Goal: Task Accomplishment & Management: Complete application form

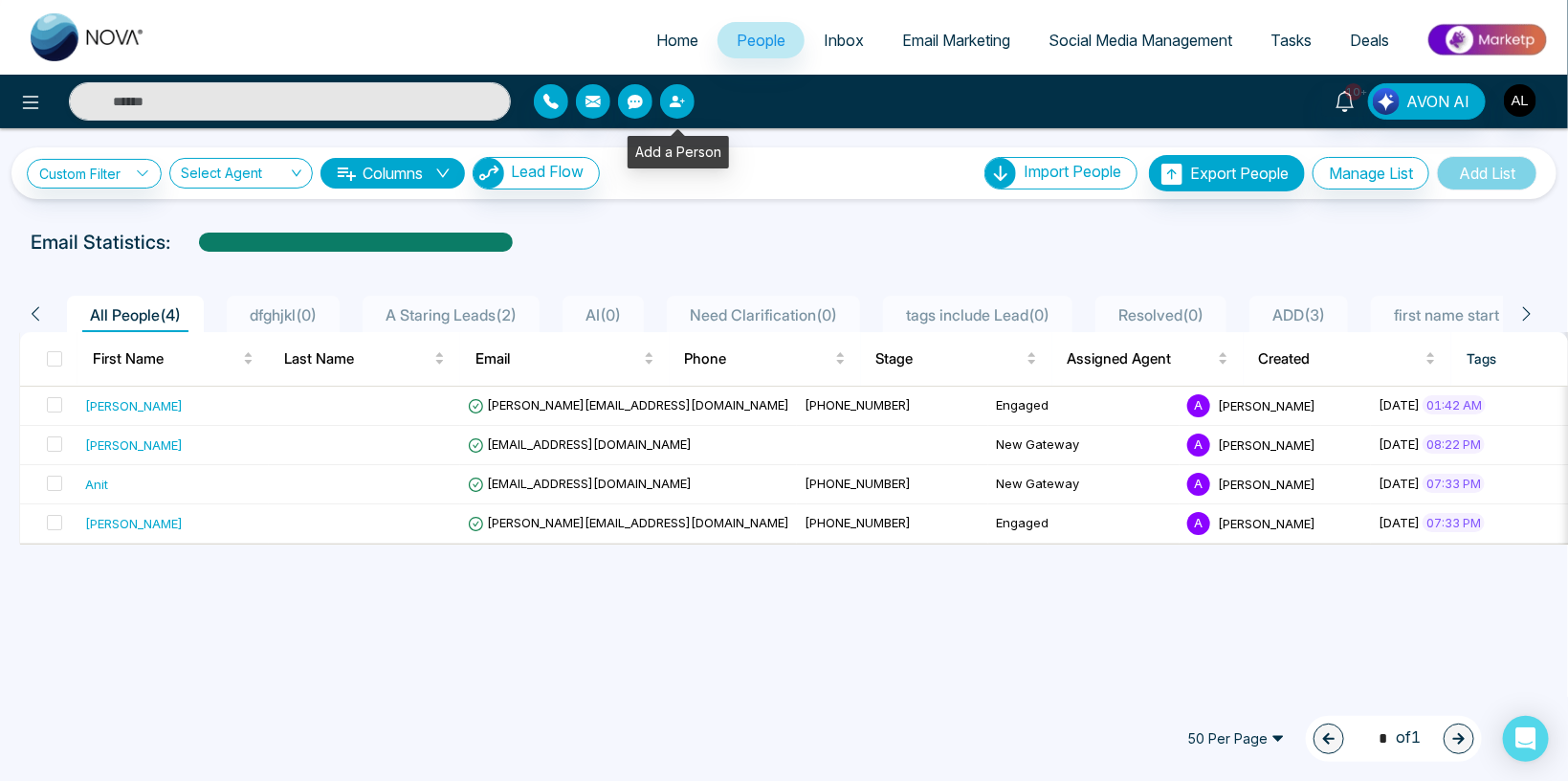
click at [683, 104] on icon "button" at bounding box center [676, 100] width 15 height 15
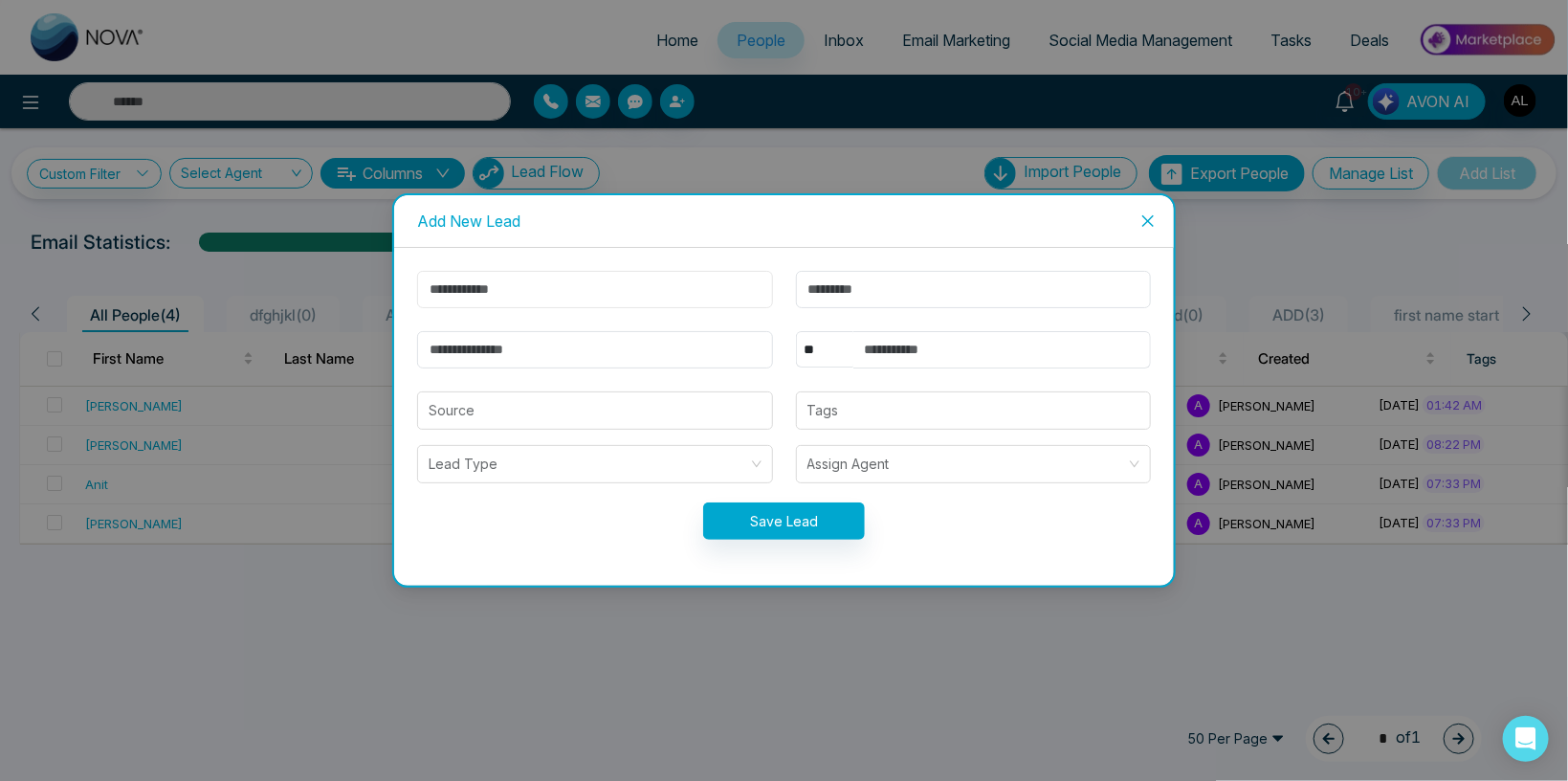
click at [507, 297] on input "text" at bounding box center [595, 290] width 356 height 38
click at [496, 284] on input "text" at bounding box center [595, 290] width 356 height 38
type input "******"
click at [473, 347] on input "email" at bounding box center [595, 350] width 356 height 38
click at [474, 355] on input "email" at bounding box center [595, 350] width 356 height 38
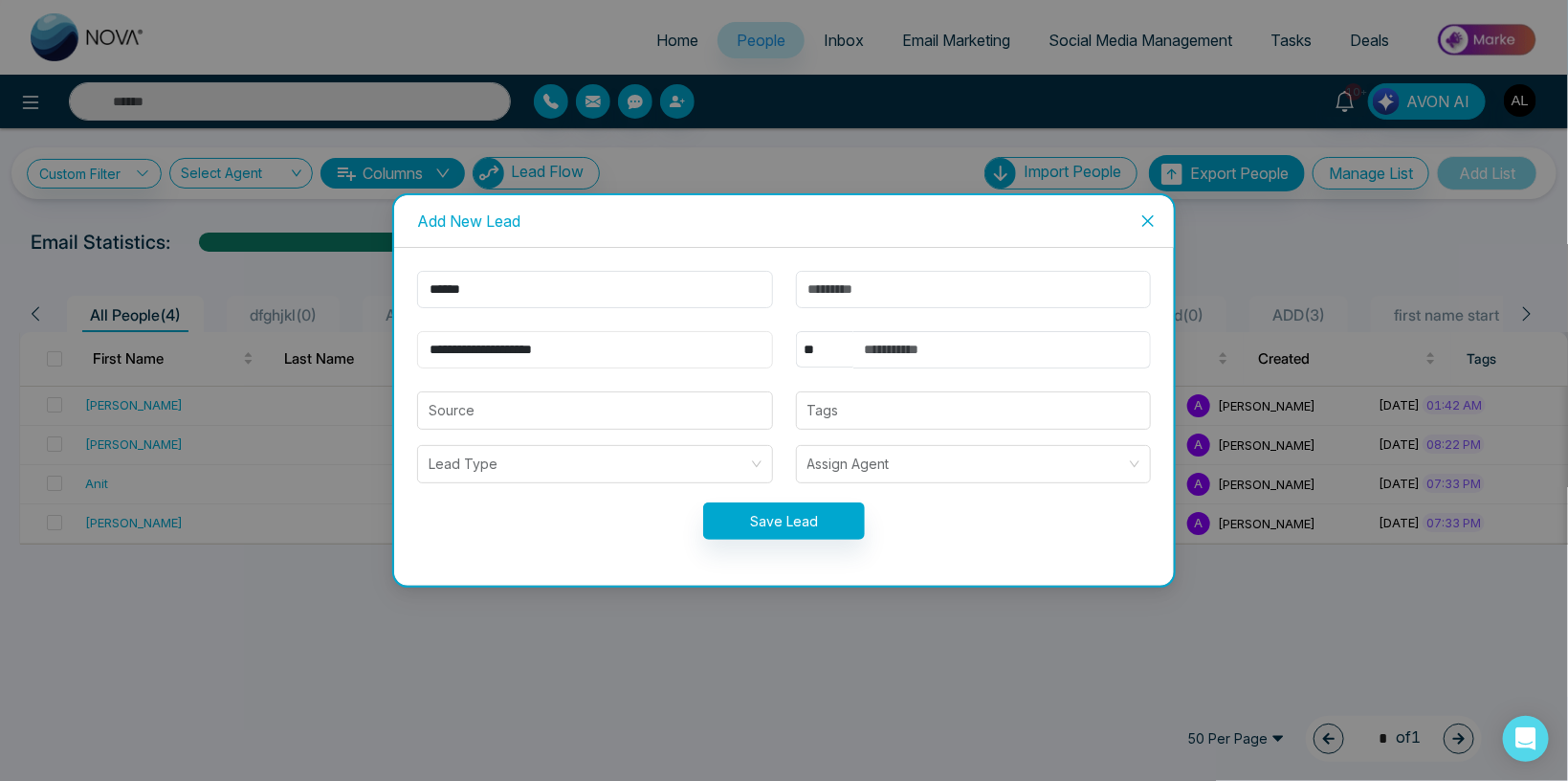
click at [471, 350] on input "**********" at bounding box center [595, 350] width 356 height 38
type input "**********"
drag, startPoint x: 792, startPoint y: 343, endPoint x: 796, endPoint y: 354, distance: 11.7
click at [795, 346] on div "** **** *** *** *** **** ***" at bounding box center [973, 350] width 379 height 38
click at [795, 331] on select "** **** *** *** *** **** ***" at bounding box center [824, 349] width 58 height 37
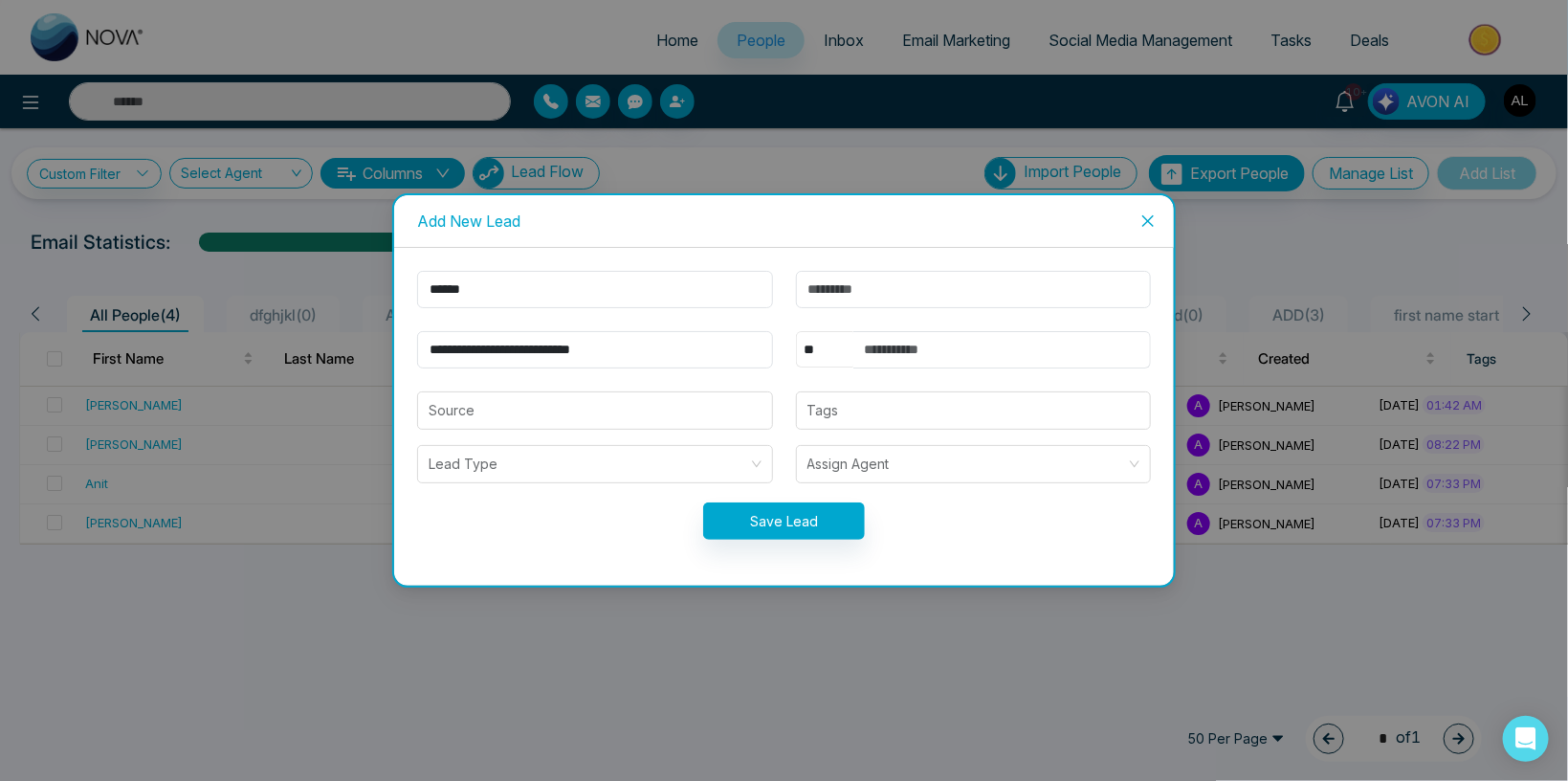
select select "***"
click option "***" at bounding box center [0, 0] width 0 height 0
click at [902, 345] on input "text" at bounding box center [1002, 350] width 298 height 38
click at [932, 352] on input "text" at bounding box center [1002, 350] width 298 height 38
type input "**********"
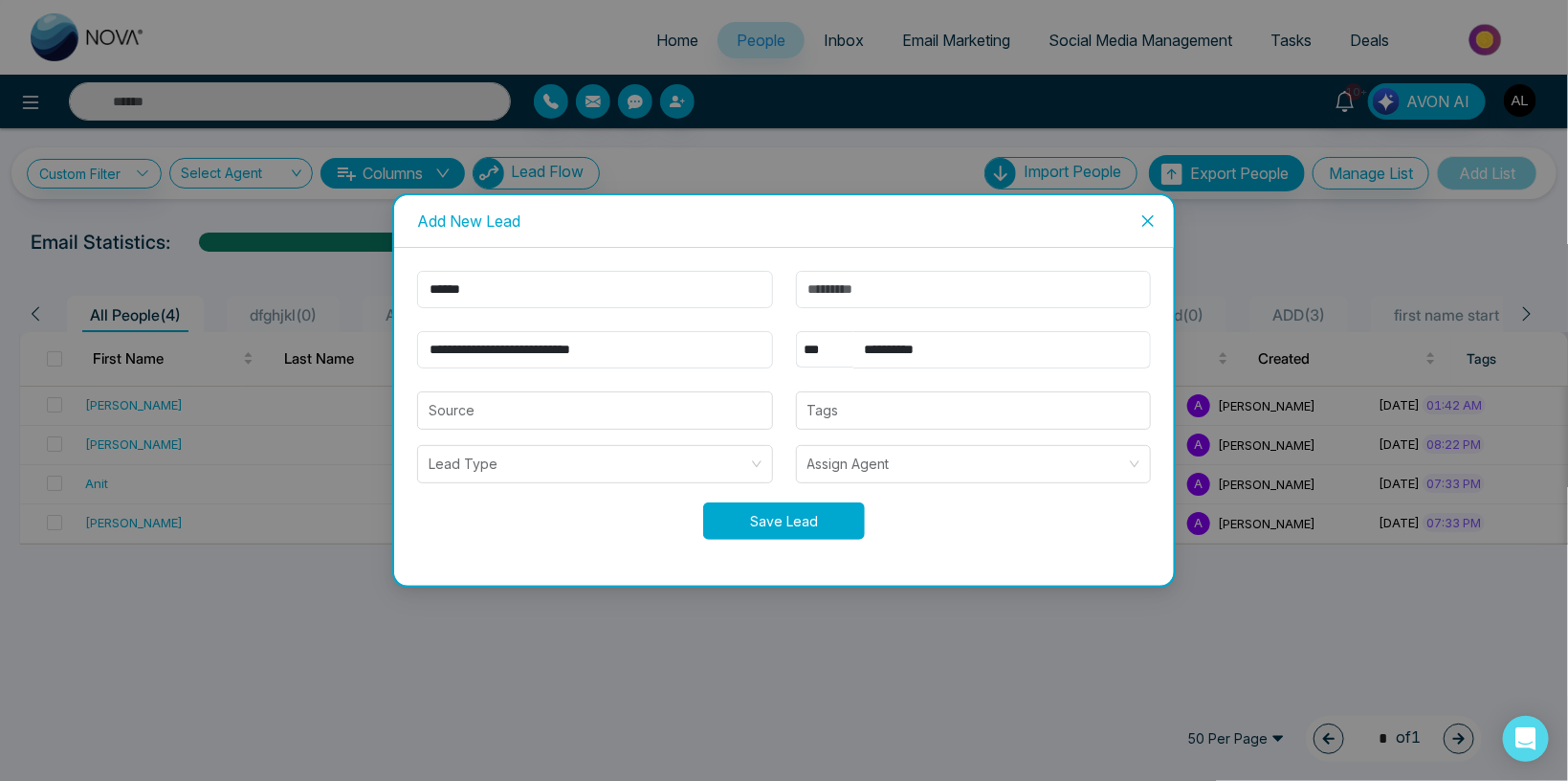
click at [833, 508] on button "Save Lead" at bounding box center [784, 521] width 162 height 38
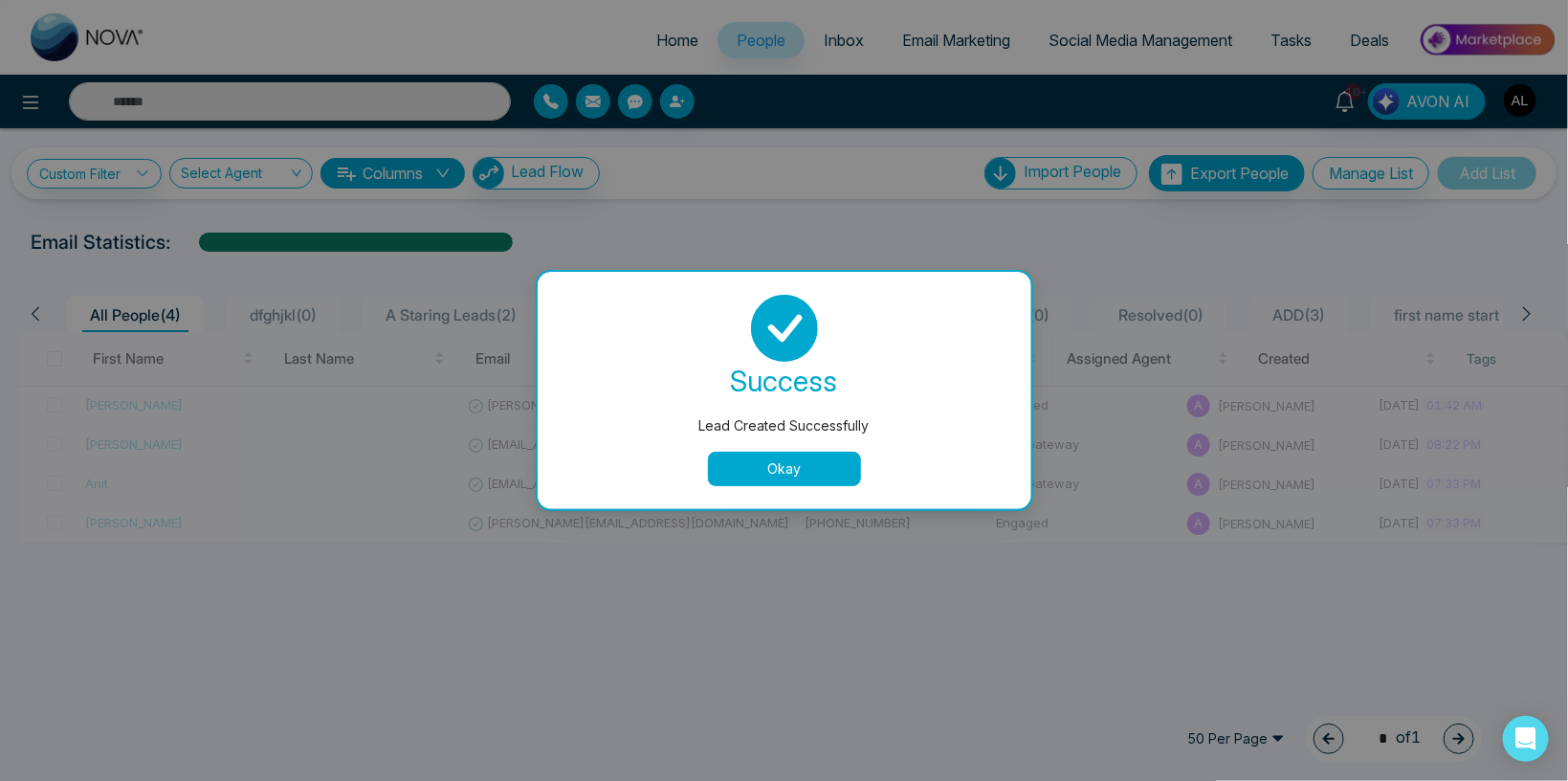
click at [750, 476] on button "Okay" at bounding box center [784, 469] width 153 height 35
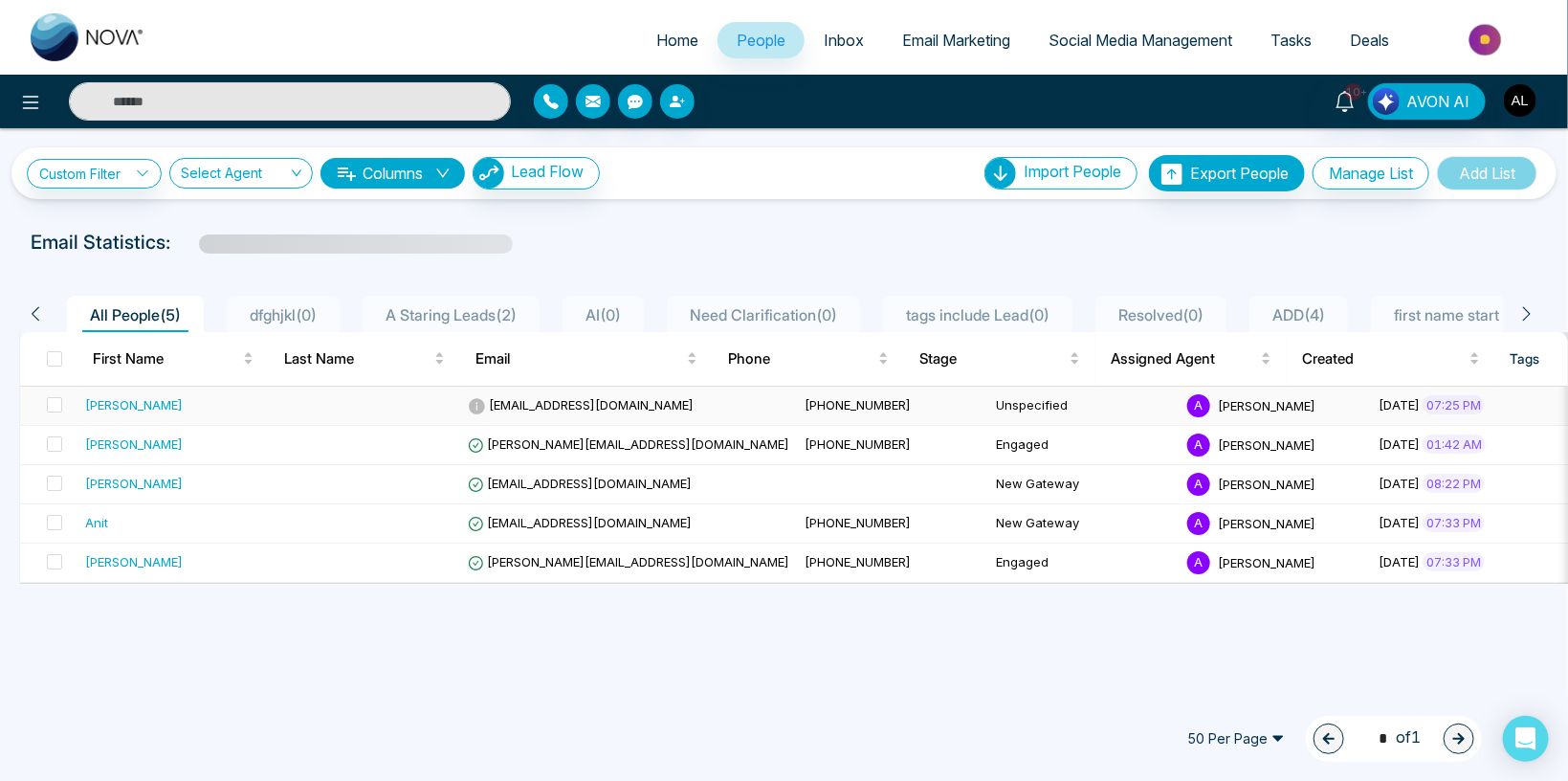
click at [102, 403] on div "[PERSON_NAME]" at bounding box center [134, 404] width 97 height 19
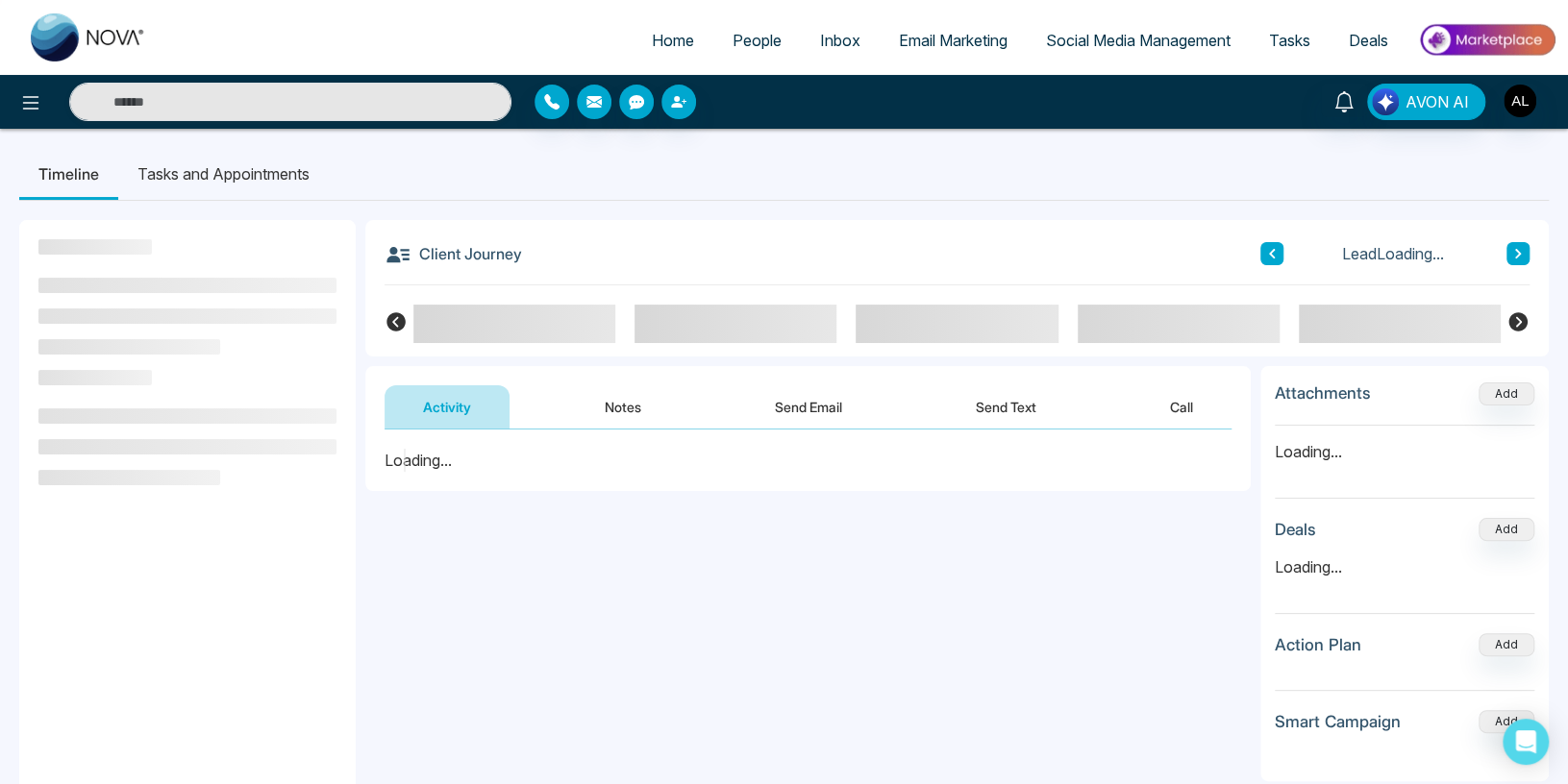
click at [824, 404] on button "Send Email" at bounding box center [808, 406] width 144 height 43
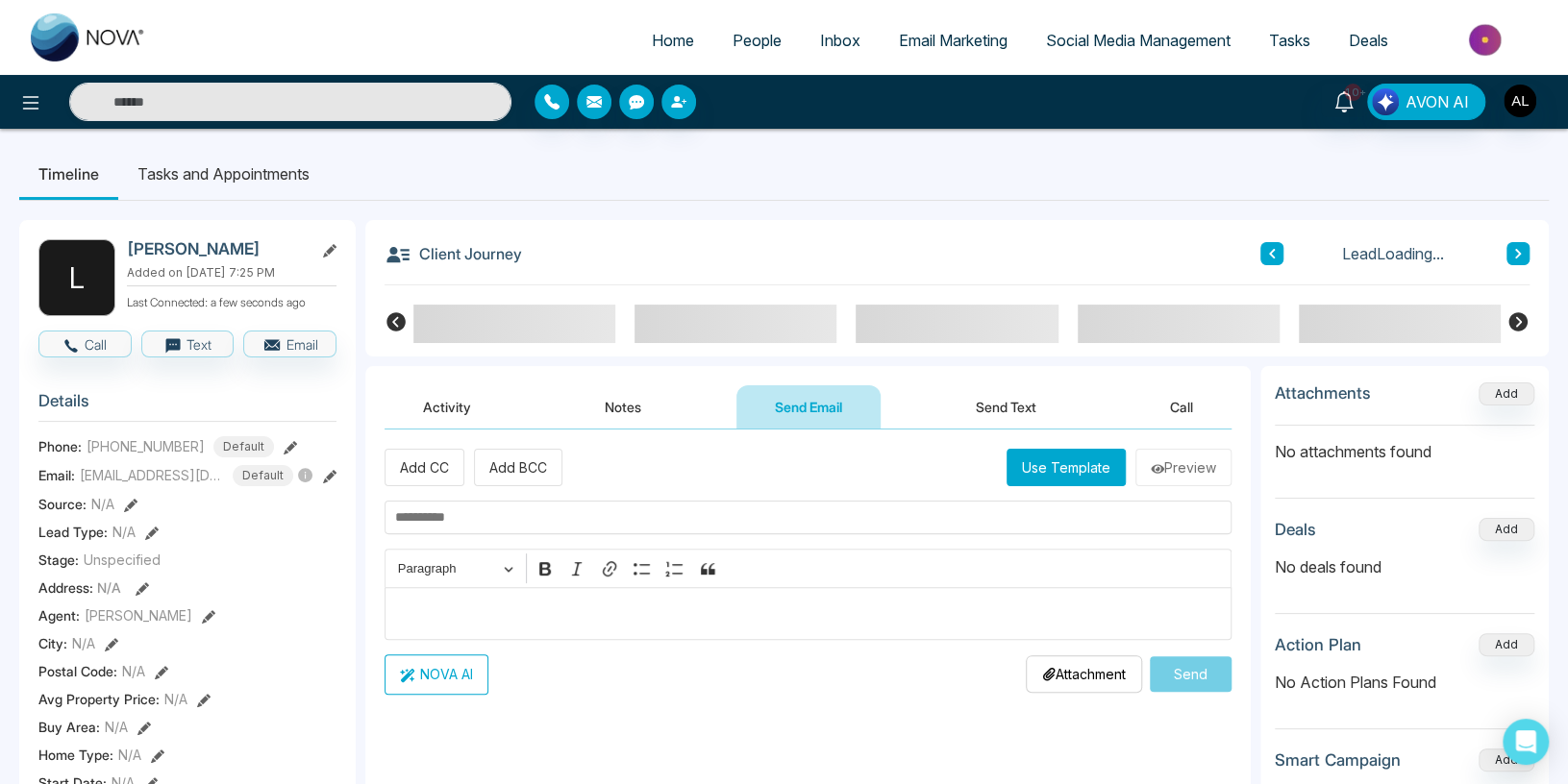
click at [1069, 464] on button "Use Template" at bounding box center [1065, 467] width 119 height 38
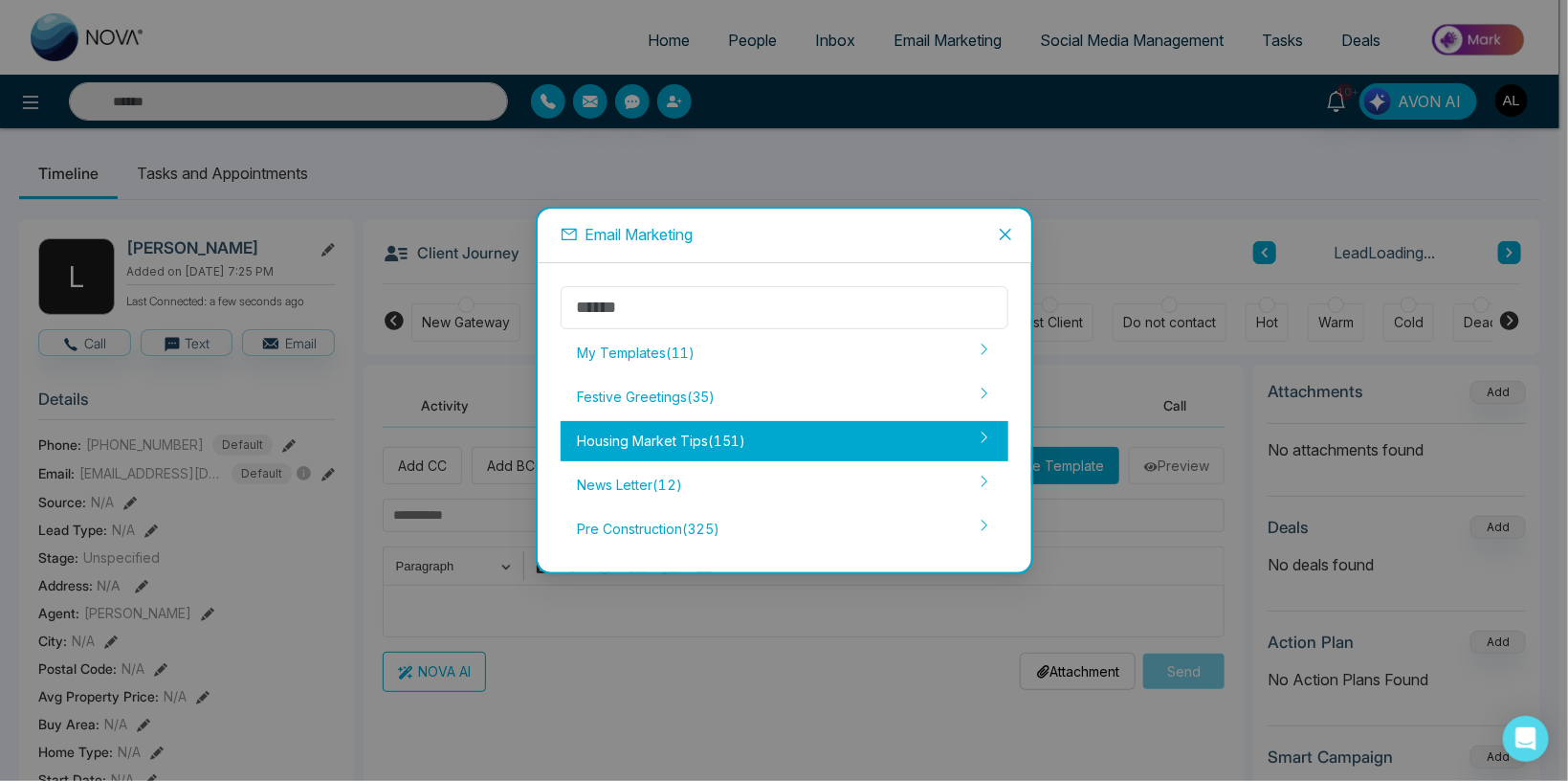
click at [612, 438] on div "Housing Market Tips ( 151 )" at bounding box center [784, 441] width 447 height 40
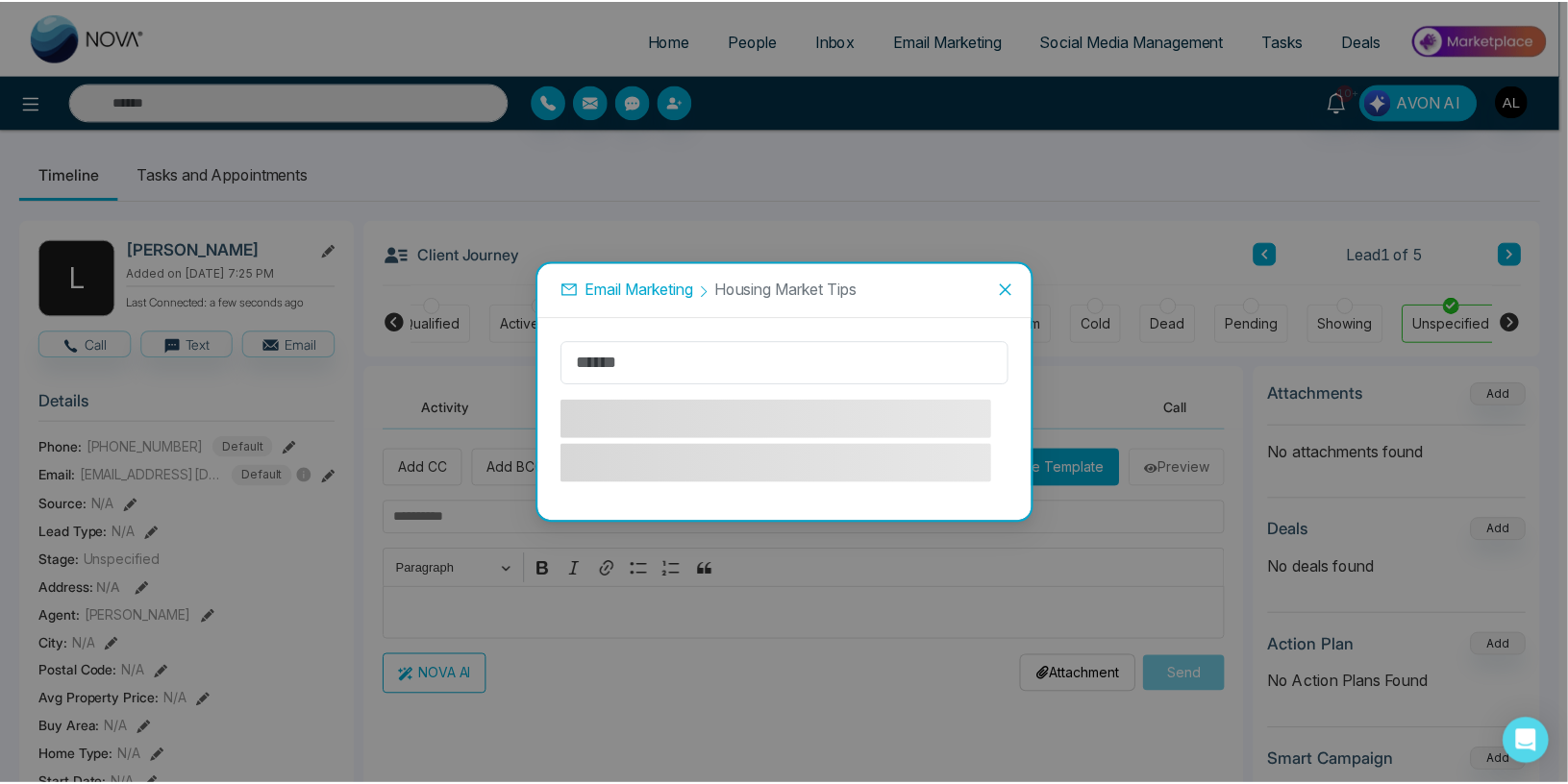
scroll to position [0, 316]
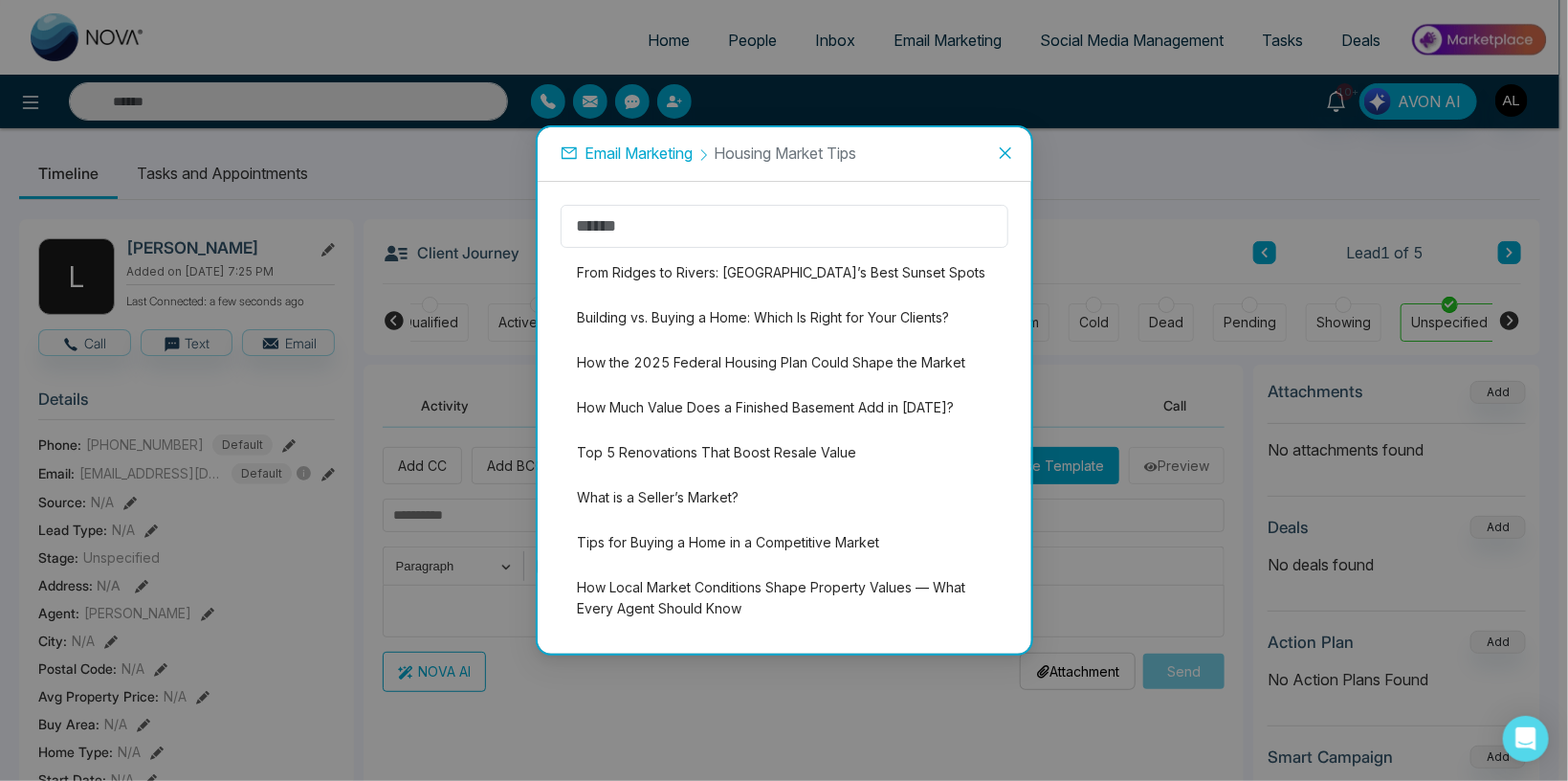
click at [653, 378] on li "How the 2025 Federal Housing Plan Could Shape the Market" at bounding box center [784, 362] width 447 height 40
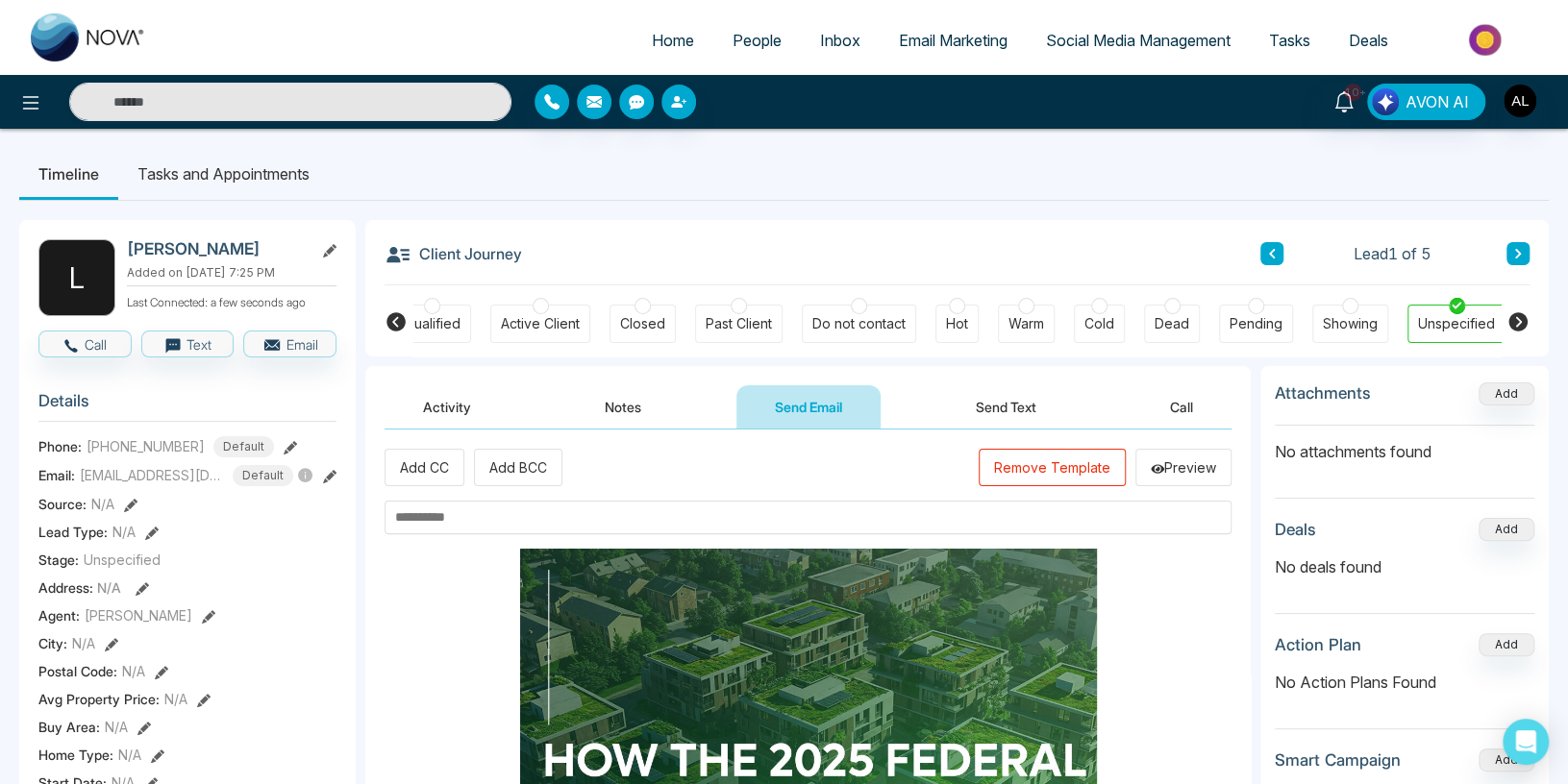
click at [534, 518] on input "text" at bounding box center [808, 517] width 847 height 34
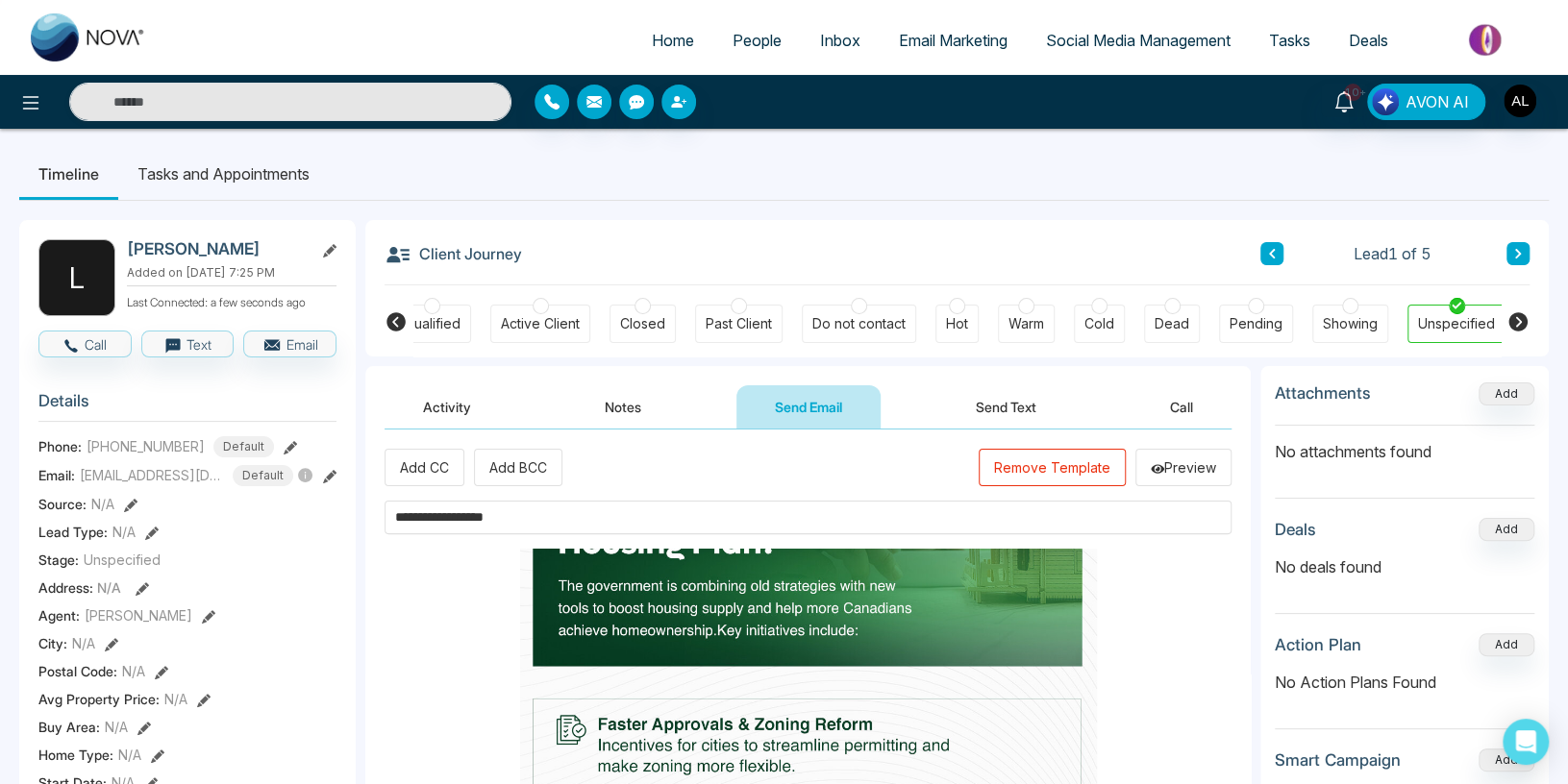
scroll to position [407, 0]
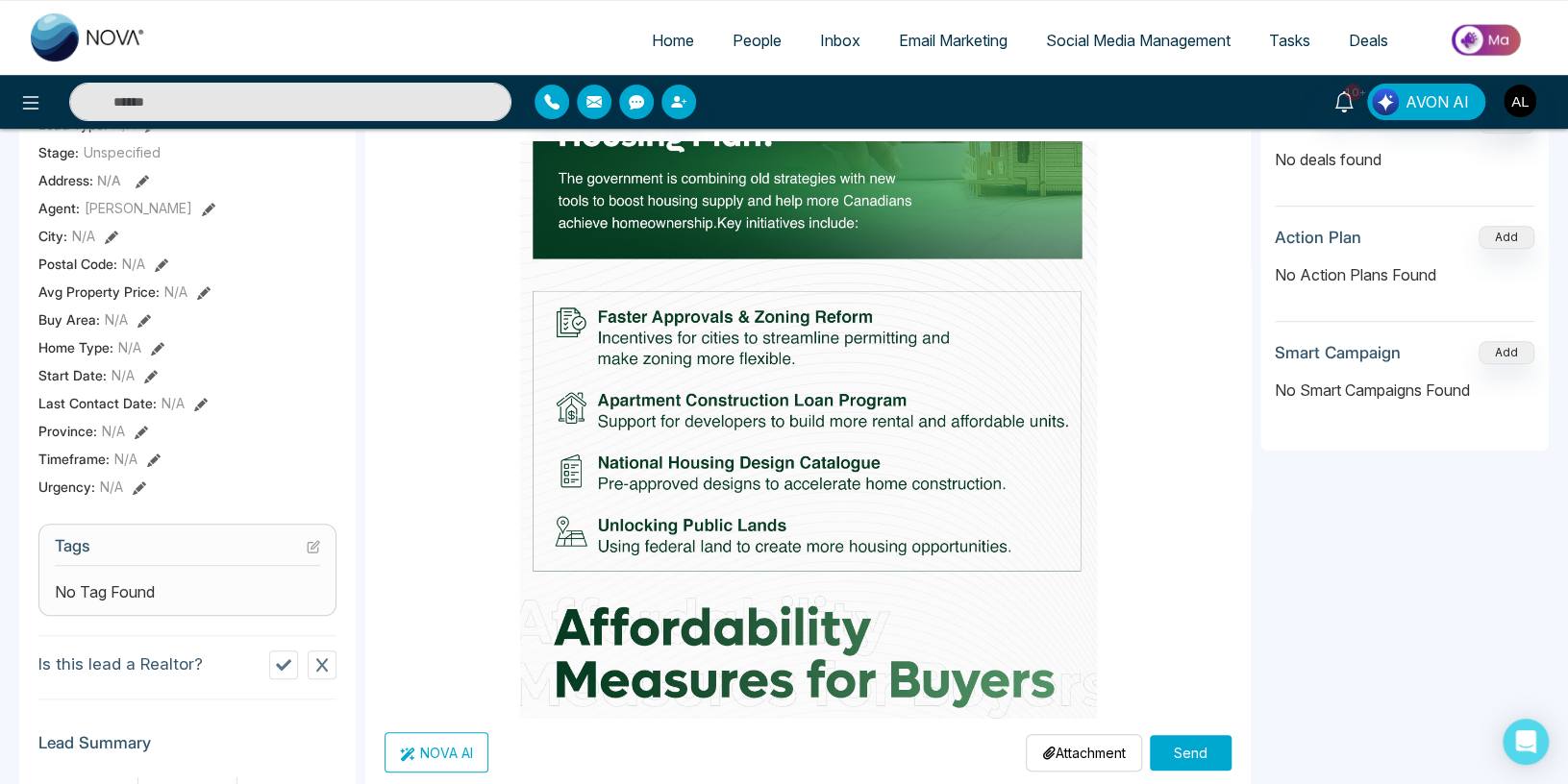
type input "**********"
click at [1196, 755] on button "Send" at bounding box center [1191, 753] width 82 height 36
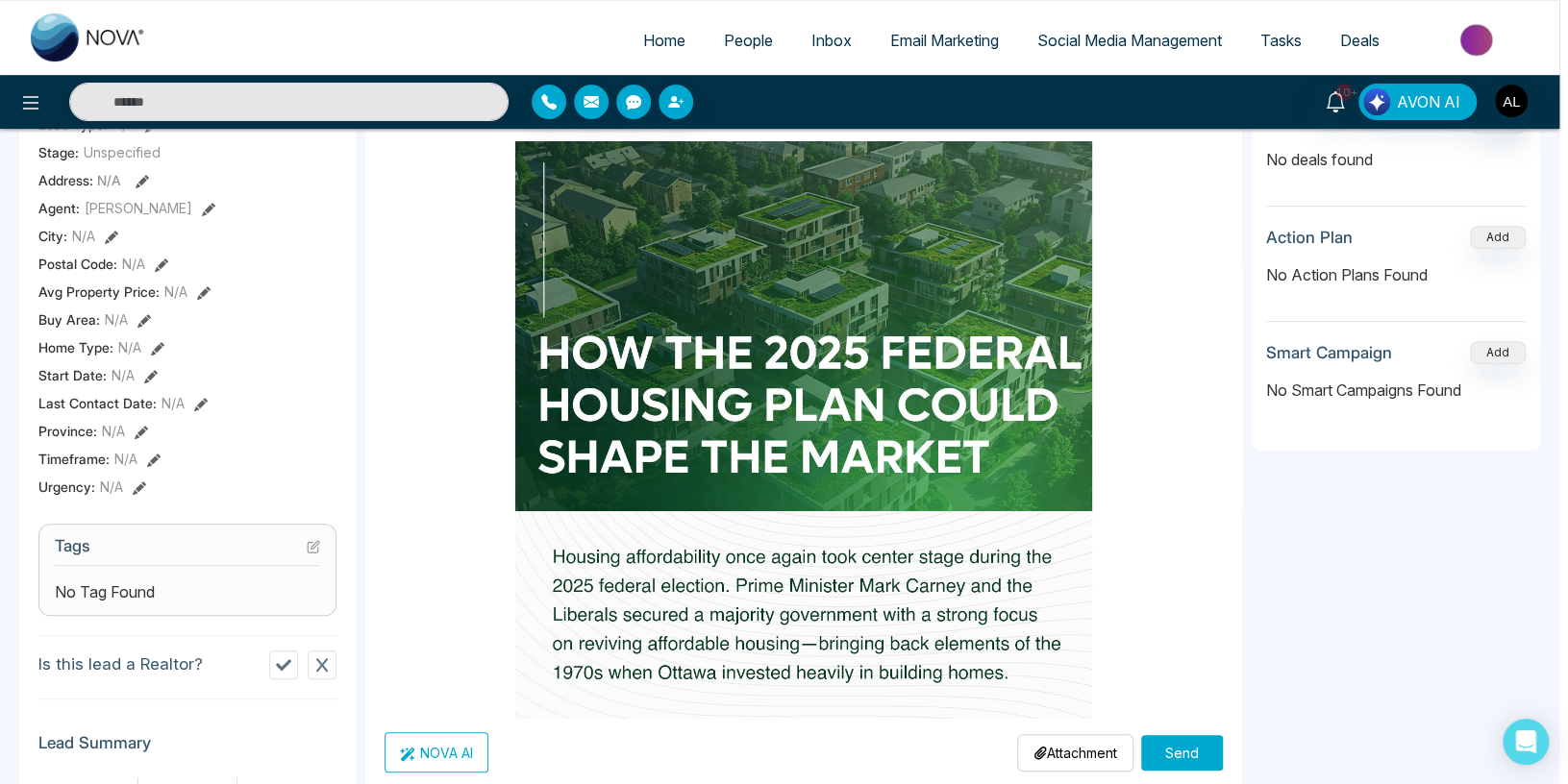
scroll to position [392, 0]
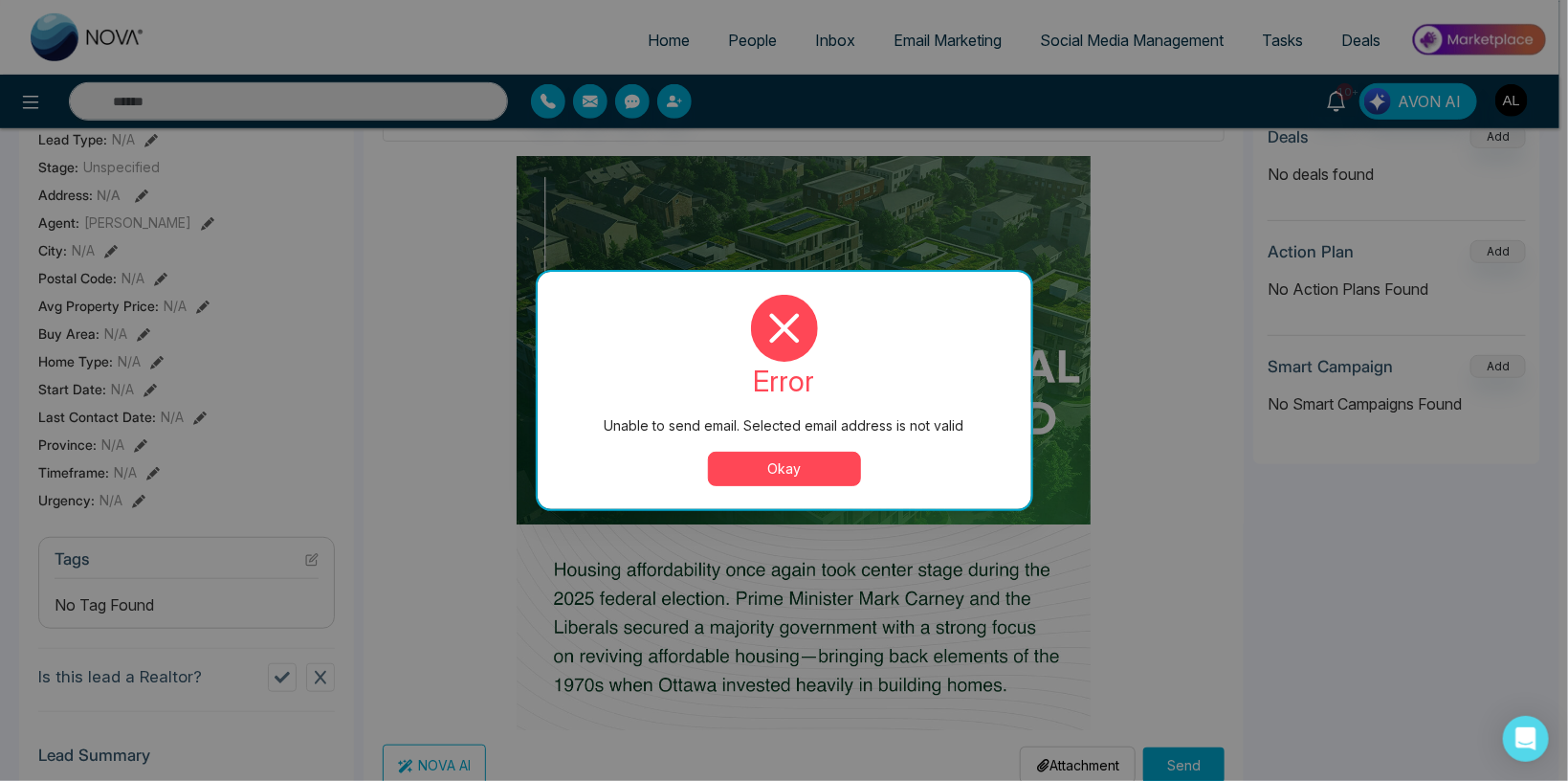
click at [781, 478] on button "Okay" at bounding box center [784, 469] width 153 height 35
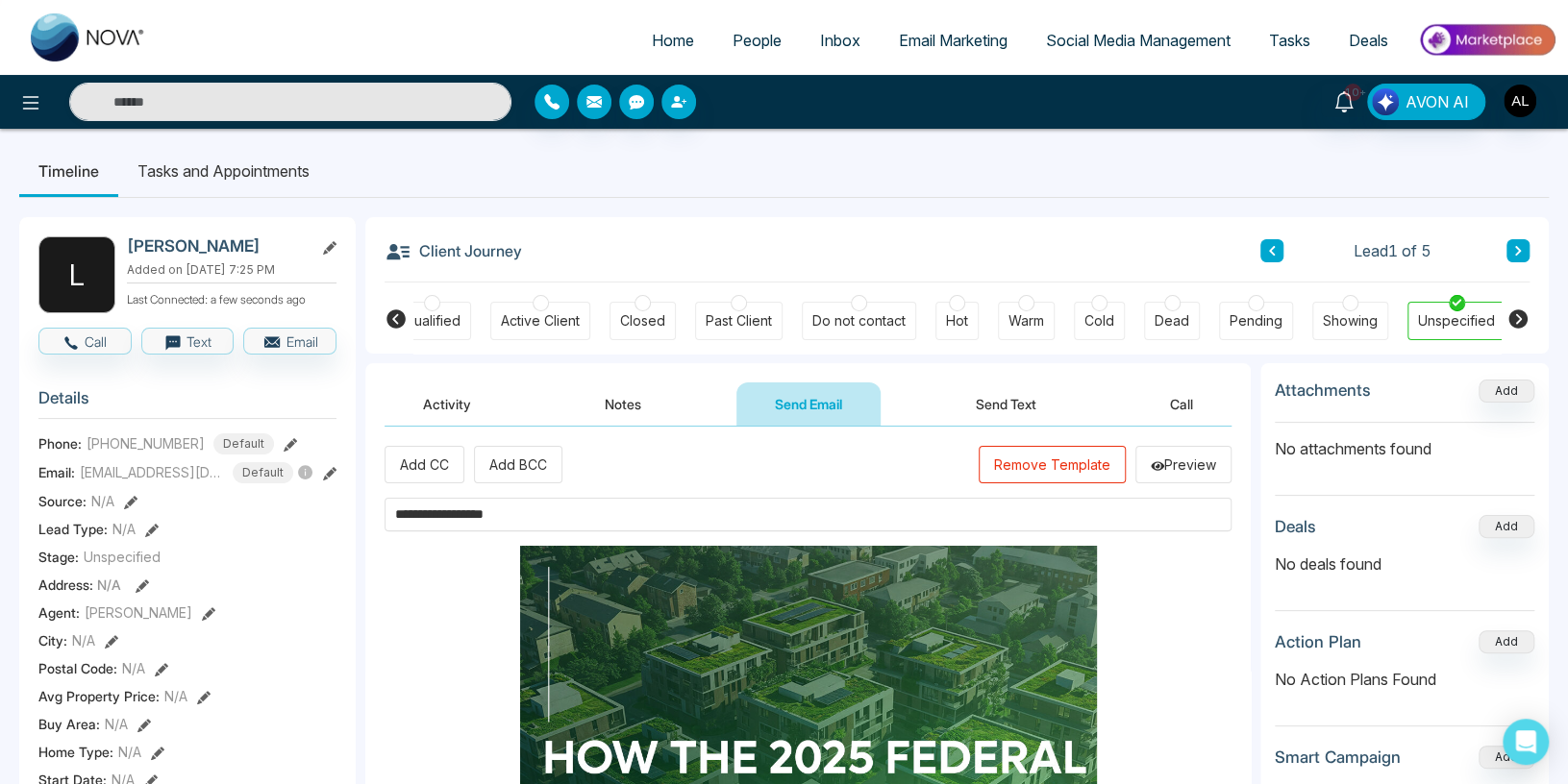
scroll to position [0, 0]
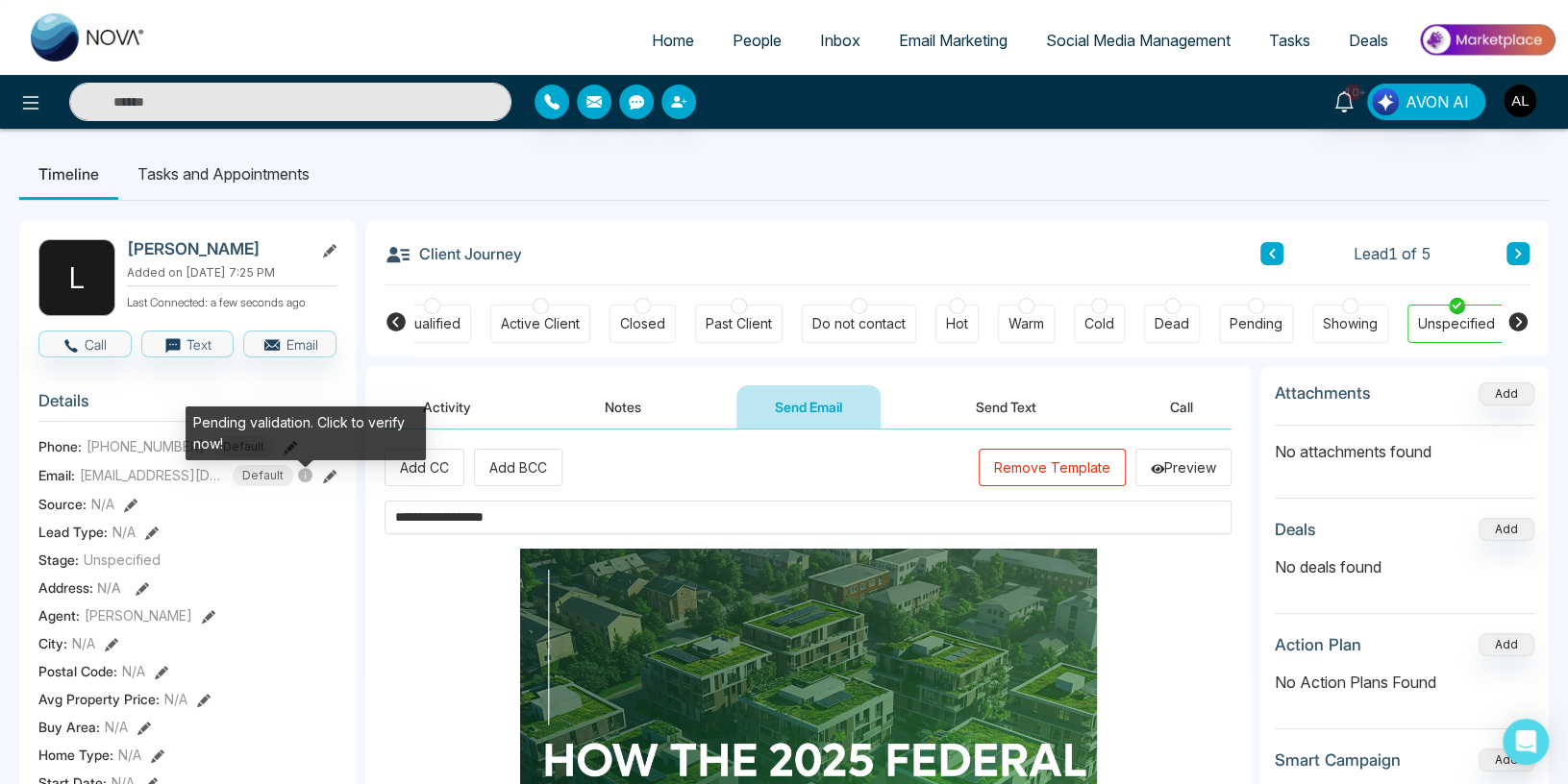
click at [309, 482] on icon at bounding box center [305, 474] width 14 height 14
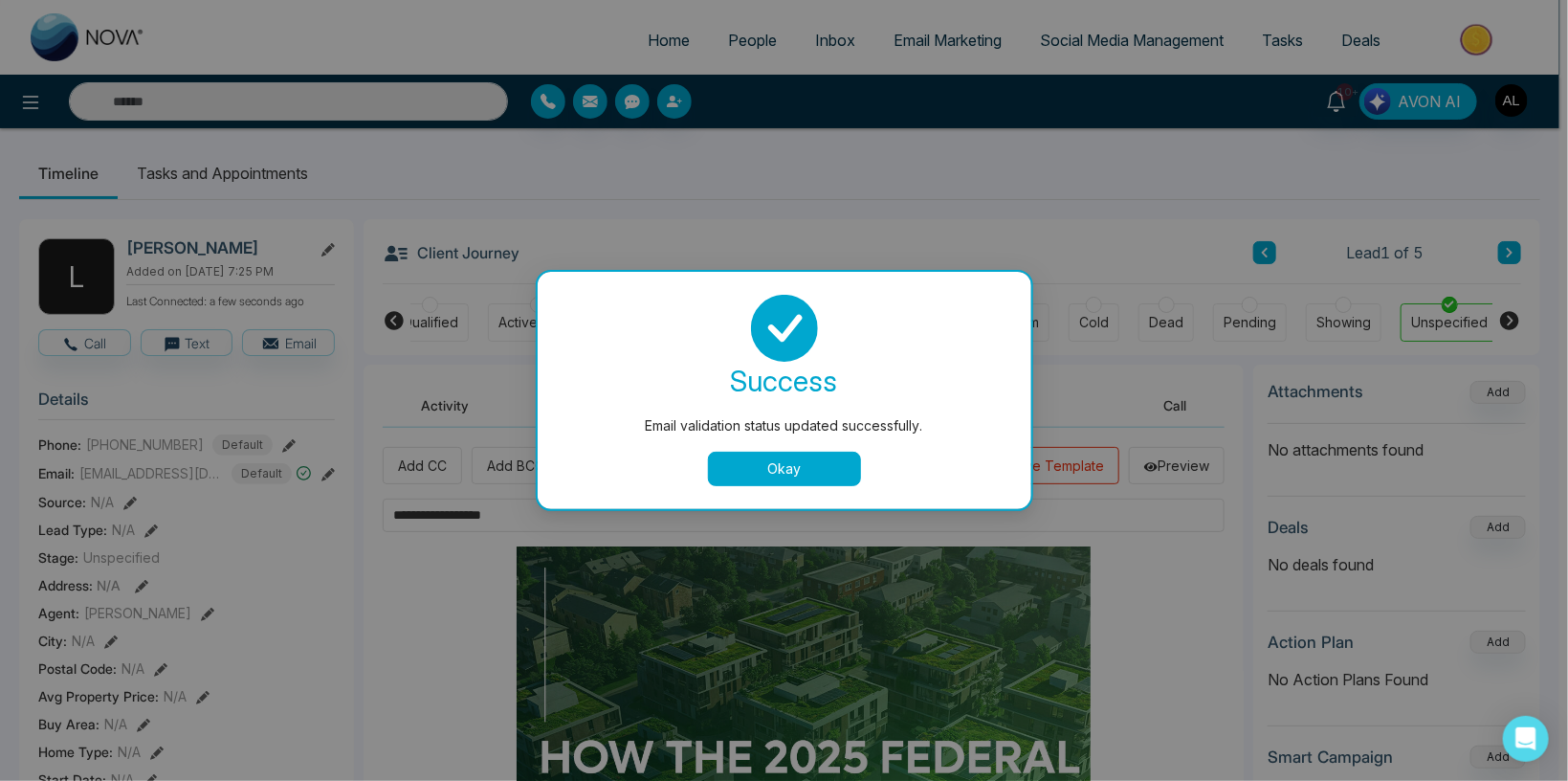
click at [771, 465] on button "Okay" at bounding box center [784, 469] width 153 height 35
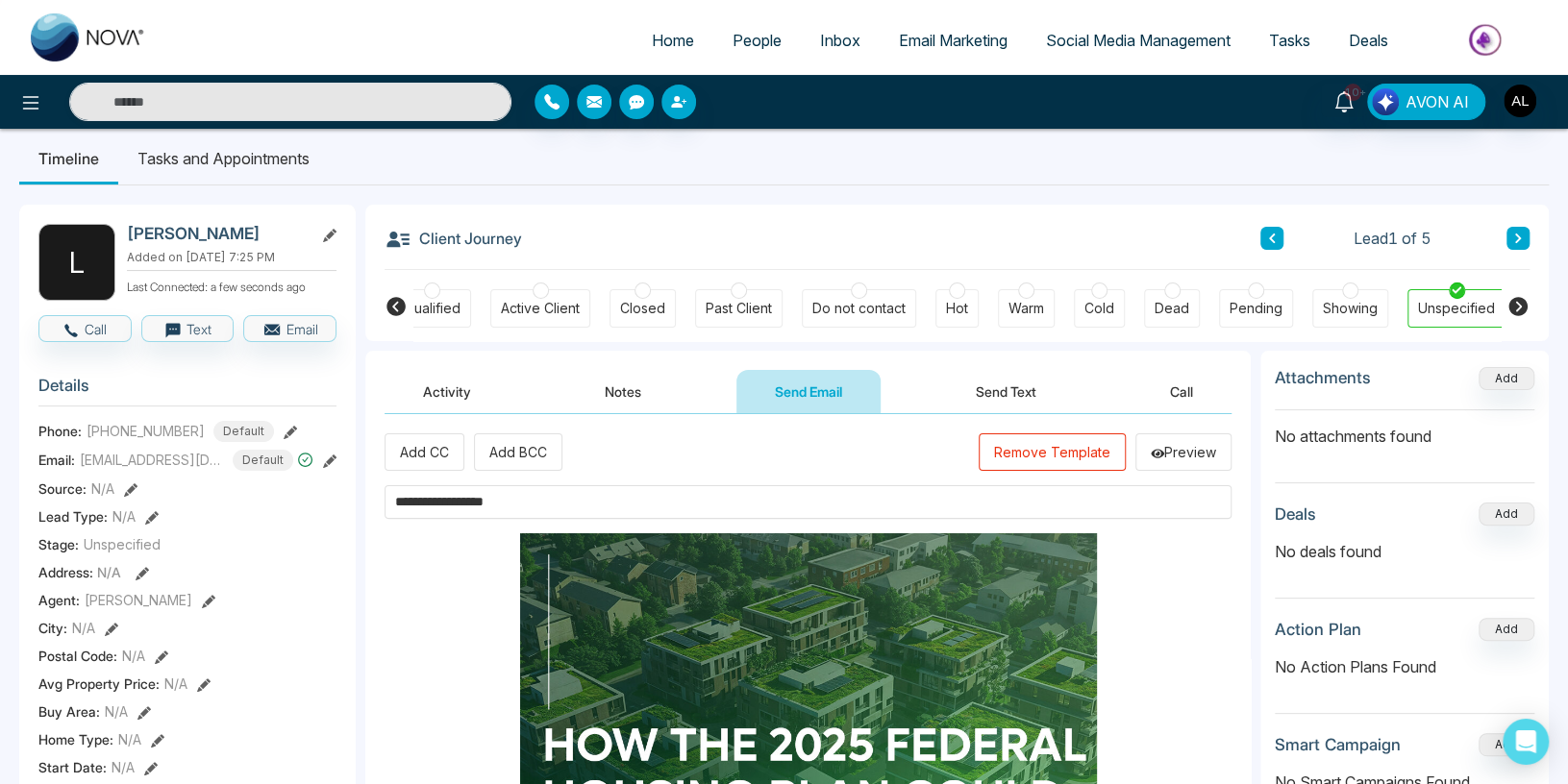
scroll to position [815, 0]
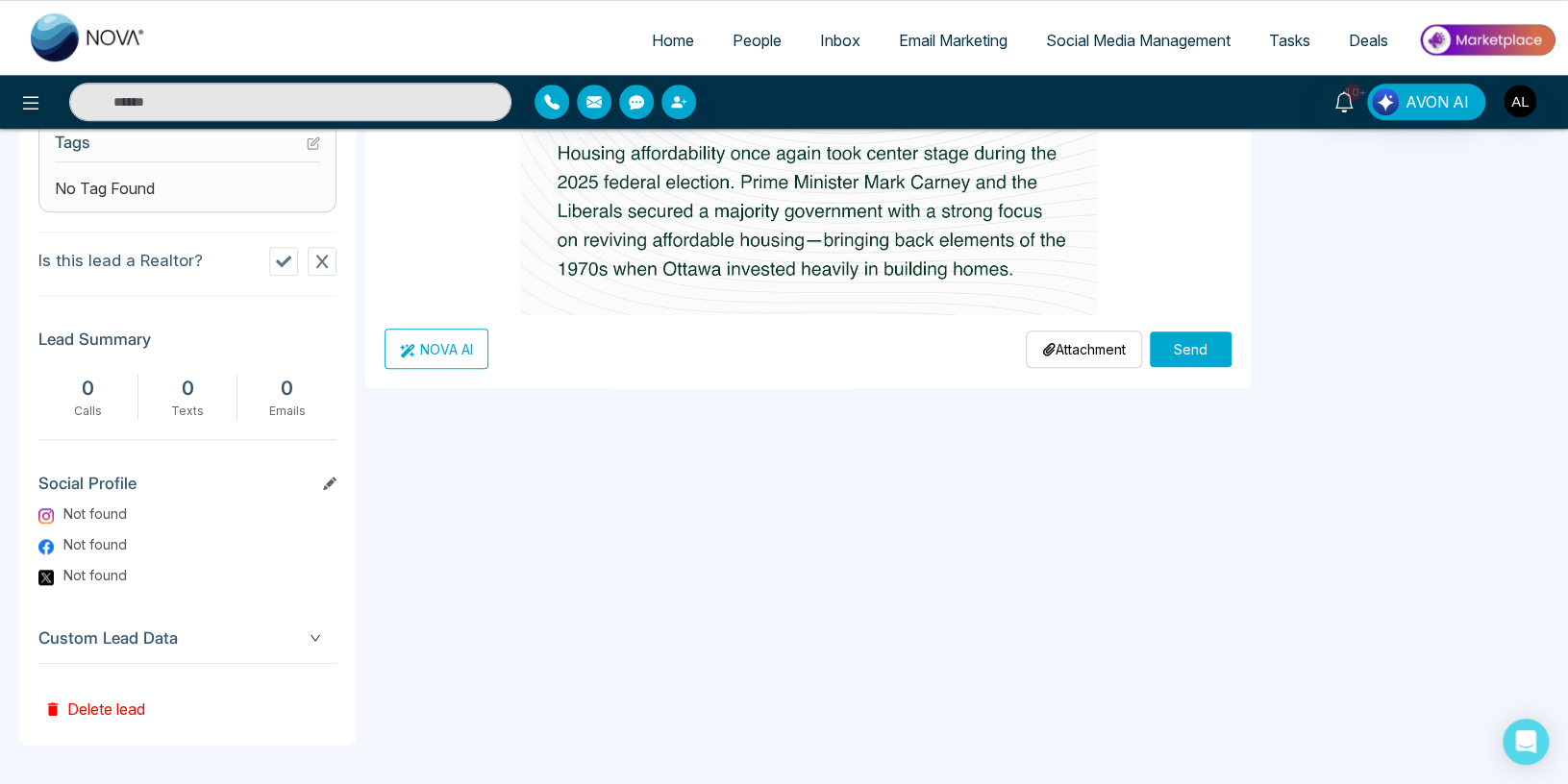
click at [1172, 344] on button "Send" at bounding box center [1191, 350] width 82 height 36
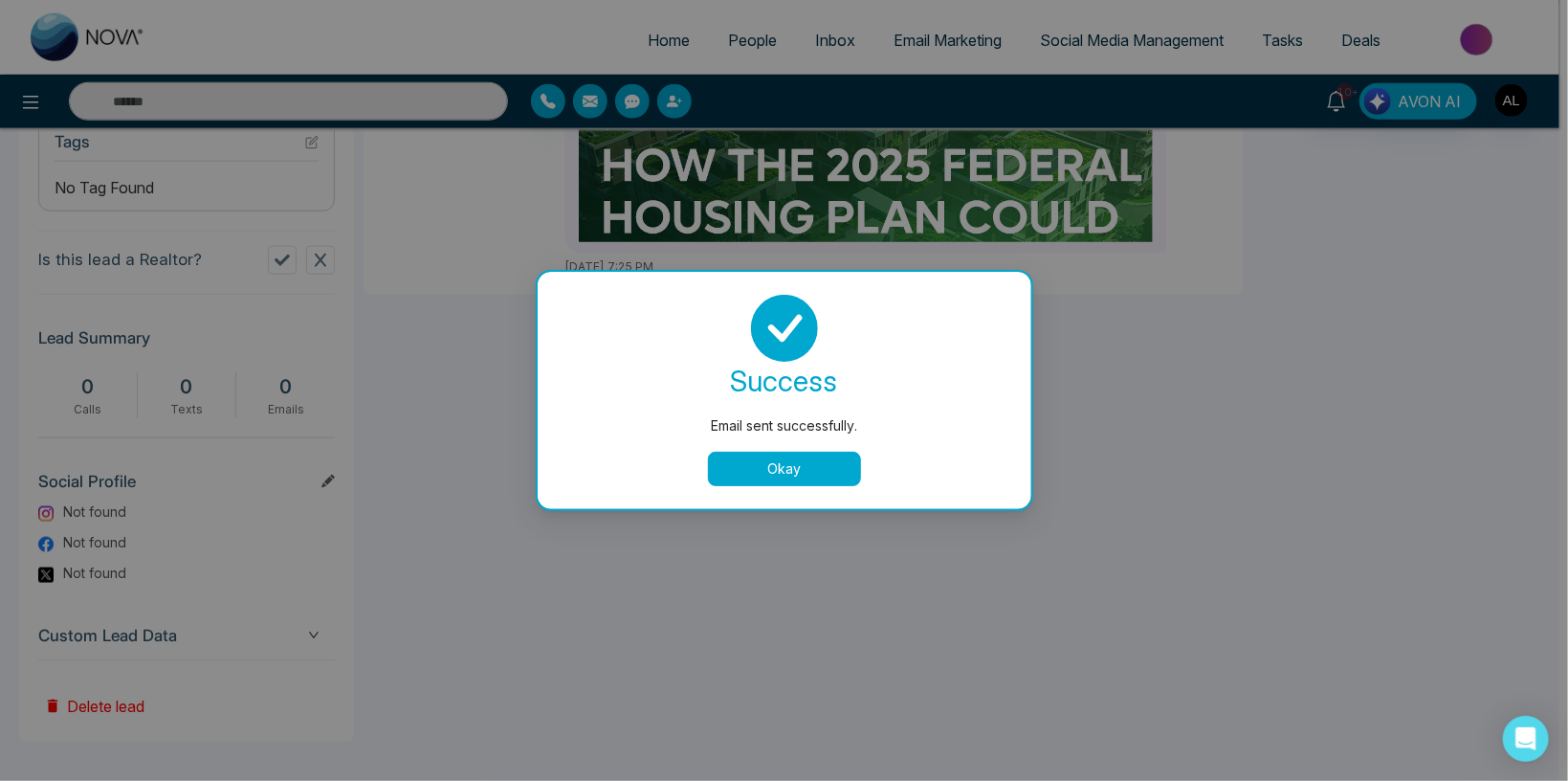
click at [770, 467] on button "Okay" at bounding box center [784, 469] width 153 height 35
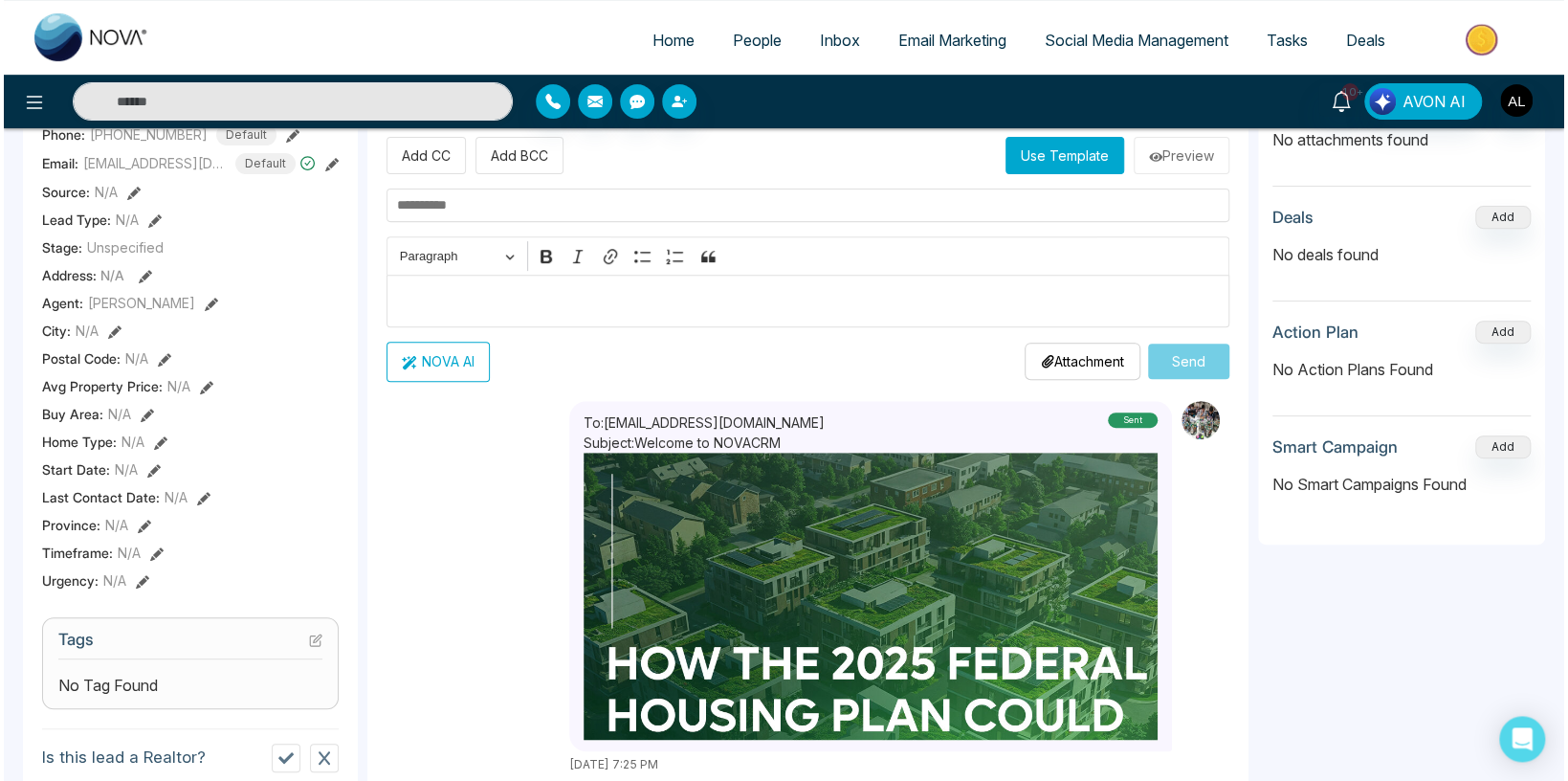
scroll to position [203, 0]
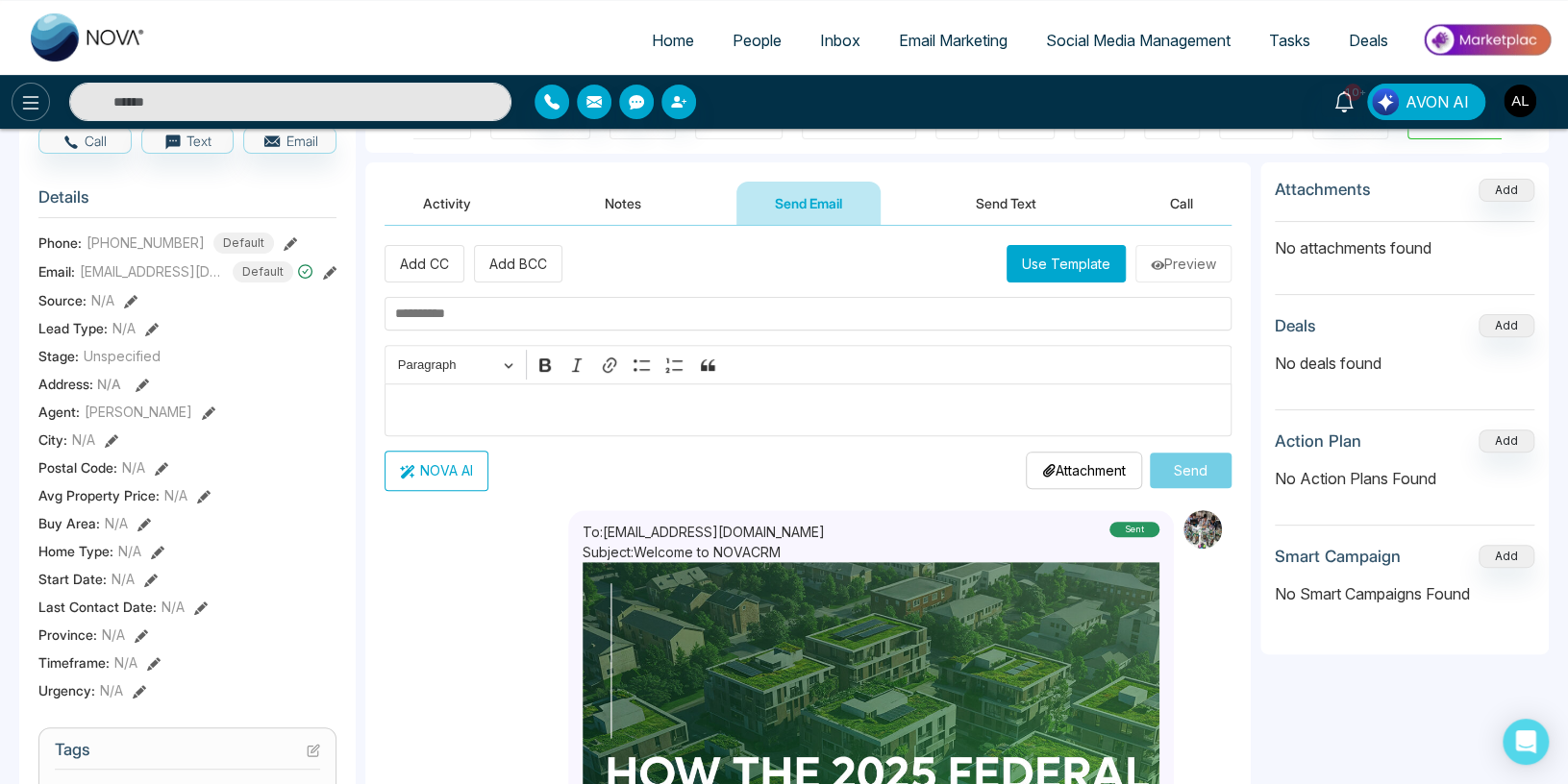
click at [40, 89] on button at bounding box center [31, 102] width 38 height 38
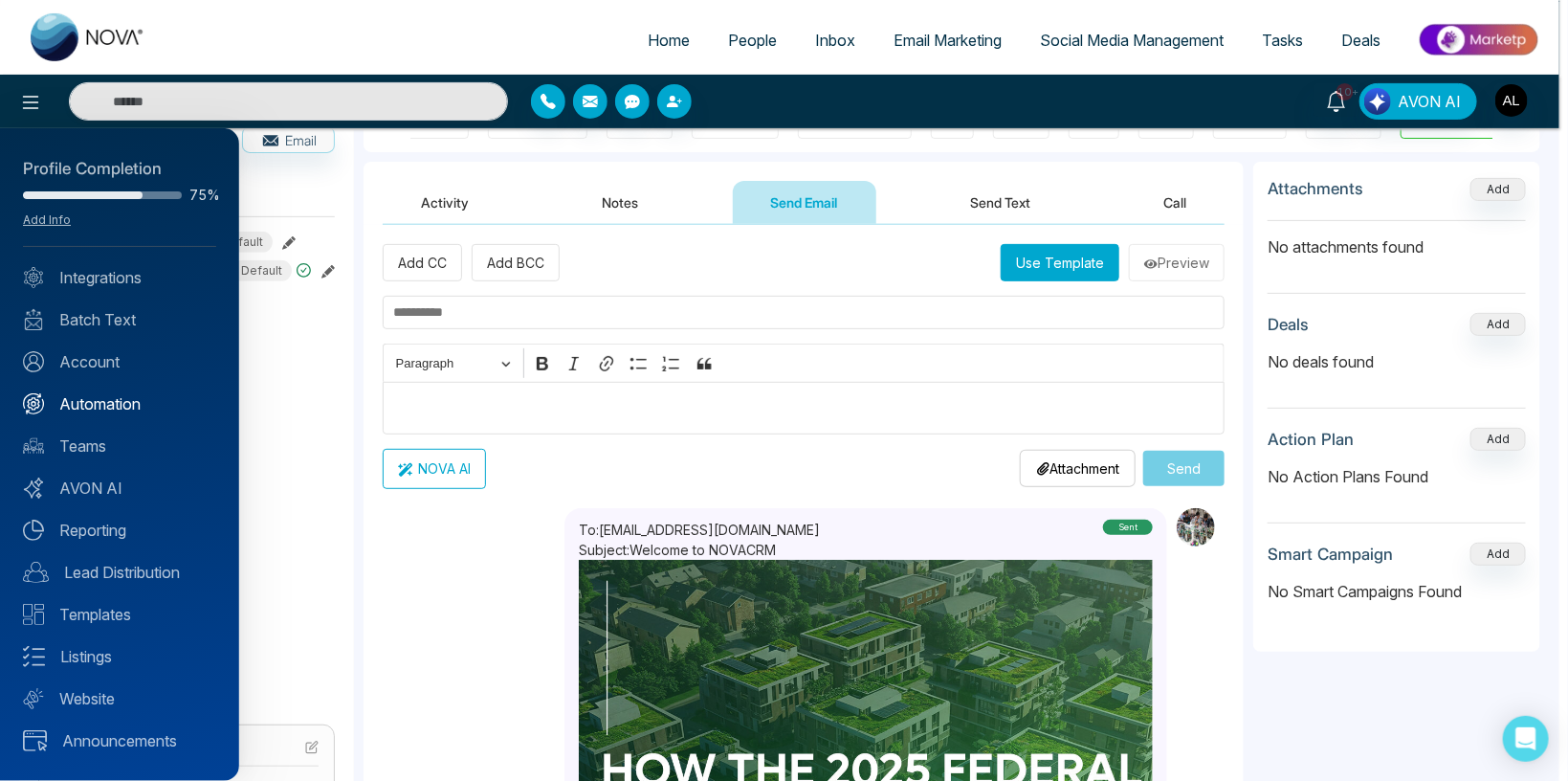
click at [108, 413] on link "Automation" at bounding box center [119, 403] width 193 height 23
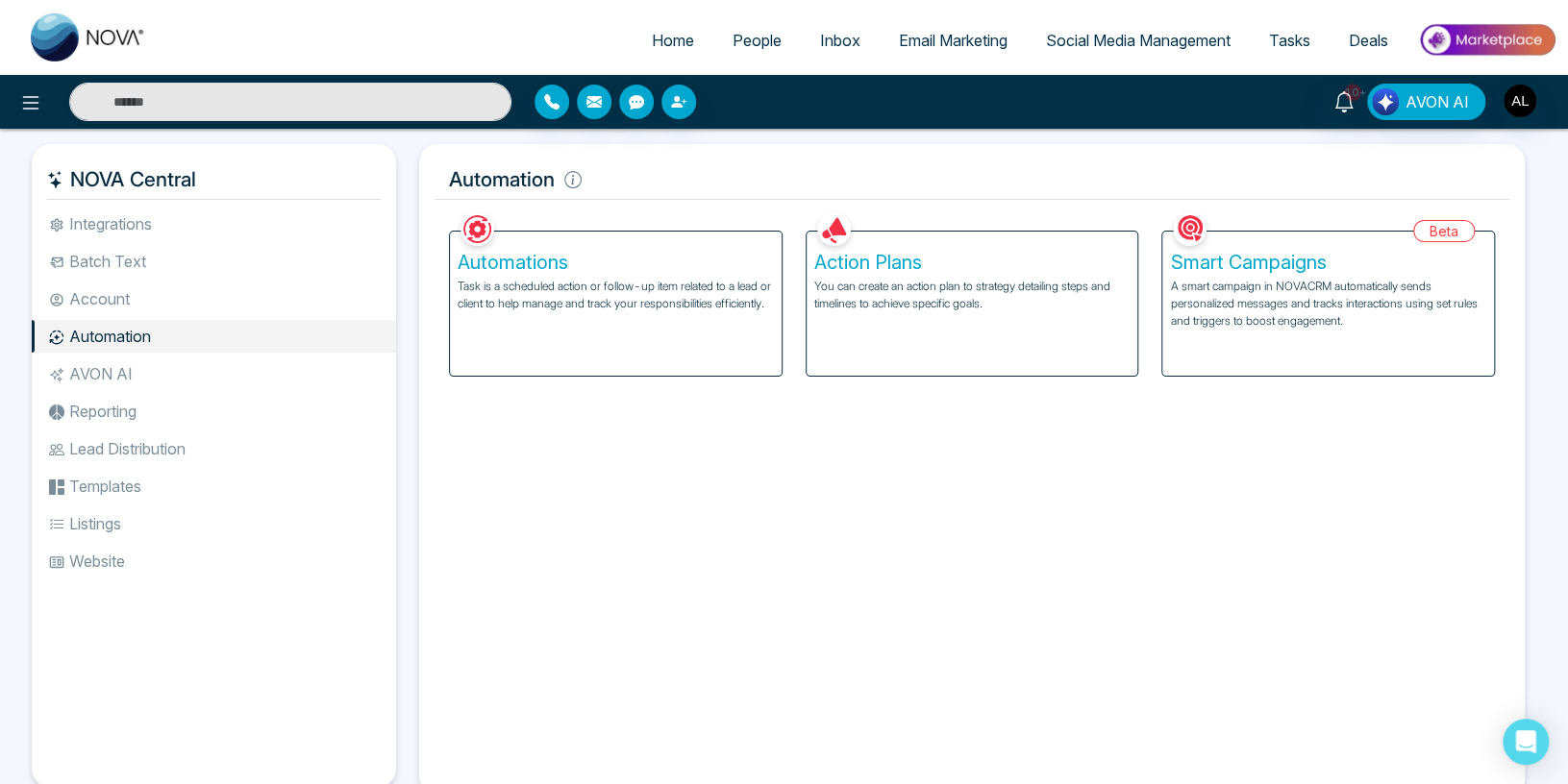
click at [935, 332] on div "Action Plans You can create an action plan to strategy detailing steps and time…" at bounding box center [972, 304] width 332 height 144
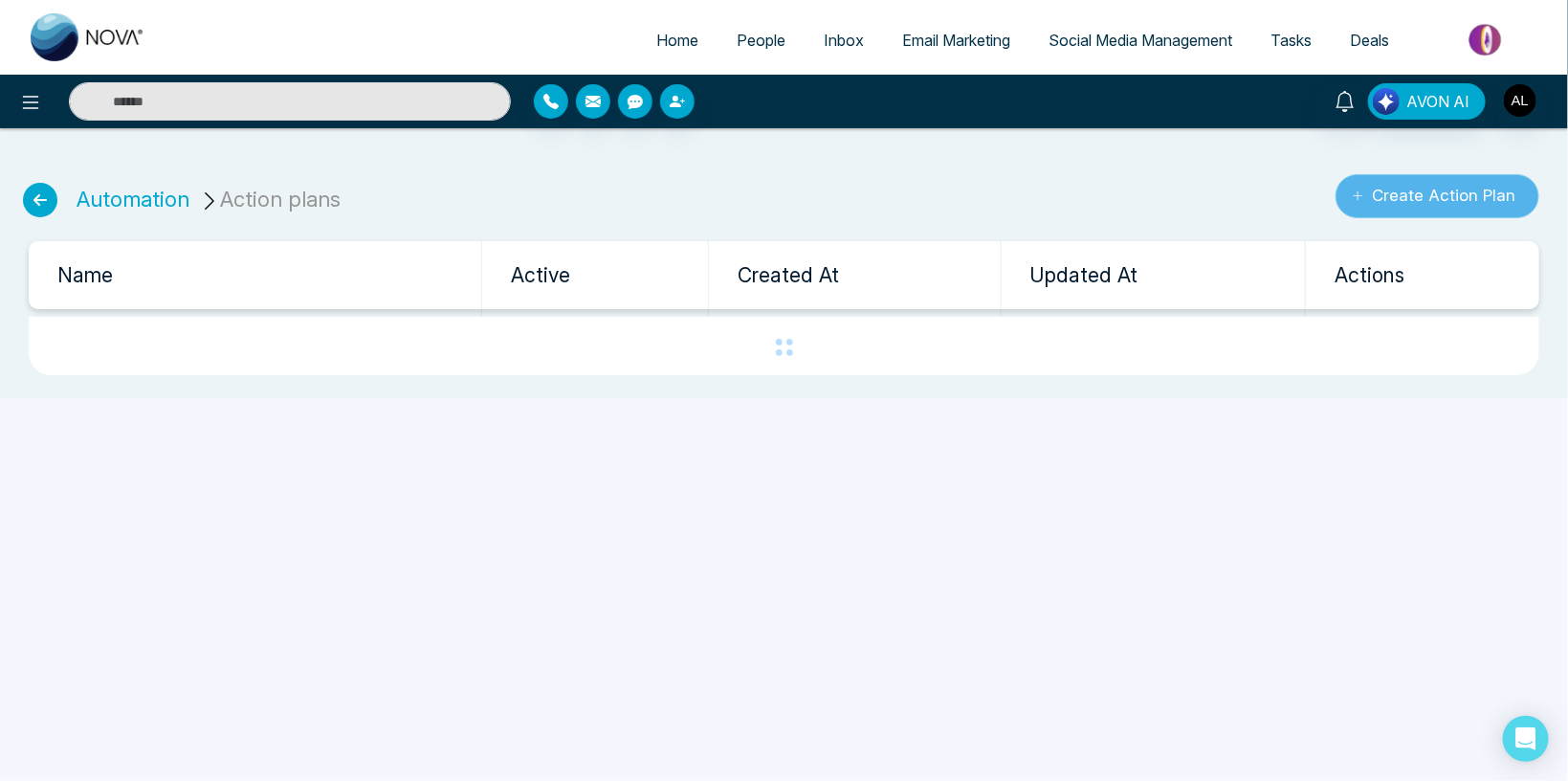
click at [1437, 184] on button "Create Action Plan" at bounding box center [1437, 196] width 204 height 44
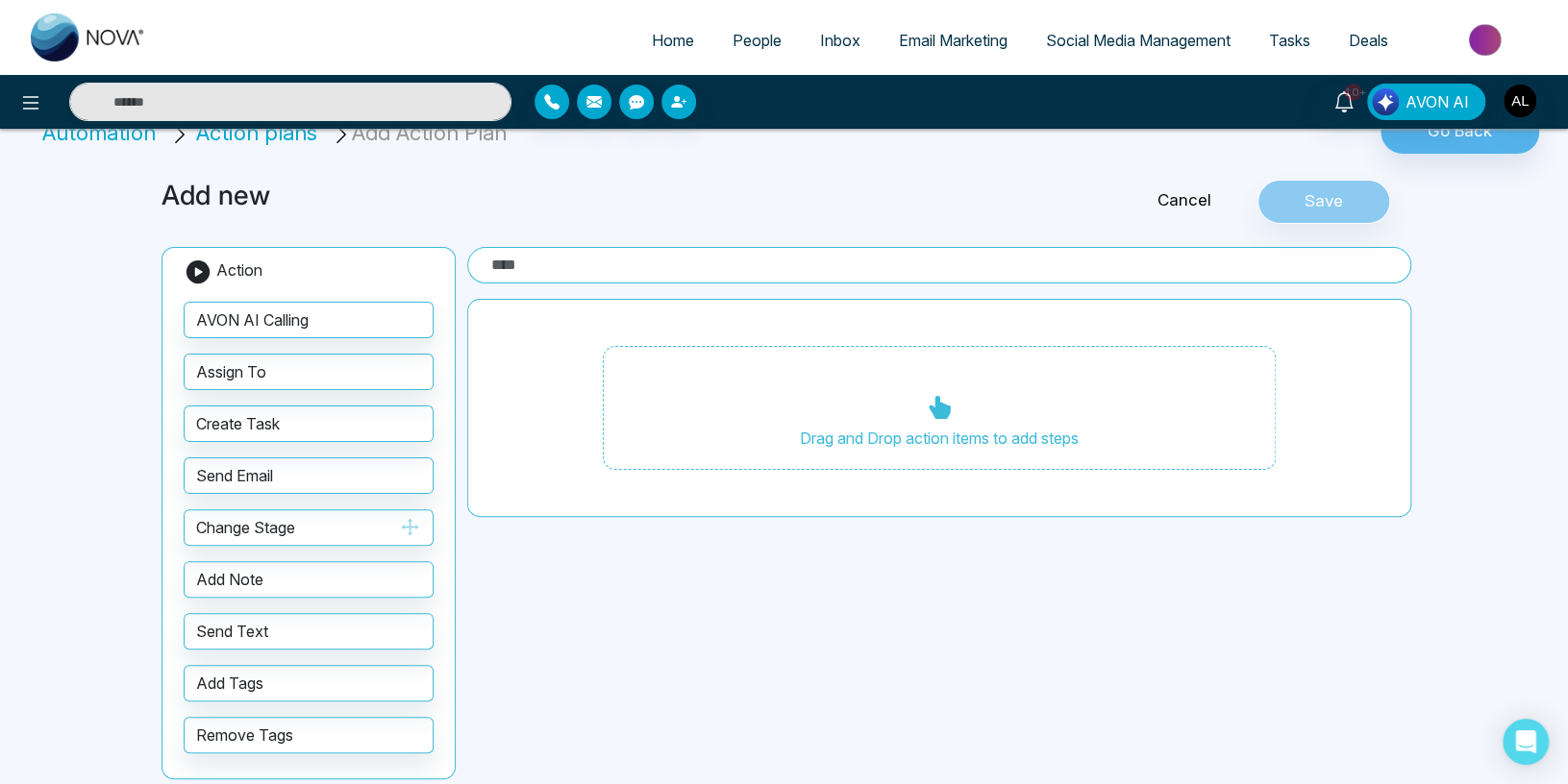
scroll to position [55, 0]
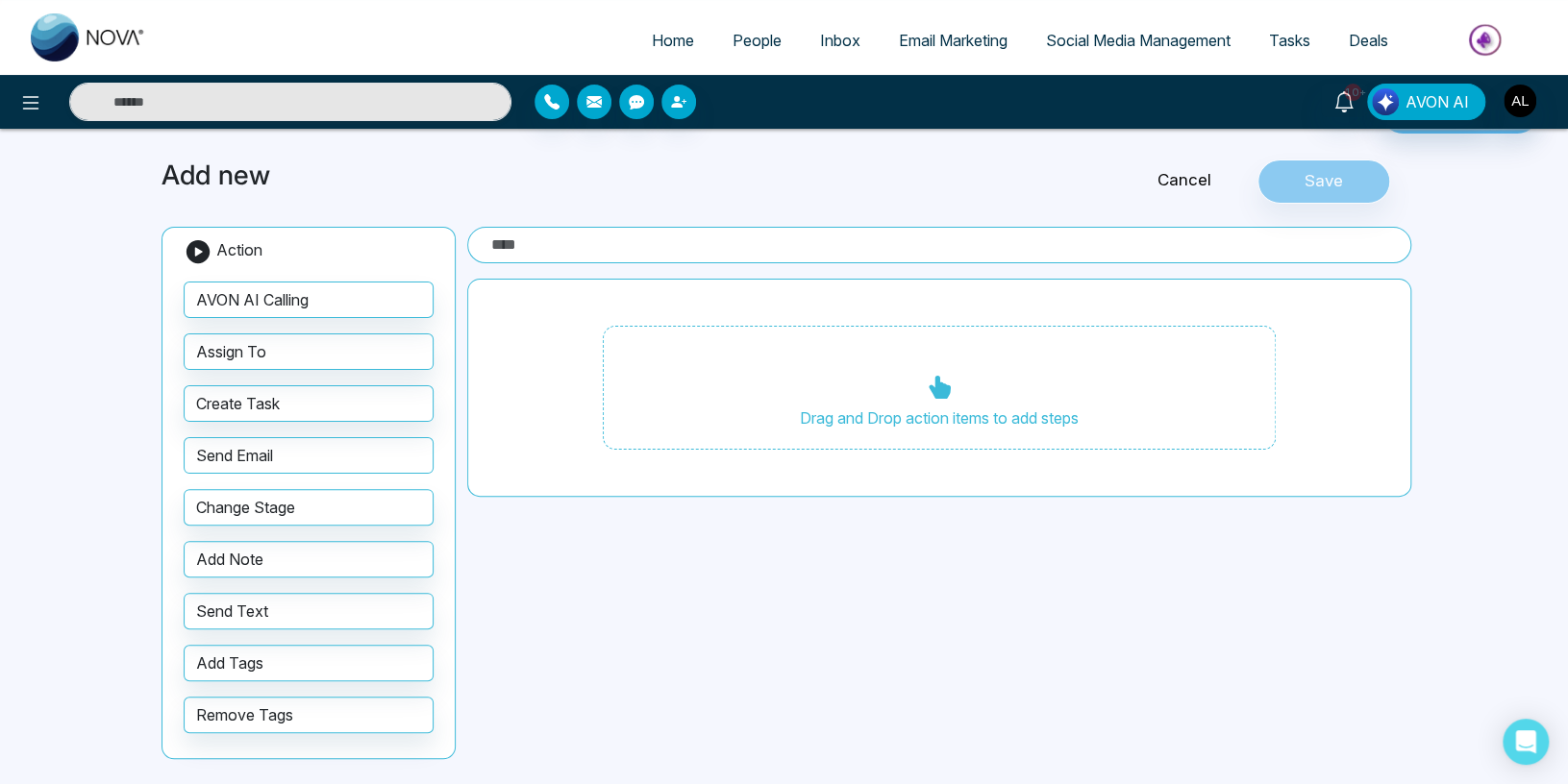
drag, startPoint x: 291, startPoint y: 454, endPoint x: 923, endPoint y: 375, distance: 636.9
click at [923, 375] on div "Add new Cancel Save Action AVON AI Calling Assign To Create Task Send Email Cha…" at bounding box center [784, 462] width 1269 height 651
drag, startPoint x: 348, startPoint y: 457, endPoint x: 857, endPoint y: 375, distance: 515.6
click at [857, 375] on div "Add new Cancel Save Action AVON AI Calling Assign To Create Task Send Email Cha…" at bounding box center [784, 462] width 1269 height 651
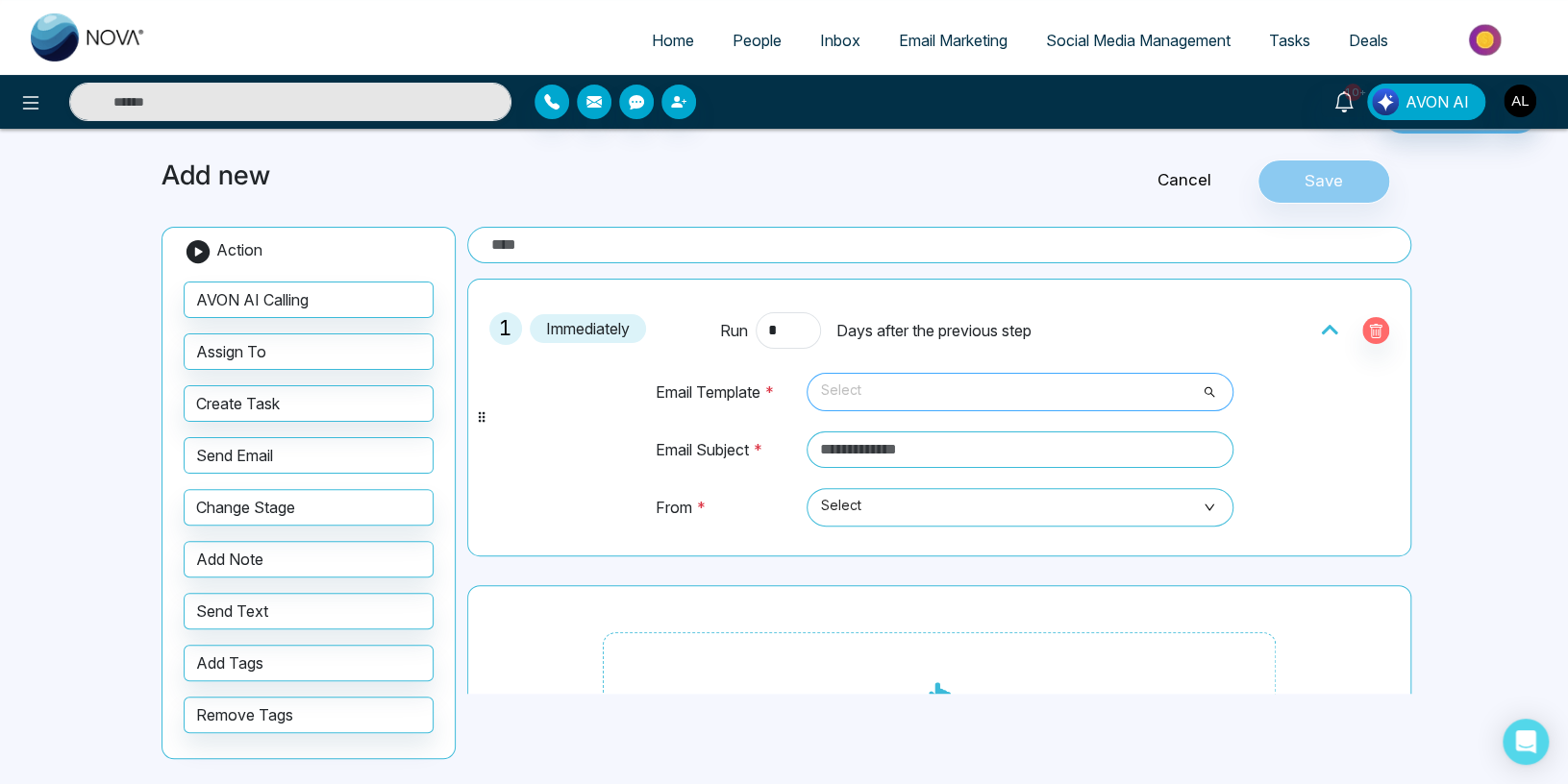
click at [929, 383] on span "Select" at bounding box center [1020, 392] width 400 height 33
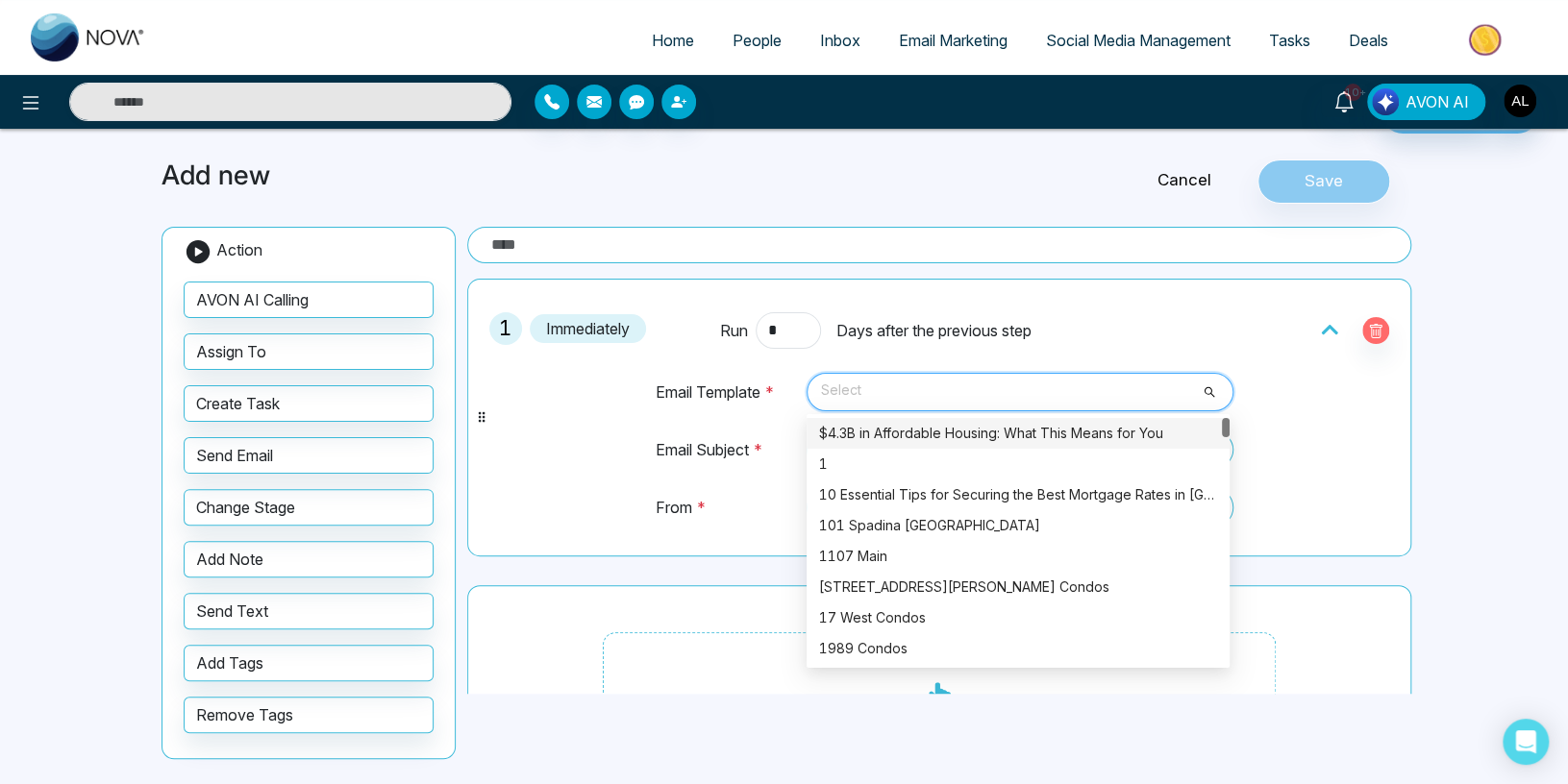
click at [892, 425] on div "$4.3B in Affordable Housing: What This Means for You" at bounding box center [1018, 432] width 400 height 21
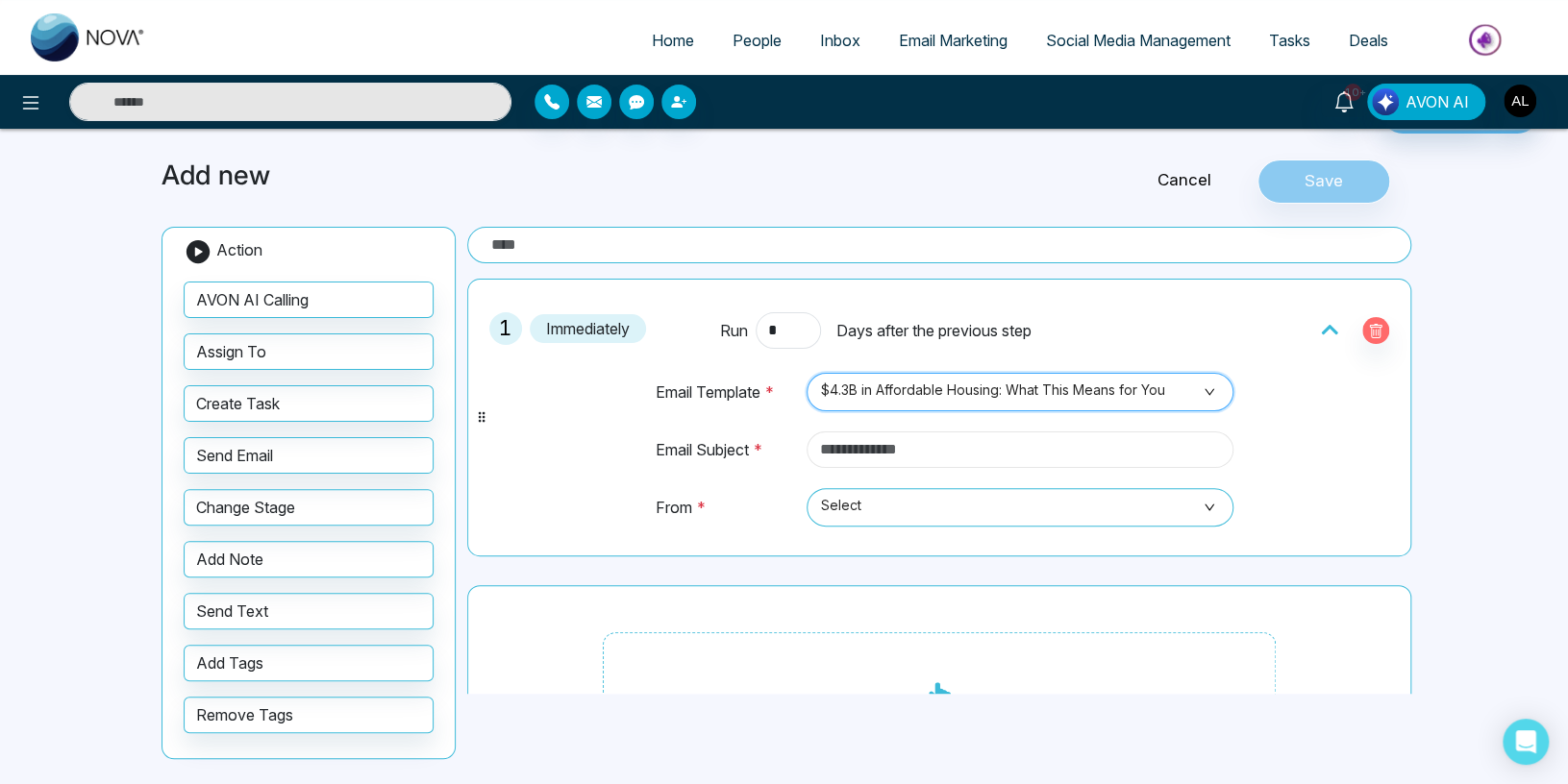
click at [887, 459] on input "text" at bounding box center [1019, 449] width 427 height 37
click at [872, 447] on input "text" at bounding box center [1019, 449] width 427 height 37
type input "*"
click at [906, 509] on span "Select" at bounding box center [1020, 507] width 400 height 33
type input "**********"
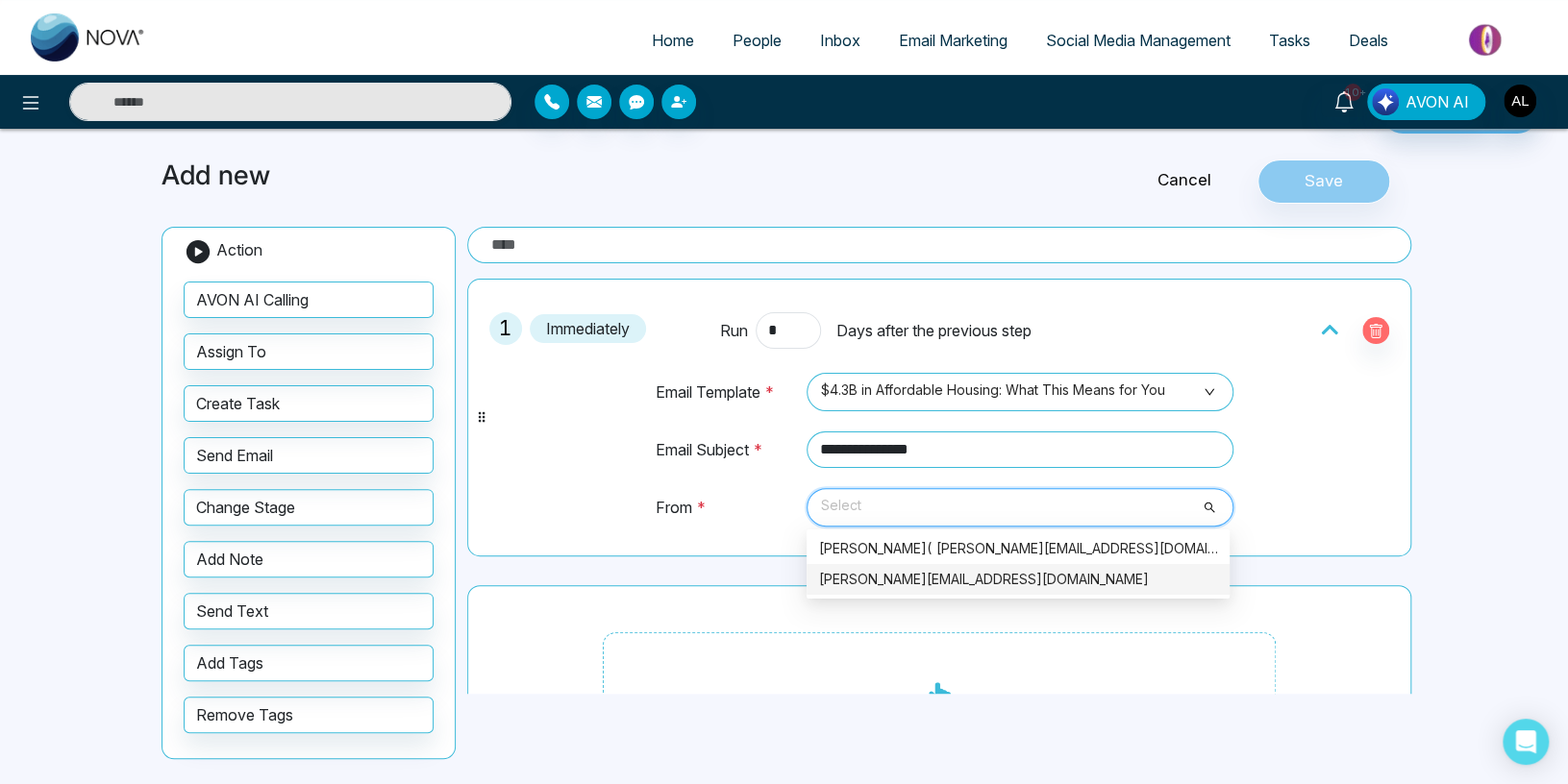
click at [874, 564] on div "[PERSON_NAME][EMAIL_ADDRESS][DOMAIN_NAME]" at bounding box center [1017, 579] width 423 height 31
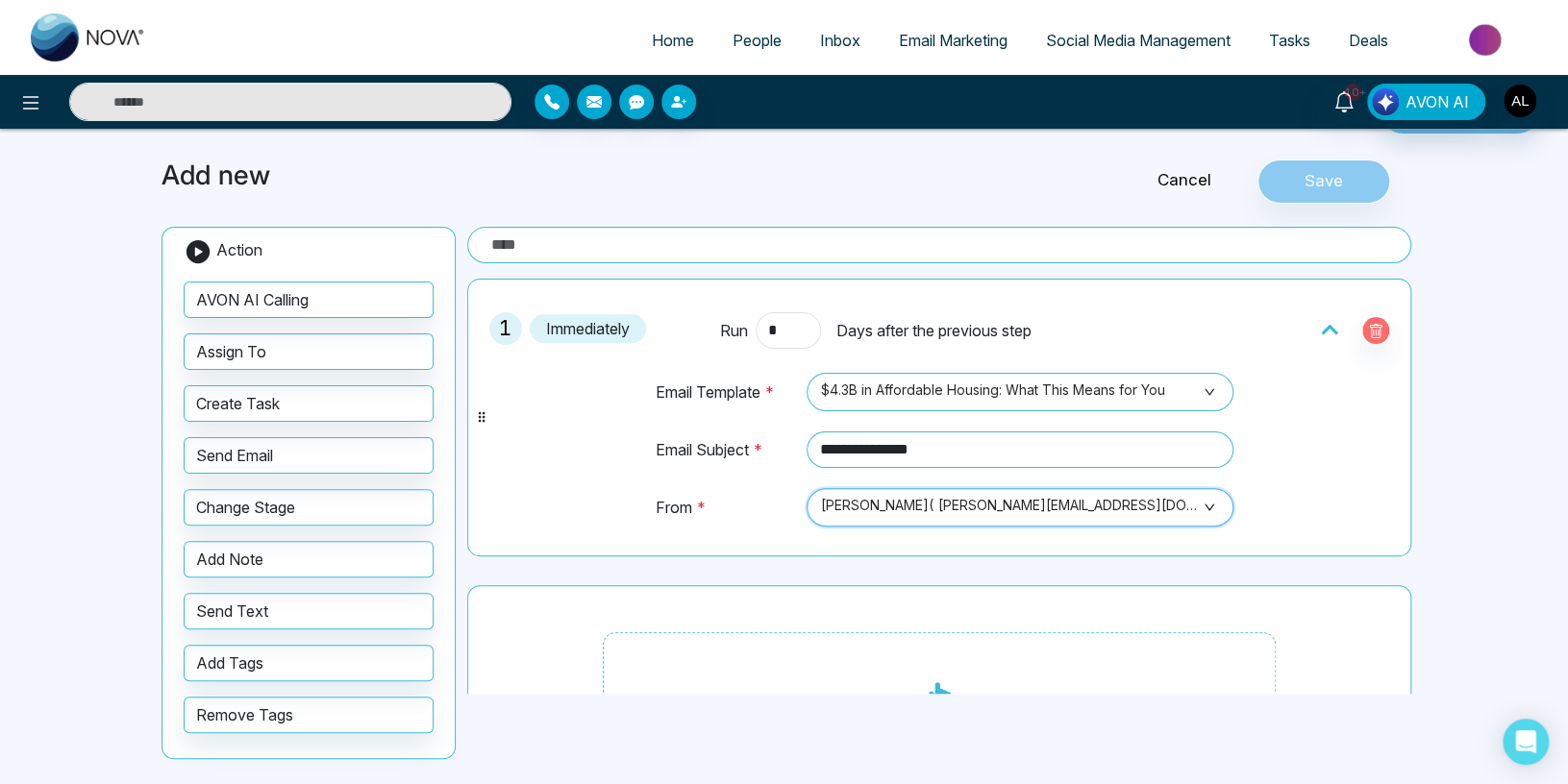
click at [577, 251] on input "text" at bounding box center [939, 245] width 944 height 37
type input "***"
click at [1329, 179] on button "Save" at bounding box center [1323, 182] width 133 height 44
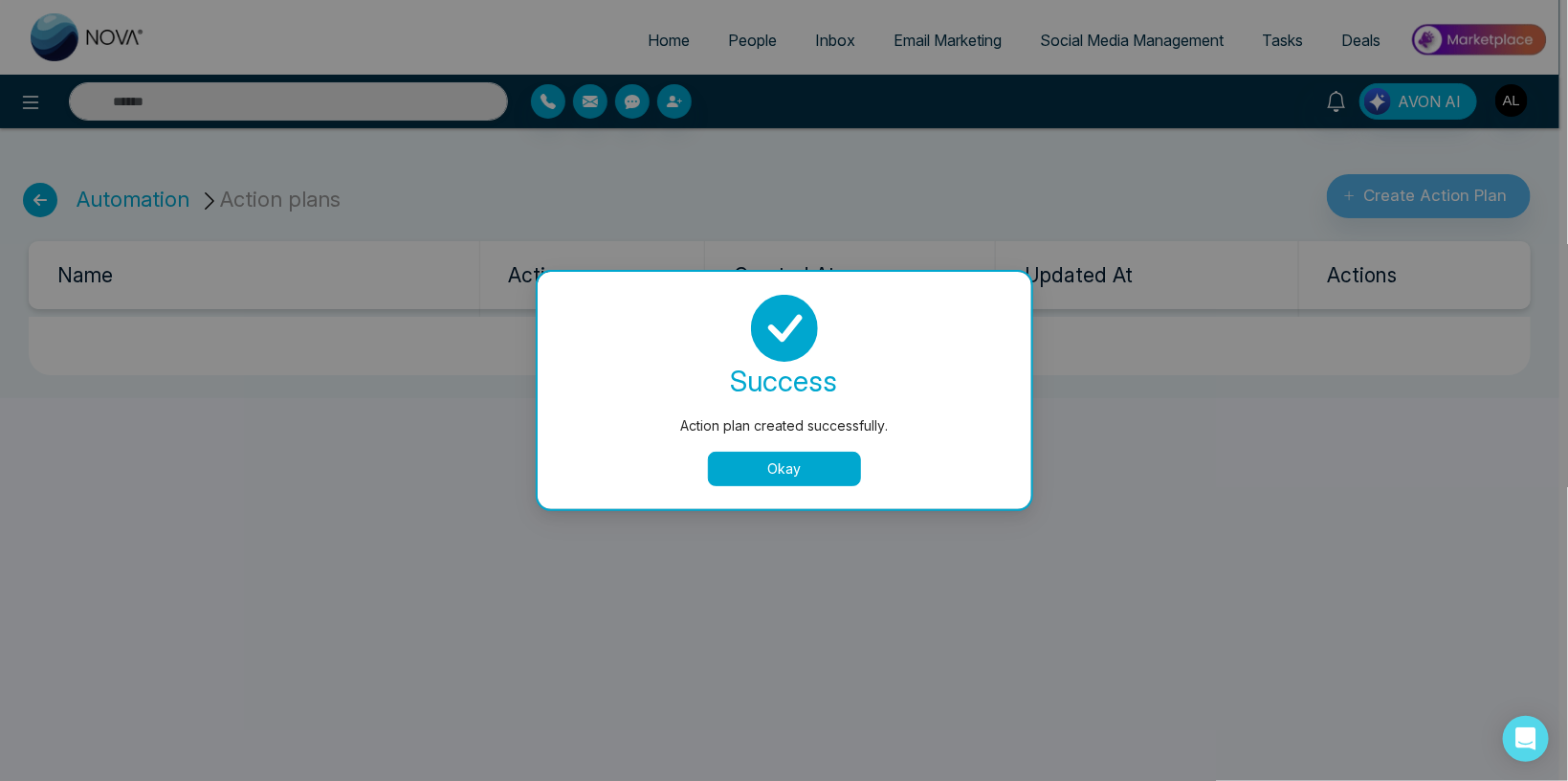
click at [752, 475] on button "Okay" at bounding box center [784, 469] width 153 height 35
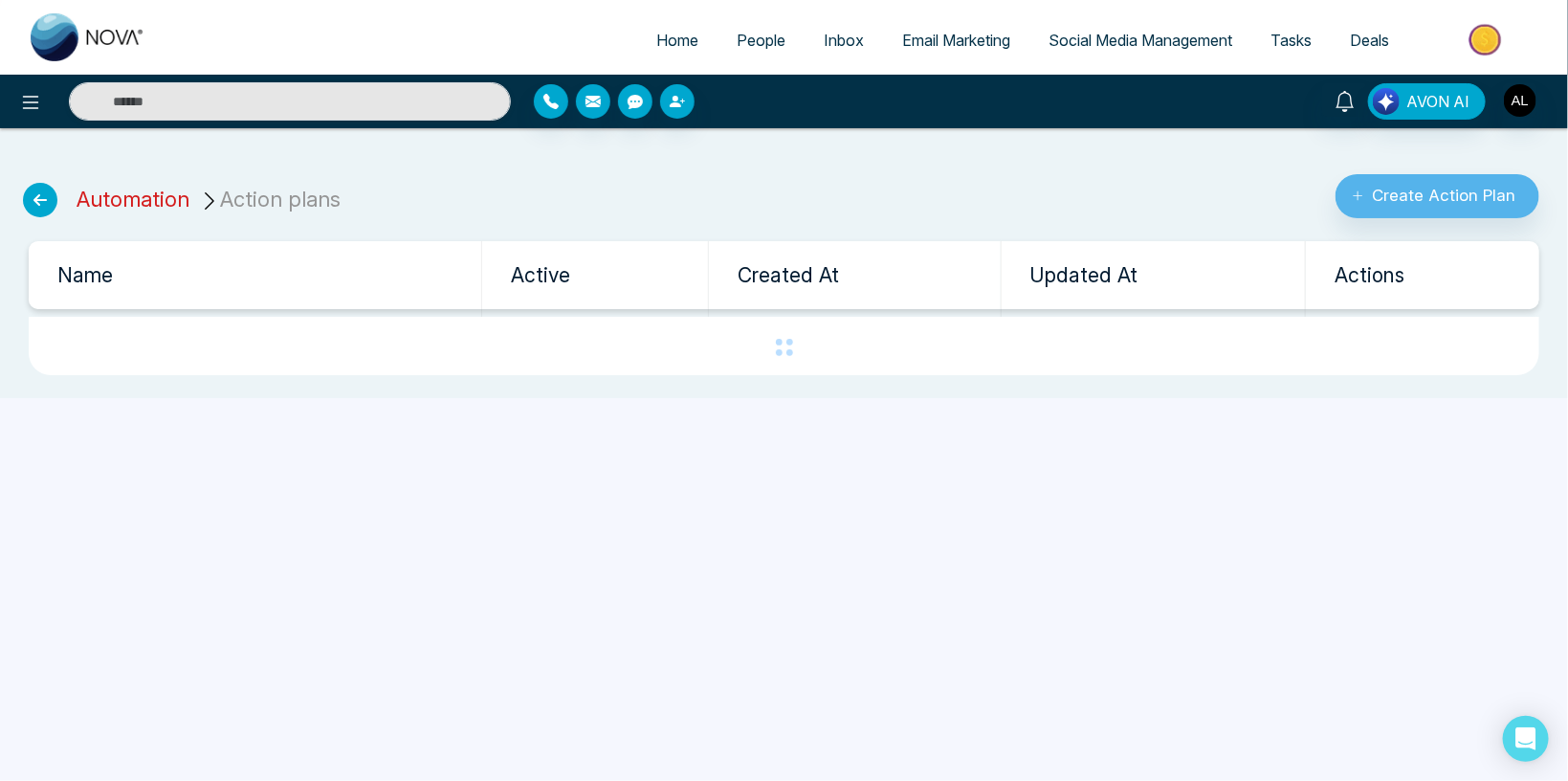
click at [114, 198] on link "Automation" at bounding box center [133, 199] width 113 height 25
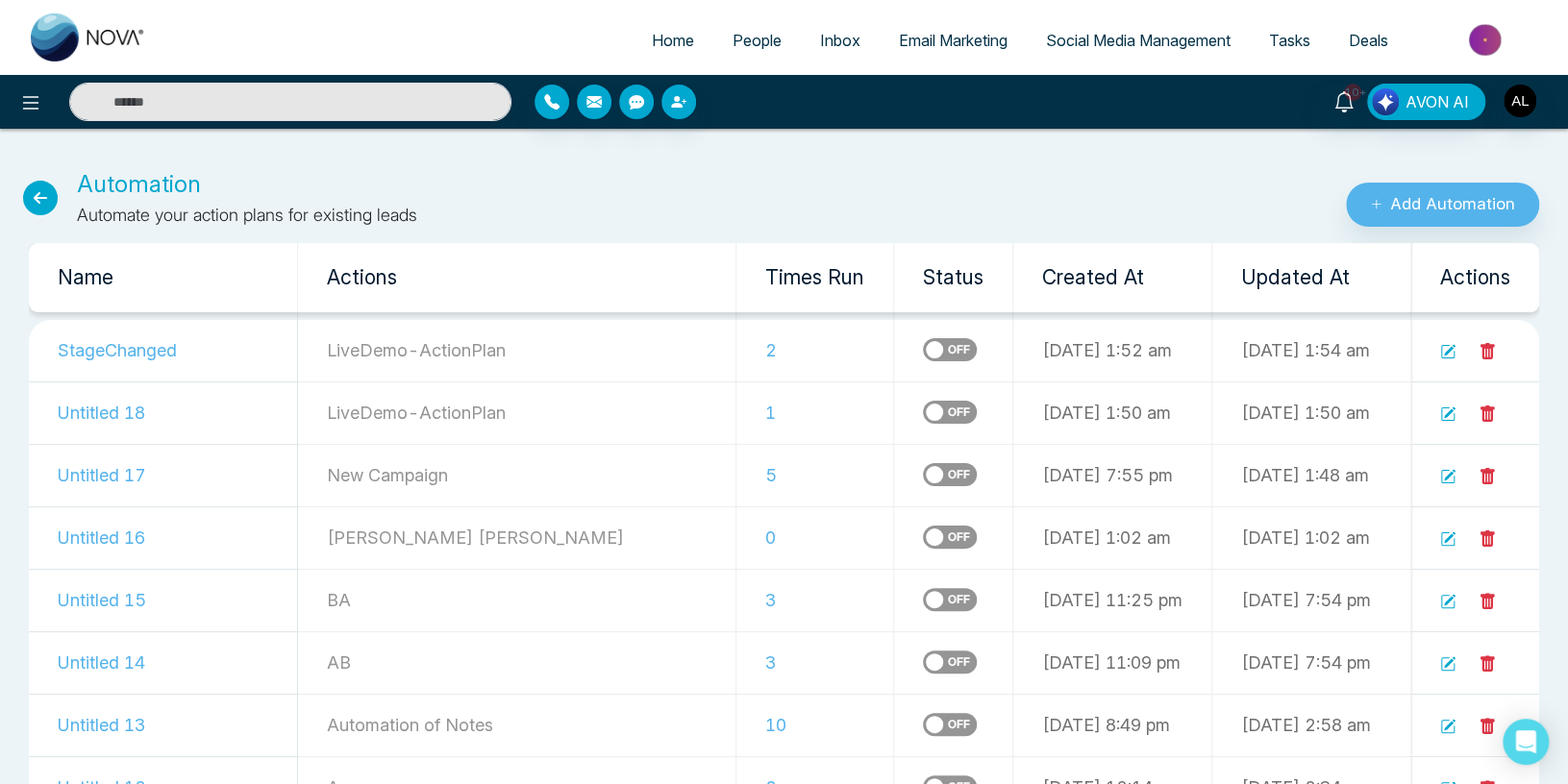
click at [922, 355] on label at bounding box center [949, 350] width 54 height 23
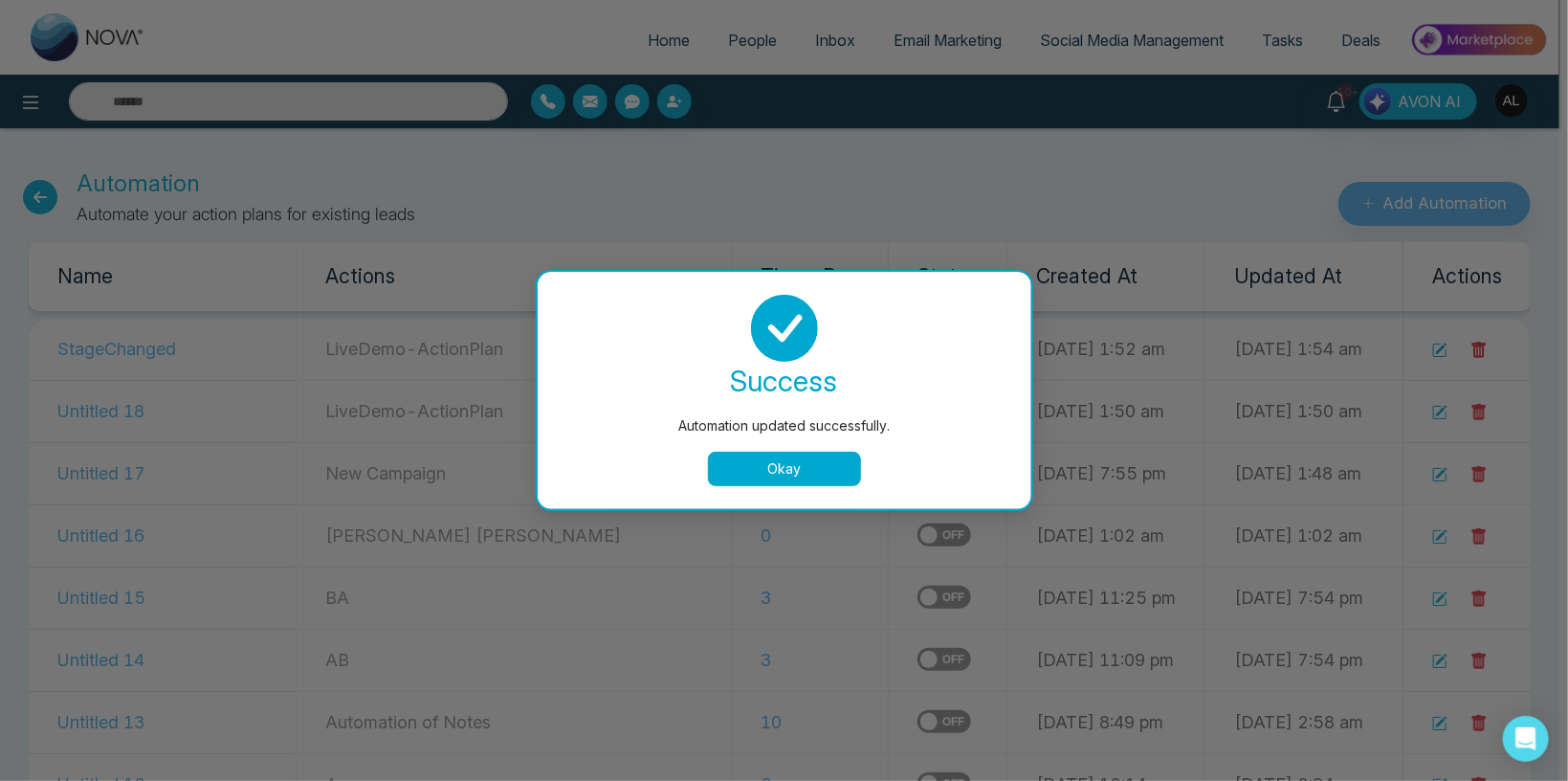
click at [800, 485] on button "Okay" at bounding box center [784, 469] width 153 height 35
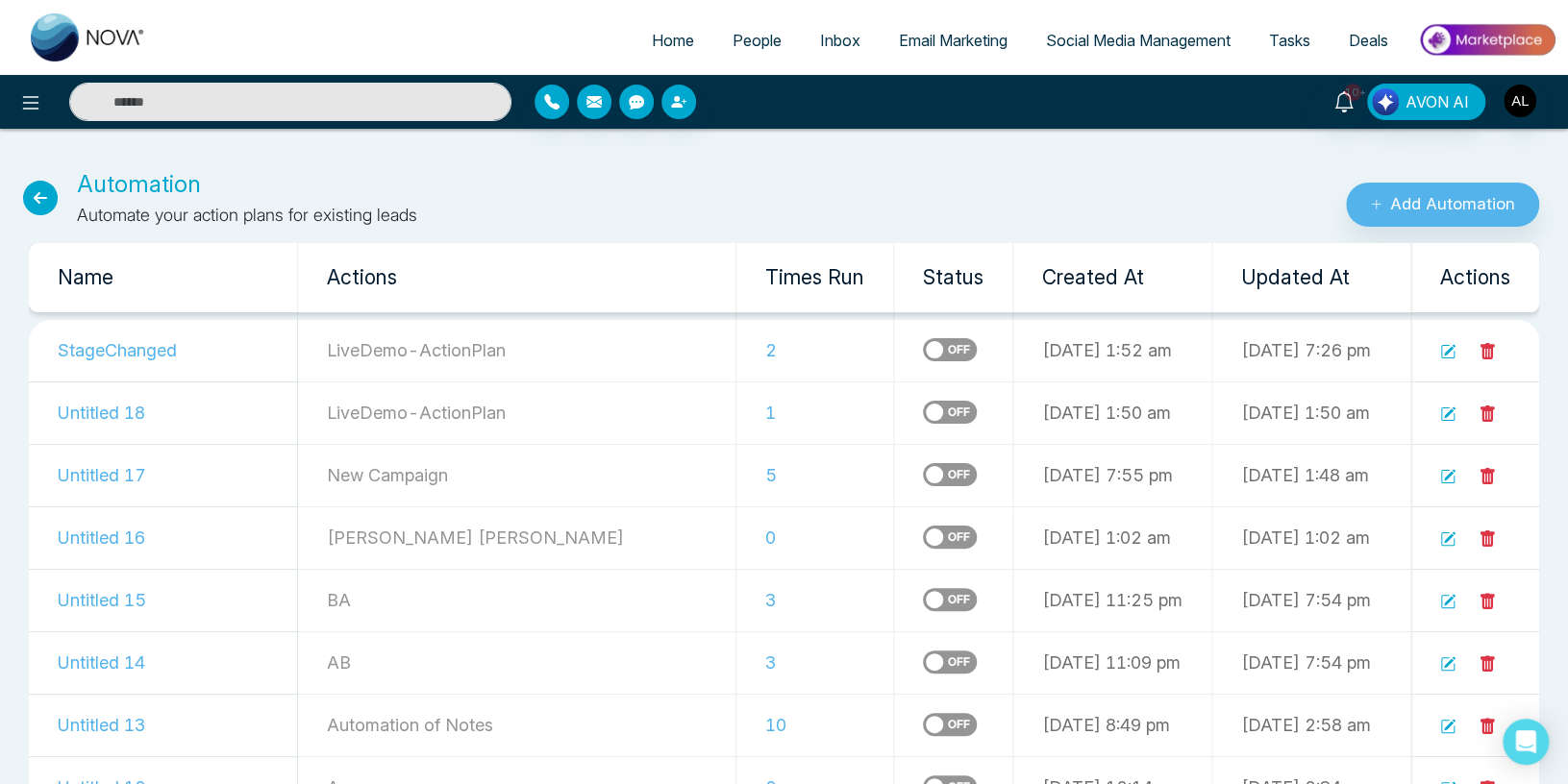
click at [922, 416] on label at bounding box center [949, 411] width 54 height 23
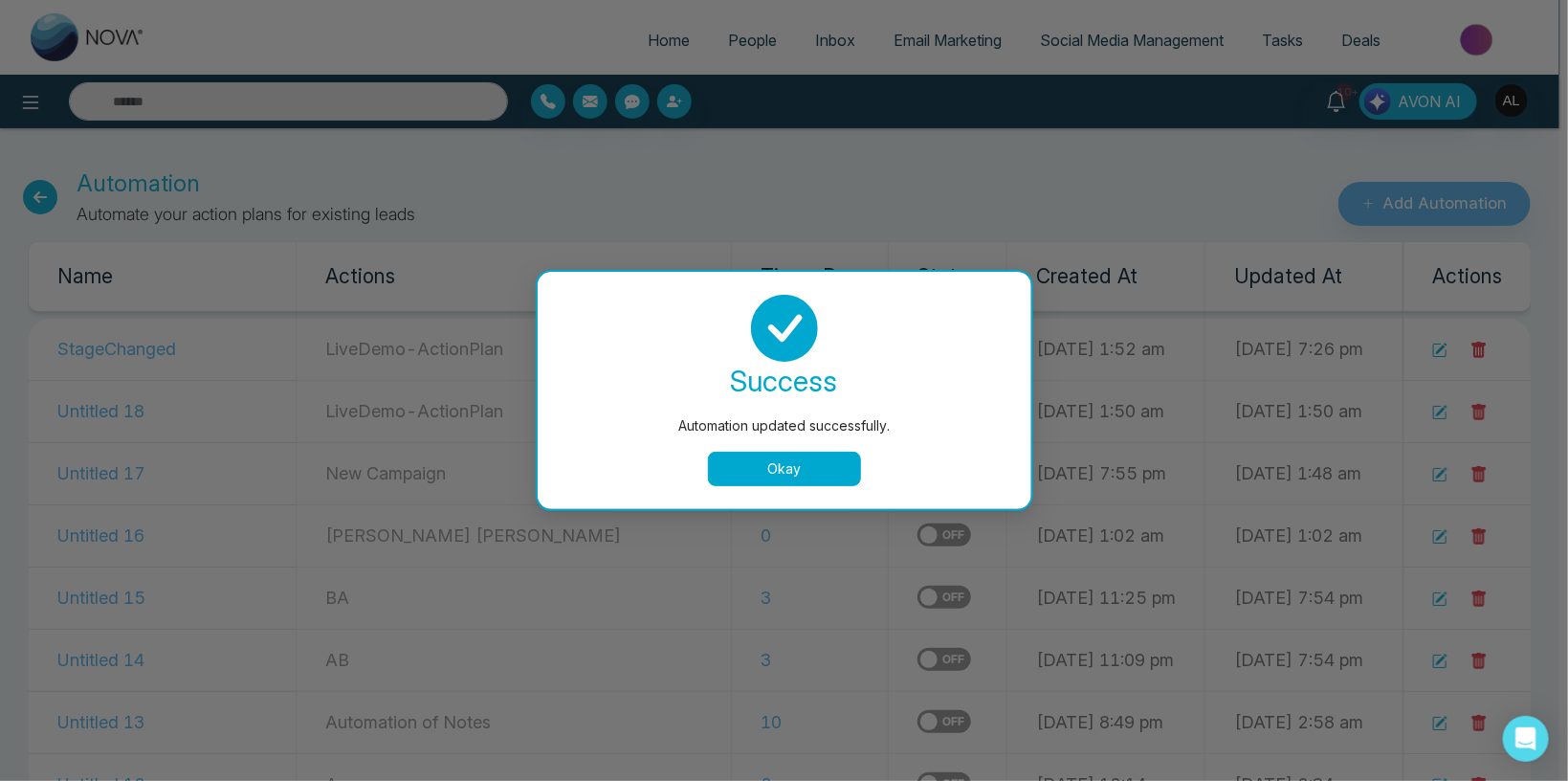
click at [1424, 201] on div "Automation updated successfully. success Automation updated successfully. Okay" at bounding box center [784, 390] width 1568 height 781
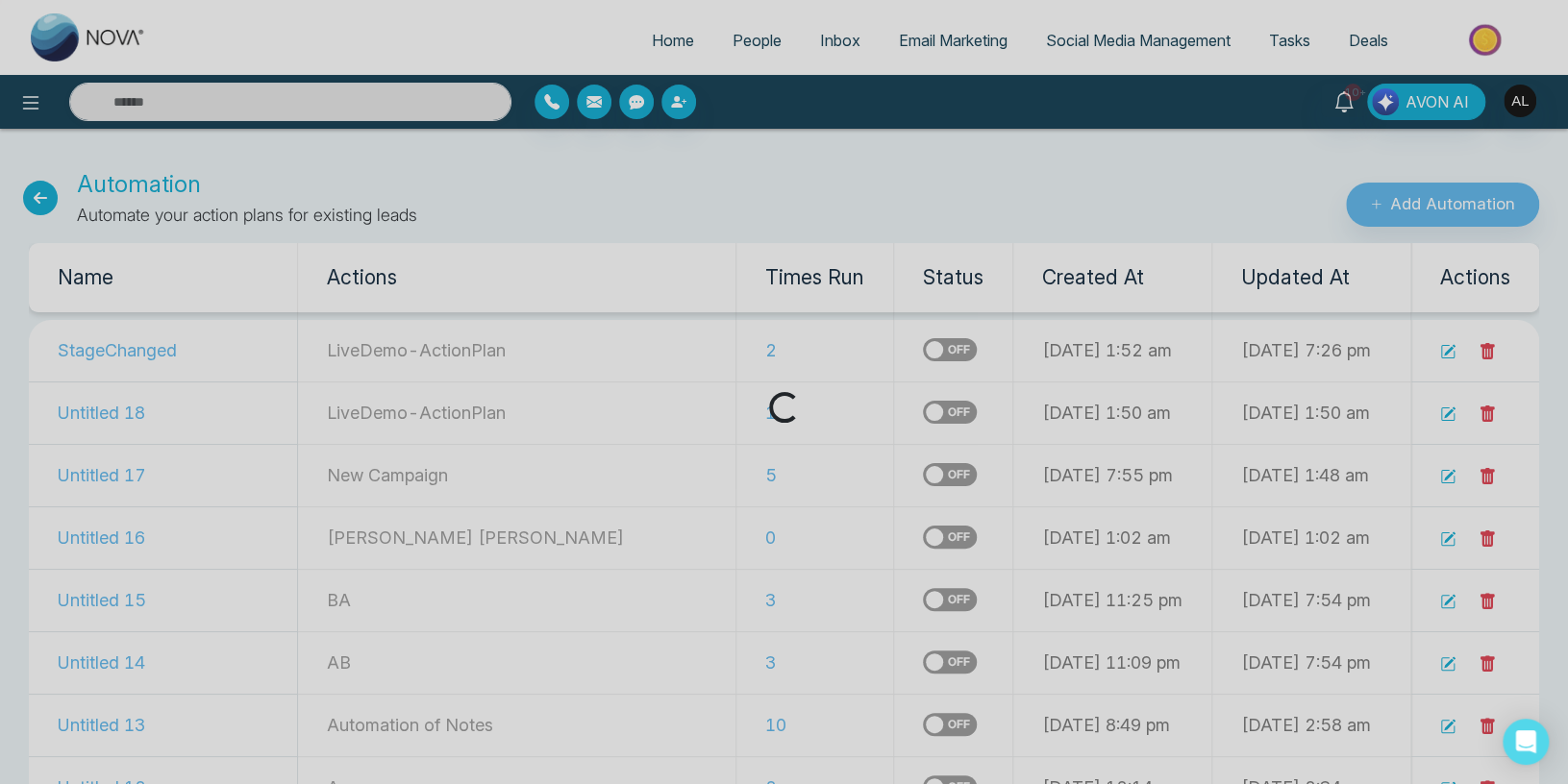
click at [1431, 202] on div "Loading..." at bounding box center [784, 392] width 1568 height 784
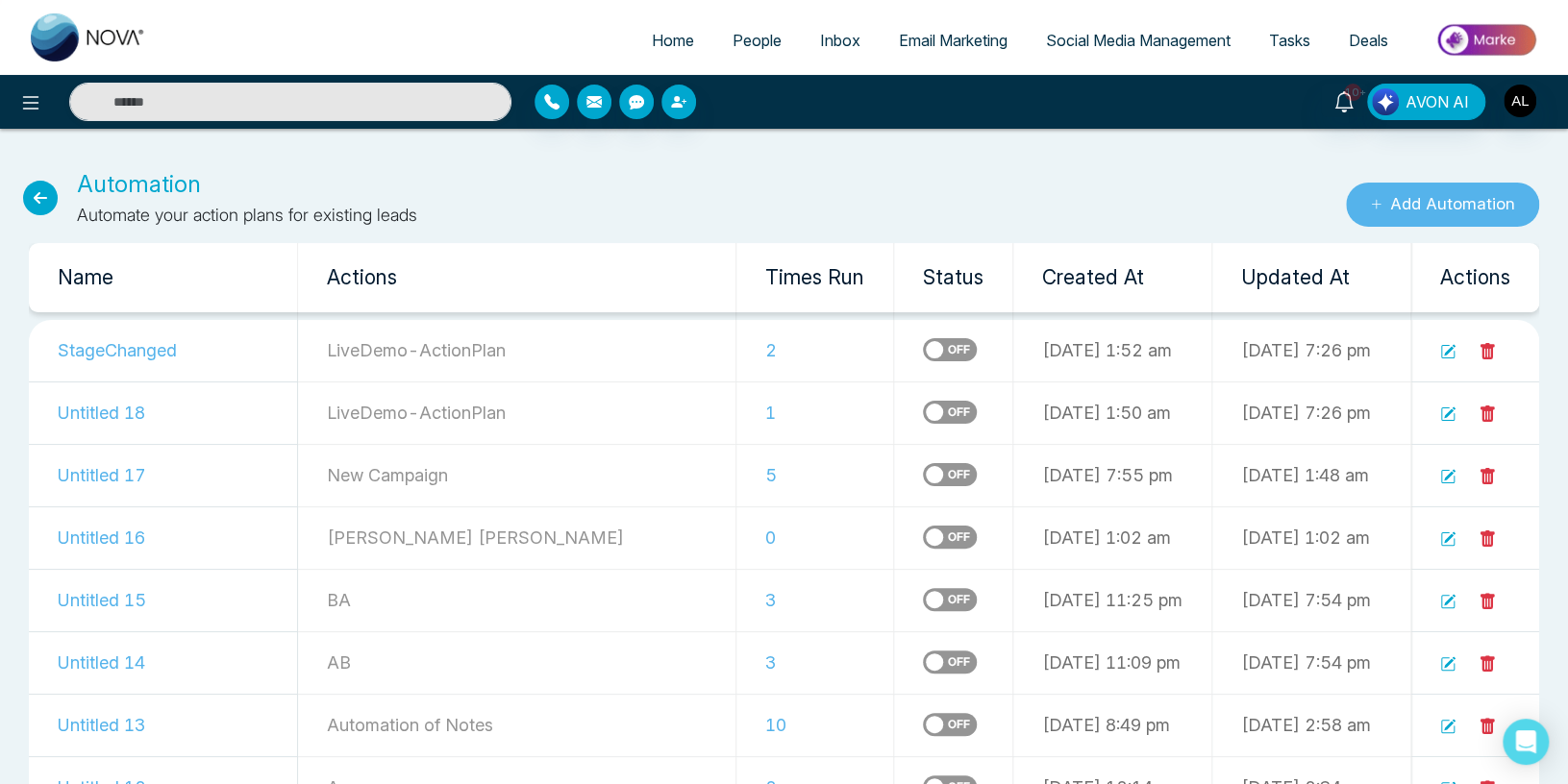
click at [1431, 202] on button "Add Automation" at bounding box center [1442, 205] width 193 height 44
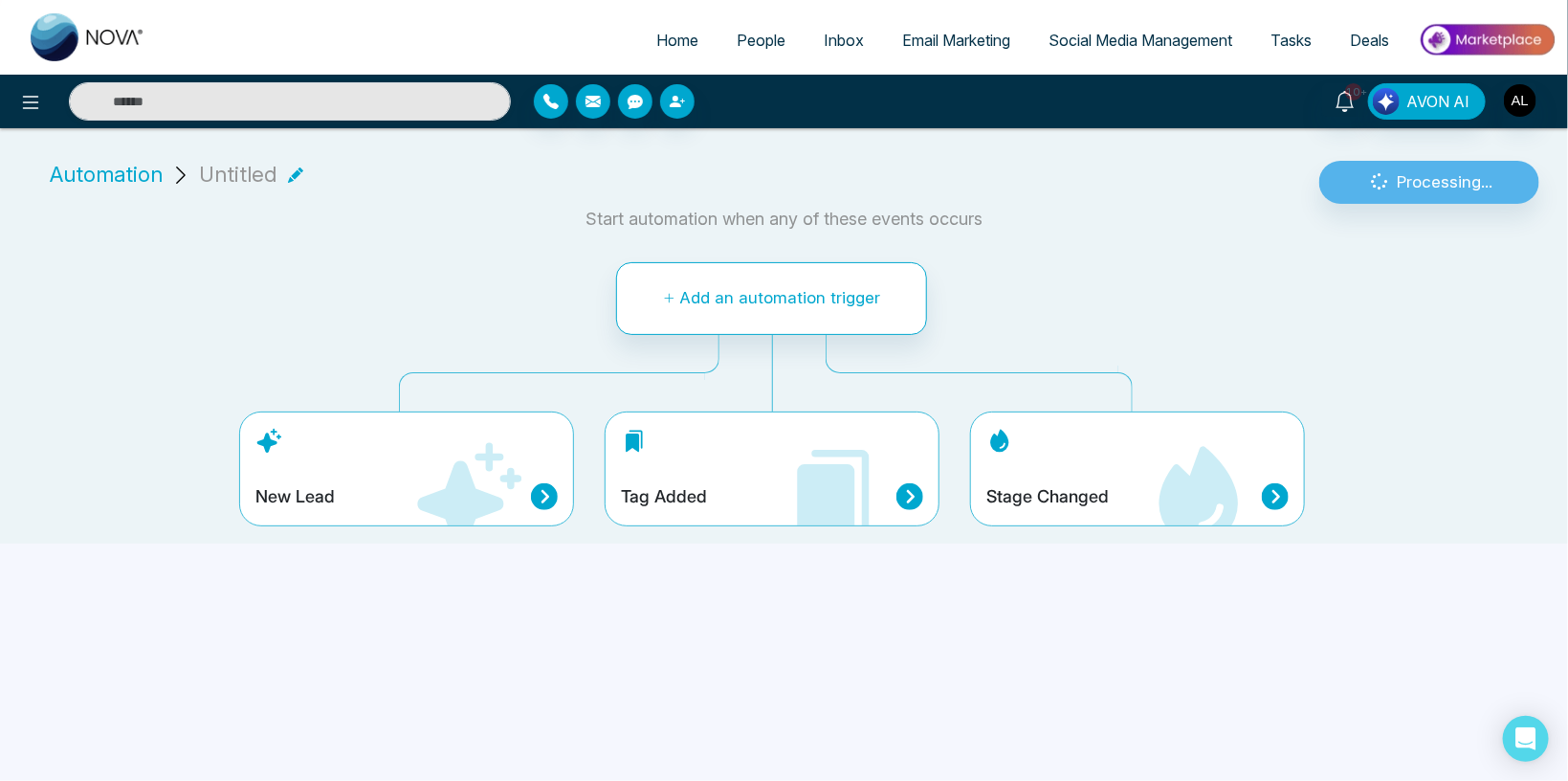
click at [1020, 484] on div "Stage Changed" at bounding box center [1137, 496] width 302 height 27
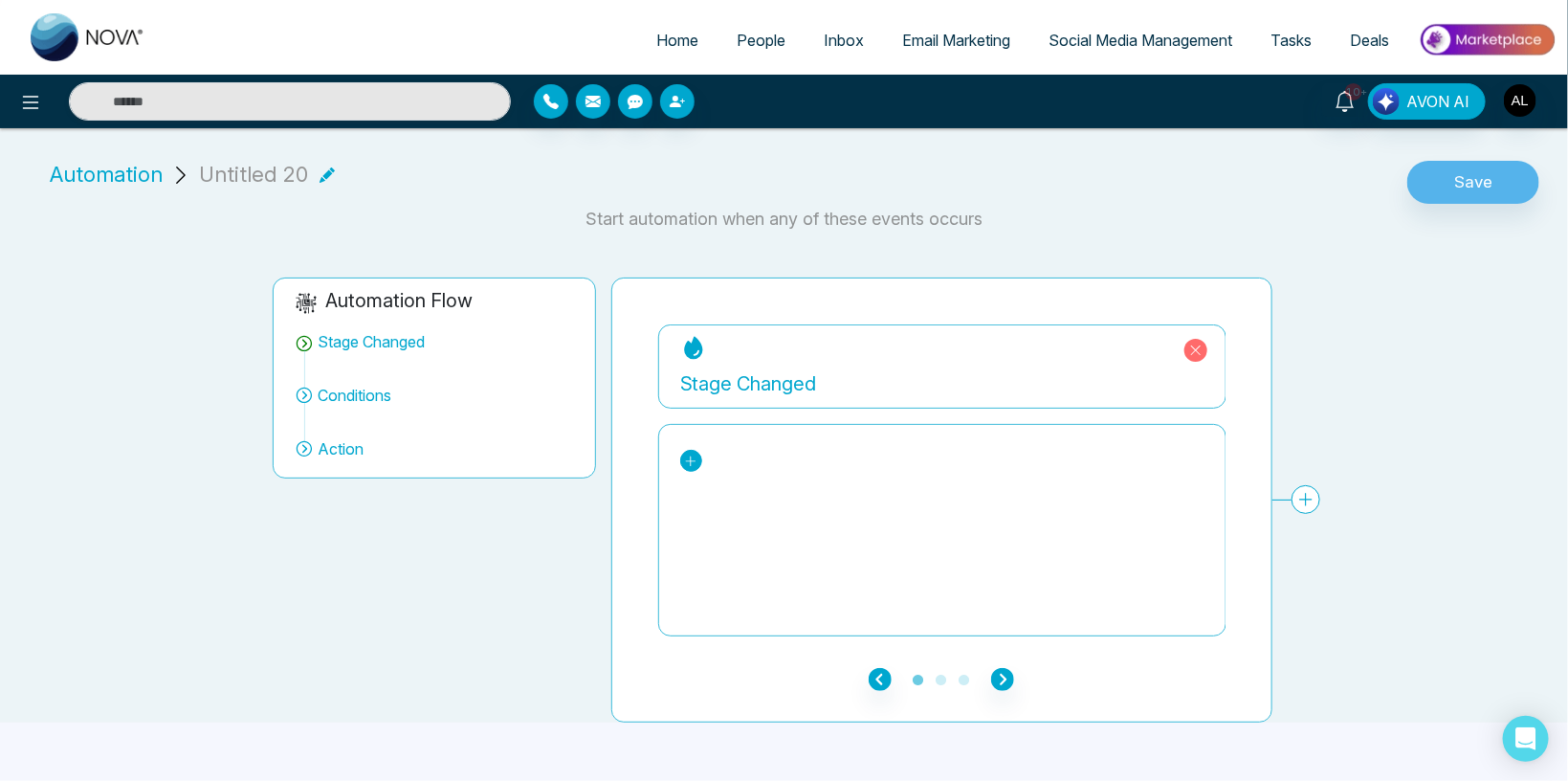
click at [694, 453] on link at bounding box center [691, 461] width 22 height 22
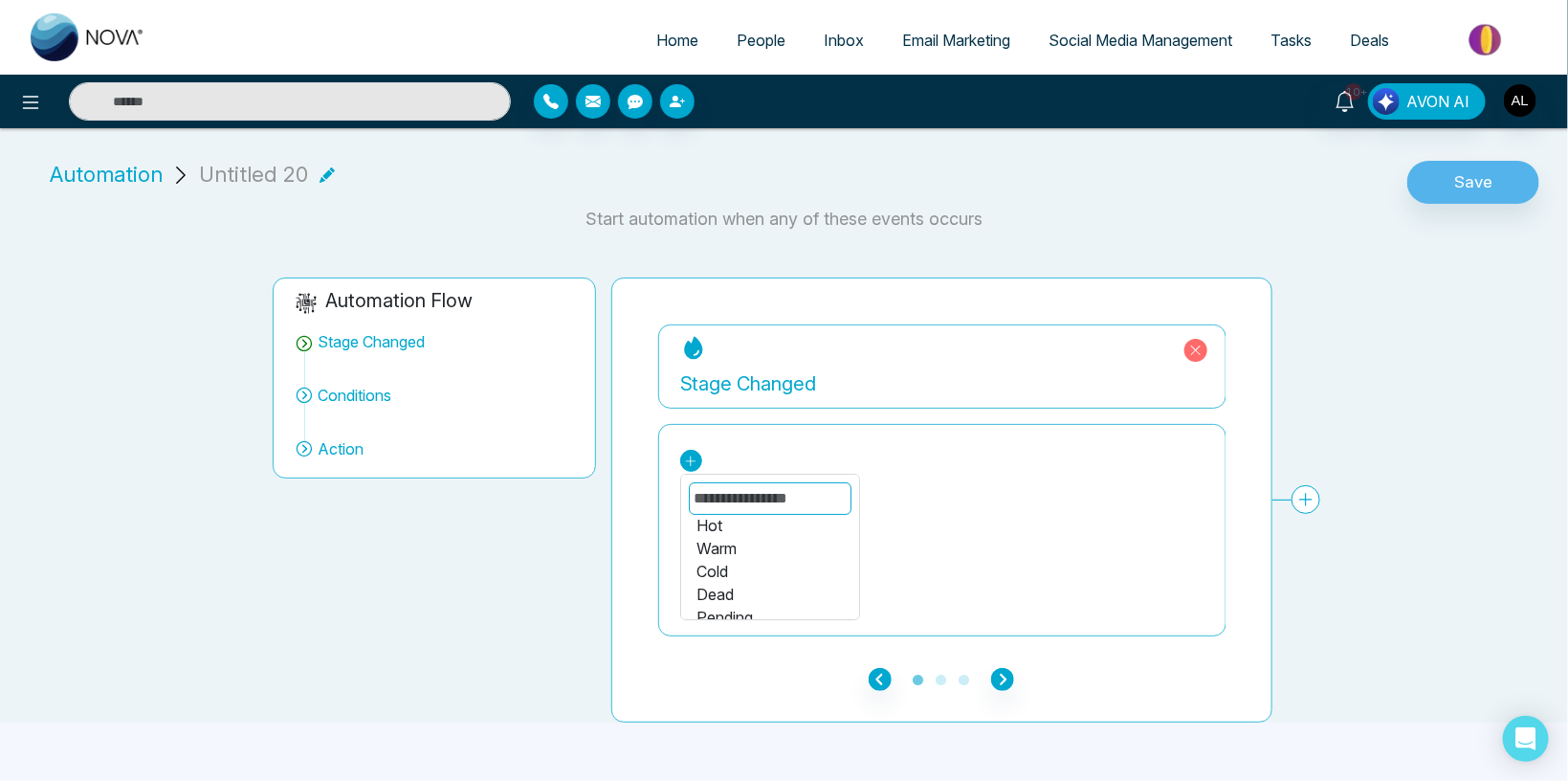
scroll to position [228, 0]
click at [717, 555] on div "Dead" at bounding box center [770, 558] width 147 height 23
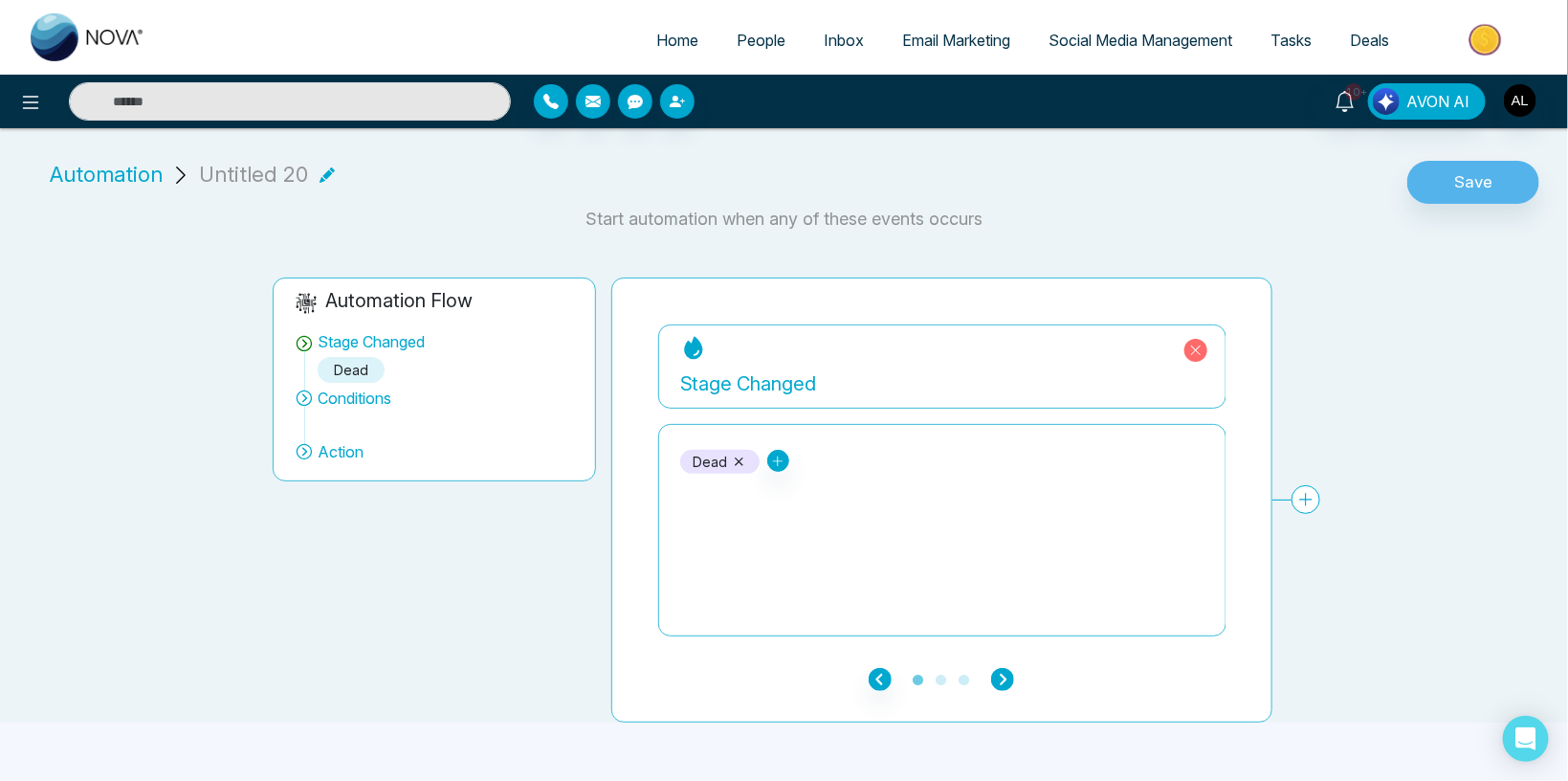
click at [997, 680] on icon "button" at bounding box center [1002, 679] width 23 height 23
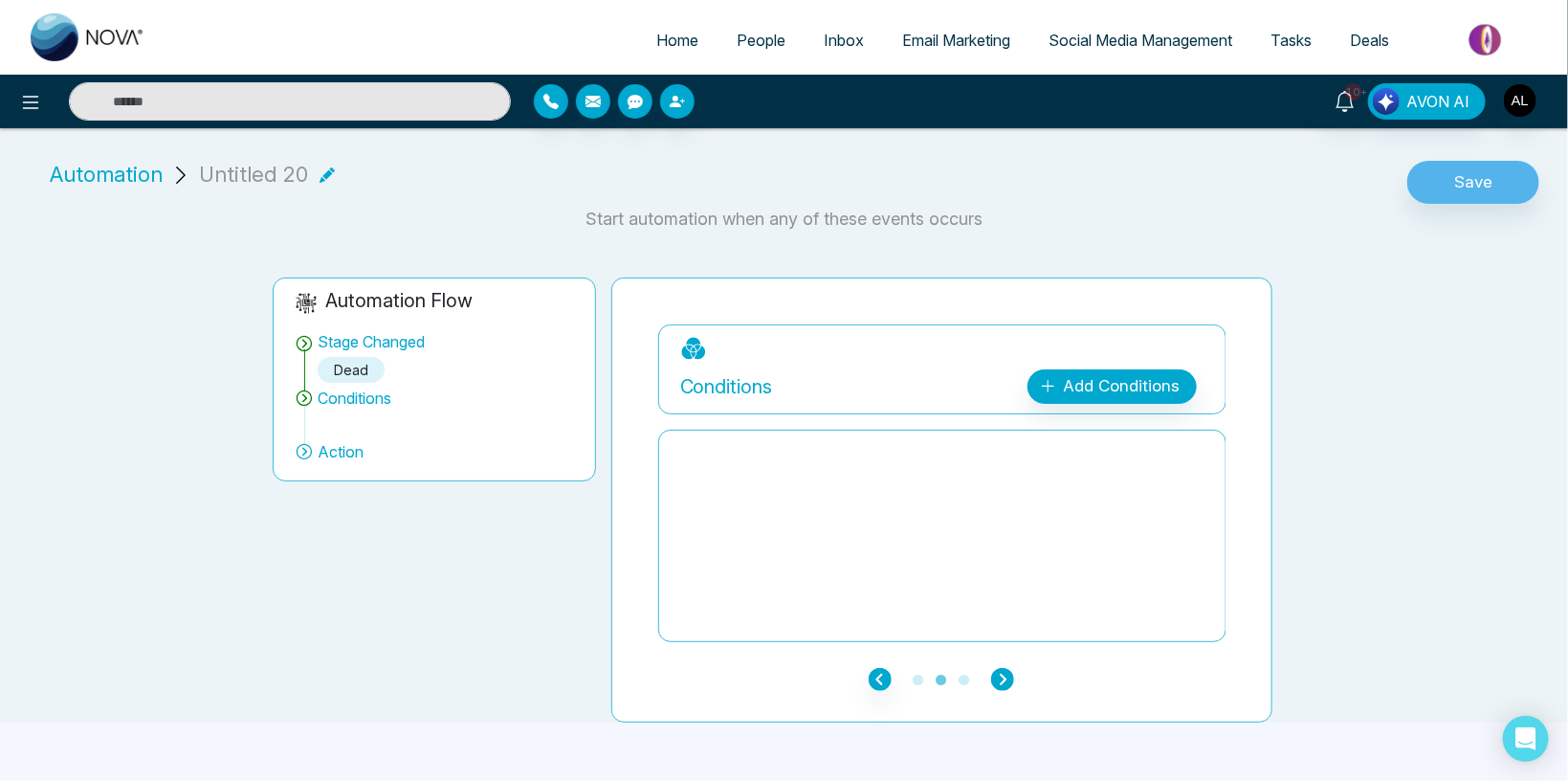
click at [997, 680] on icon "button" at bounding box center [1002, 679] width 23 height 23
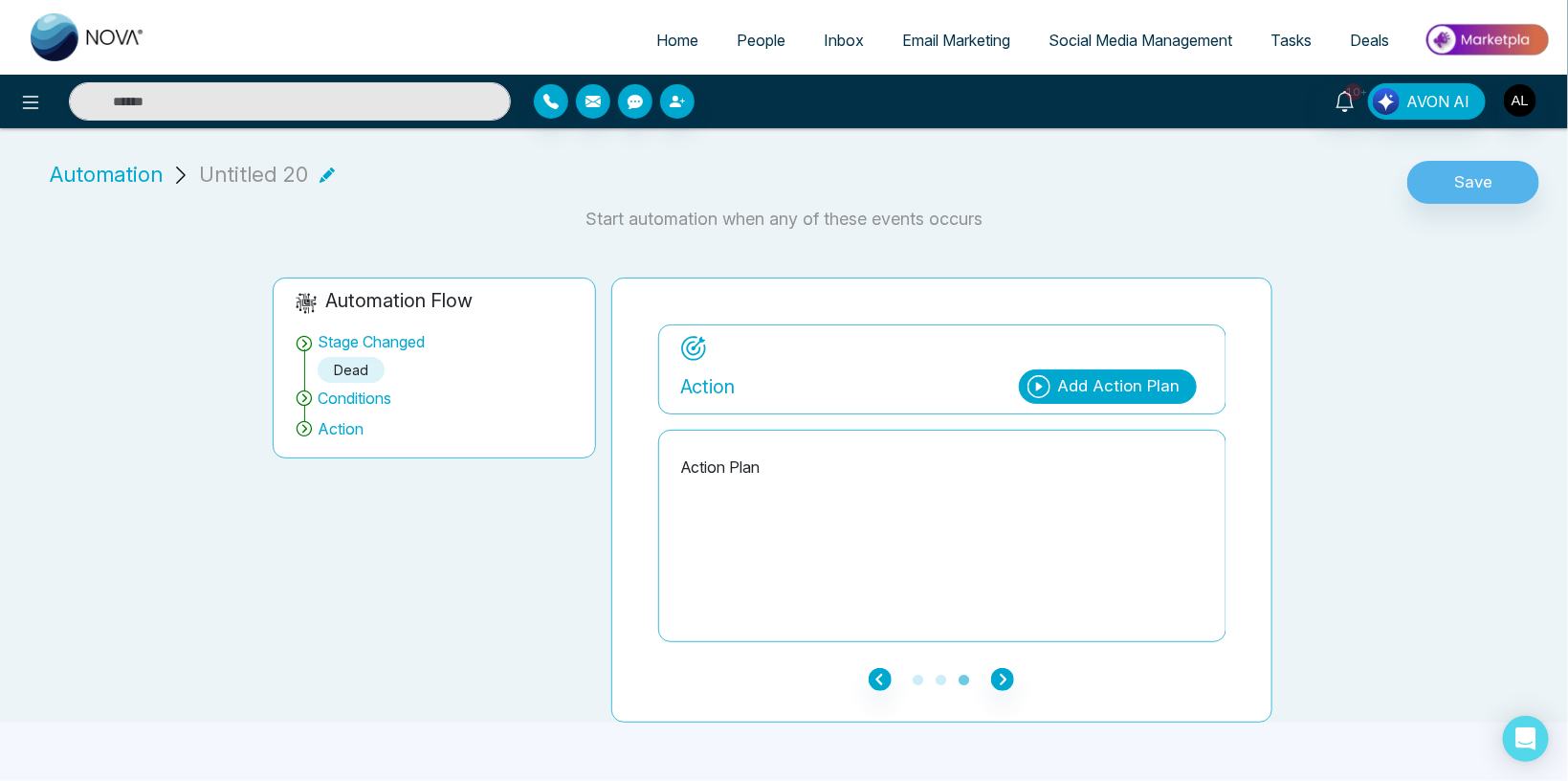
click at [1082, 383] on div "Add Action Plan" at bounding box center [1119, 386] width 122 height 25
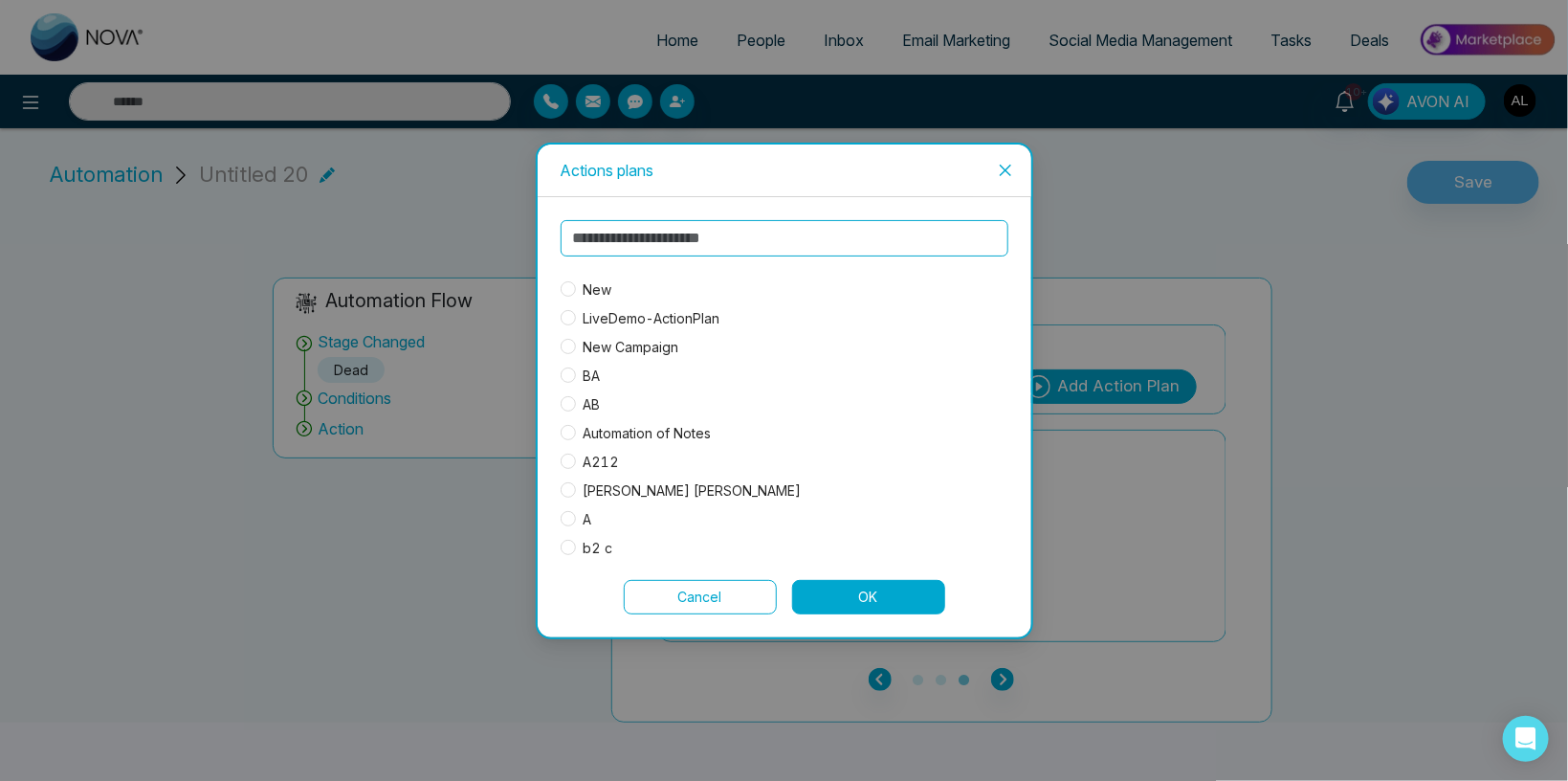
click at [591, 282] on span "New" at bounding box center [598, 290] width 44 height 21
click at [877, 586] on button "OK" at bounding box center [869, 597] width 153 height 35
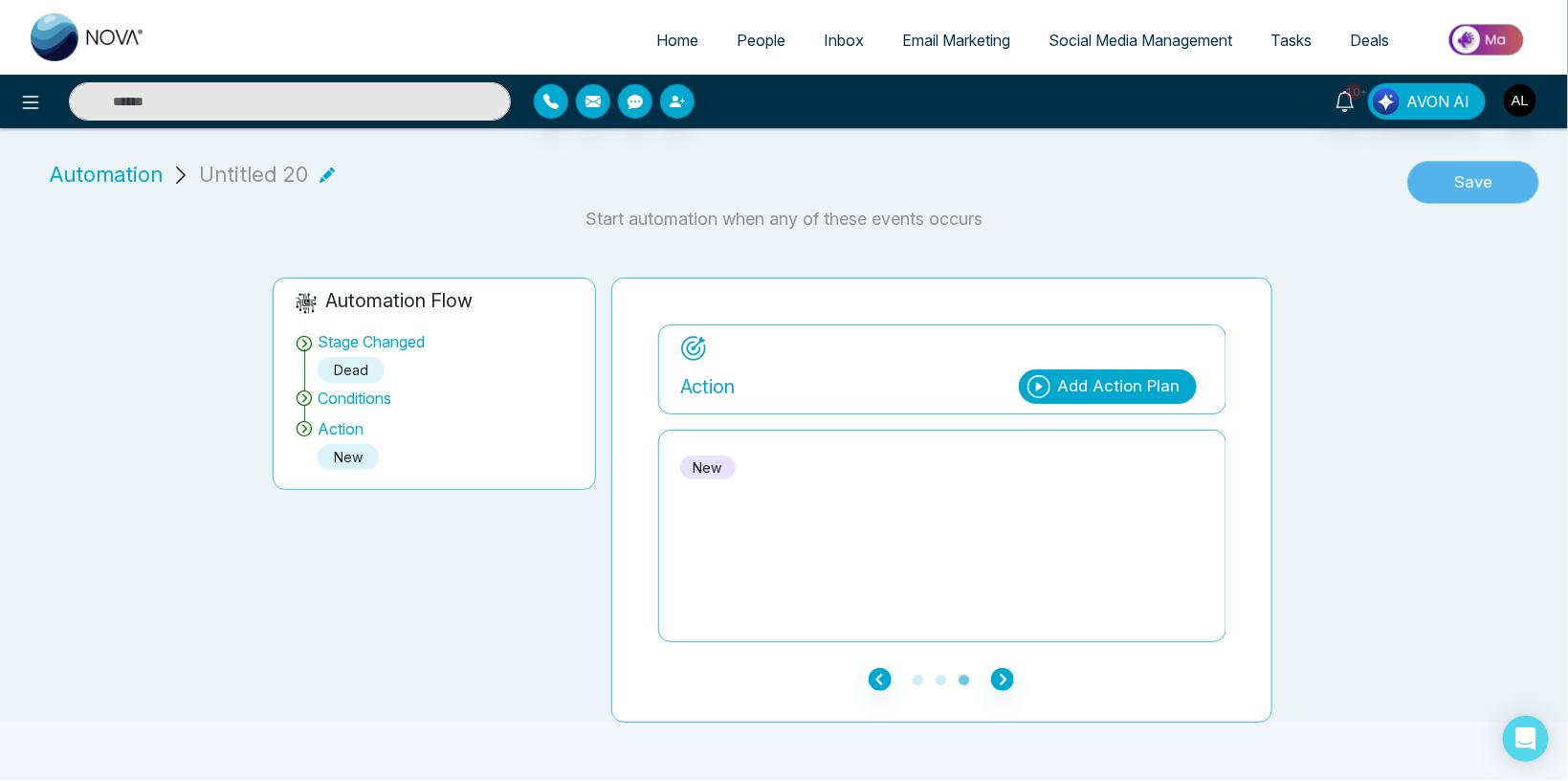
click at [1441, 172] on button "Save" at bounding box center [1473, 183] width 132 height 44
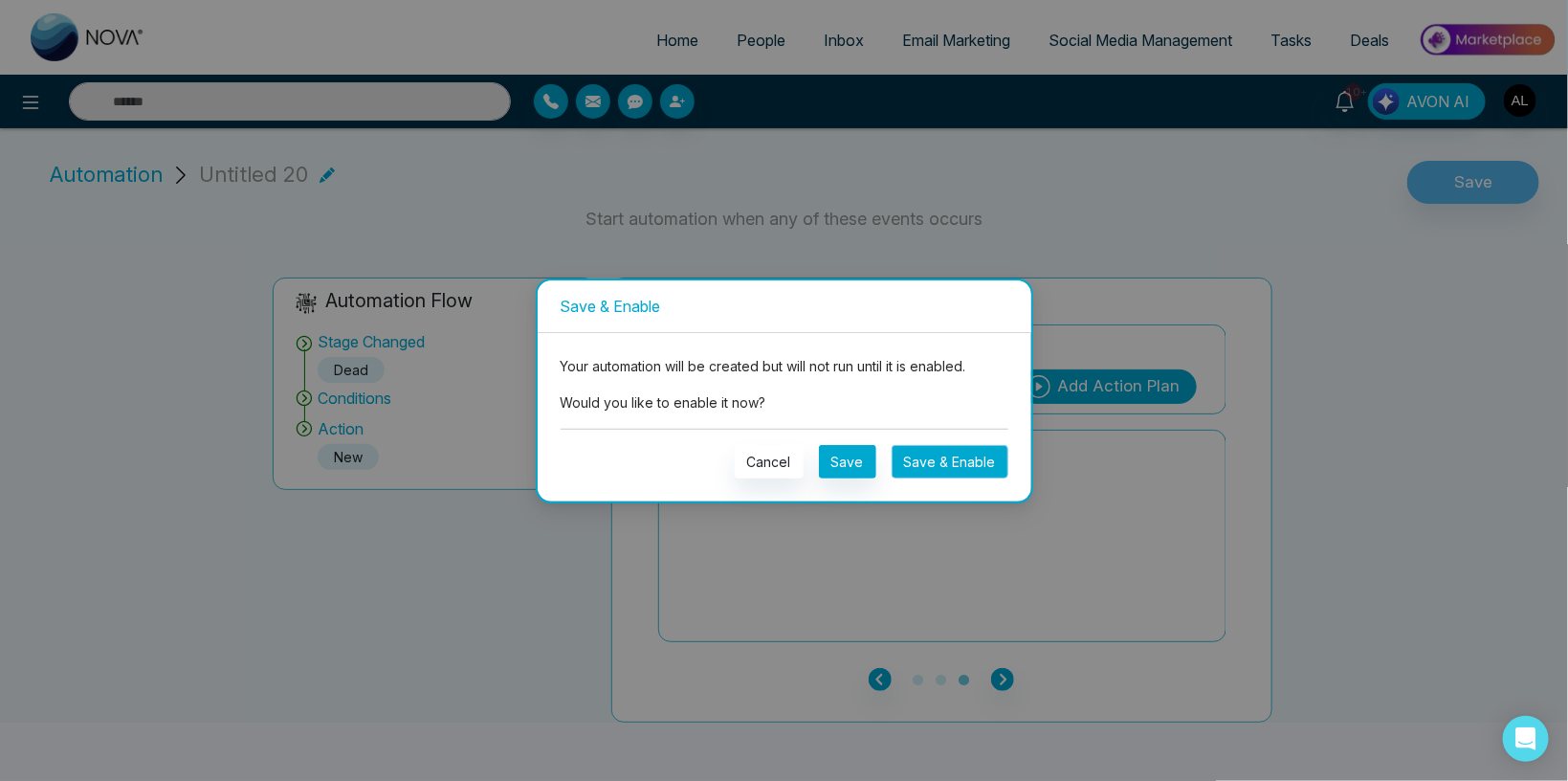
click at [917, 454] on button "Save & Enable" at bounding box center [950, 462] width 116 height 34
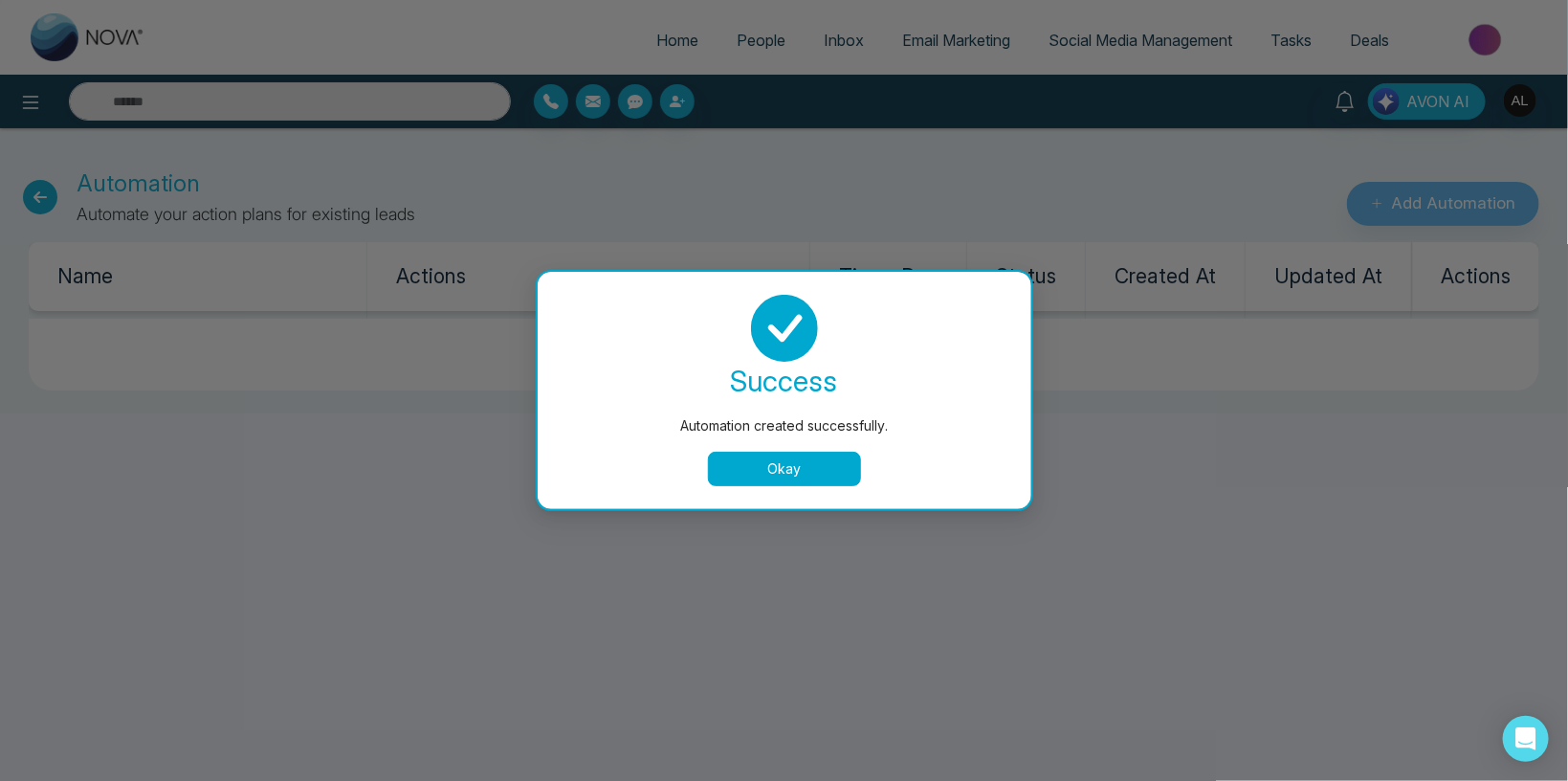
click at [780, 468] on button "Okay" at bounding box center [784, 469] width 153 height 35
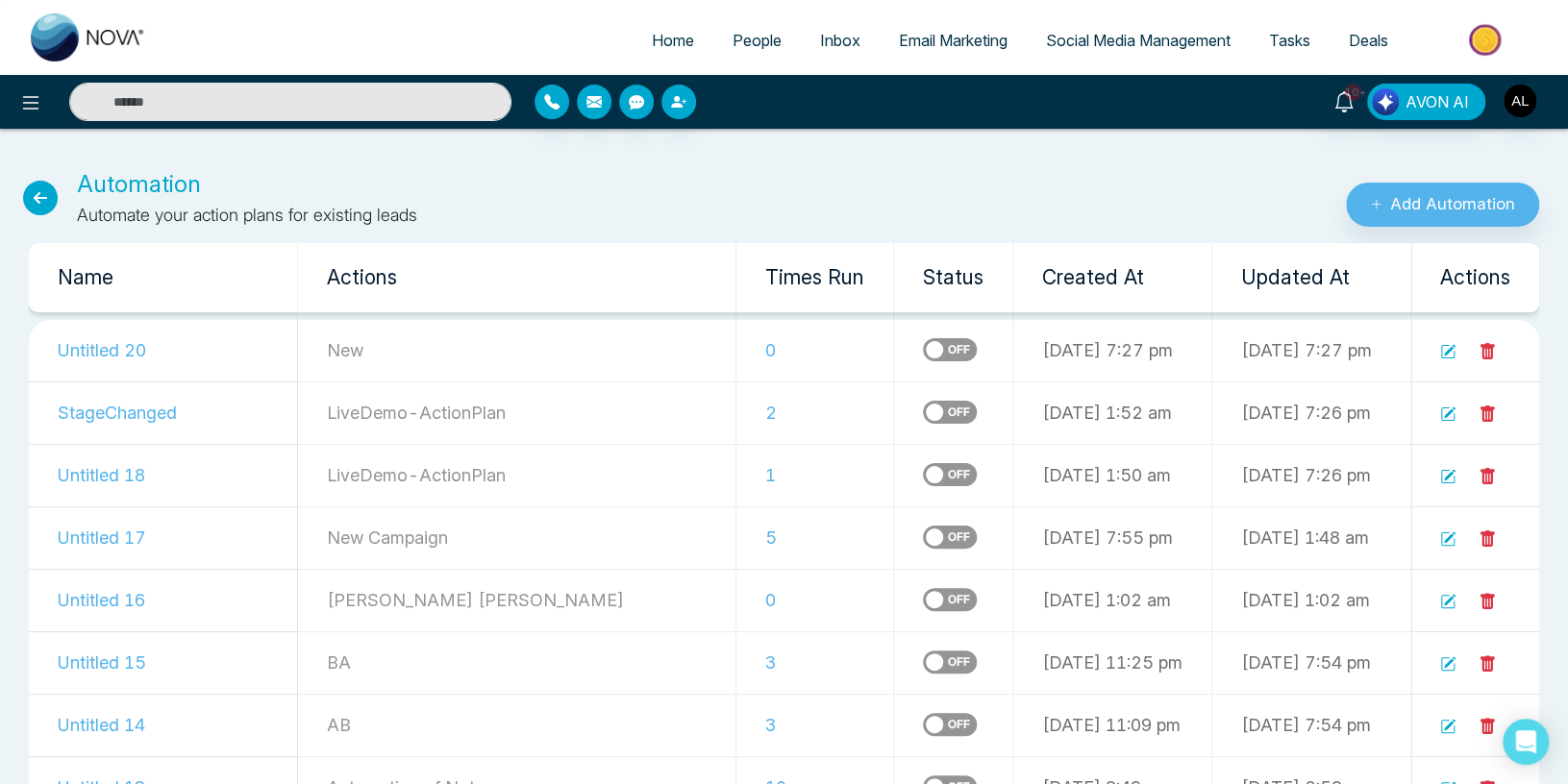
click at [38, 190] on icon at bounding box center [40, 198] width 35 height 35
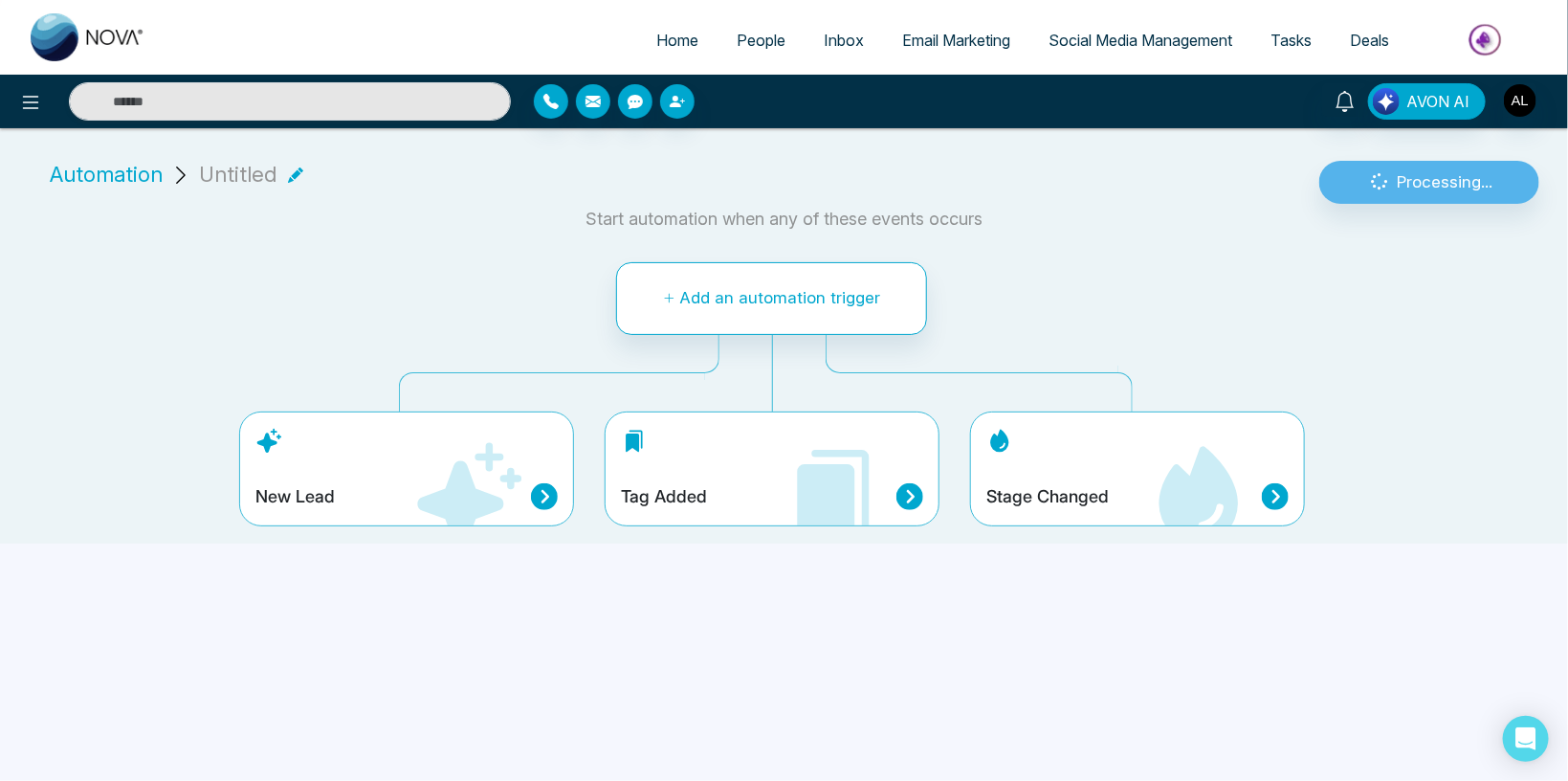
click at [63, 174] on span "Automation" at bounding box center [106, 175] width 113 height 32
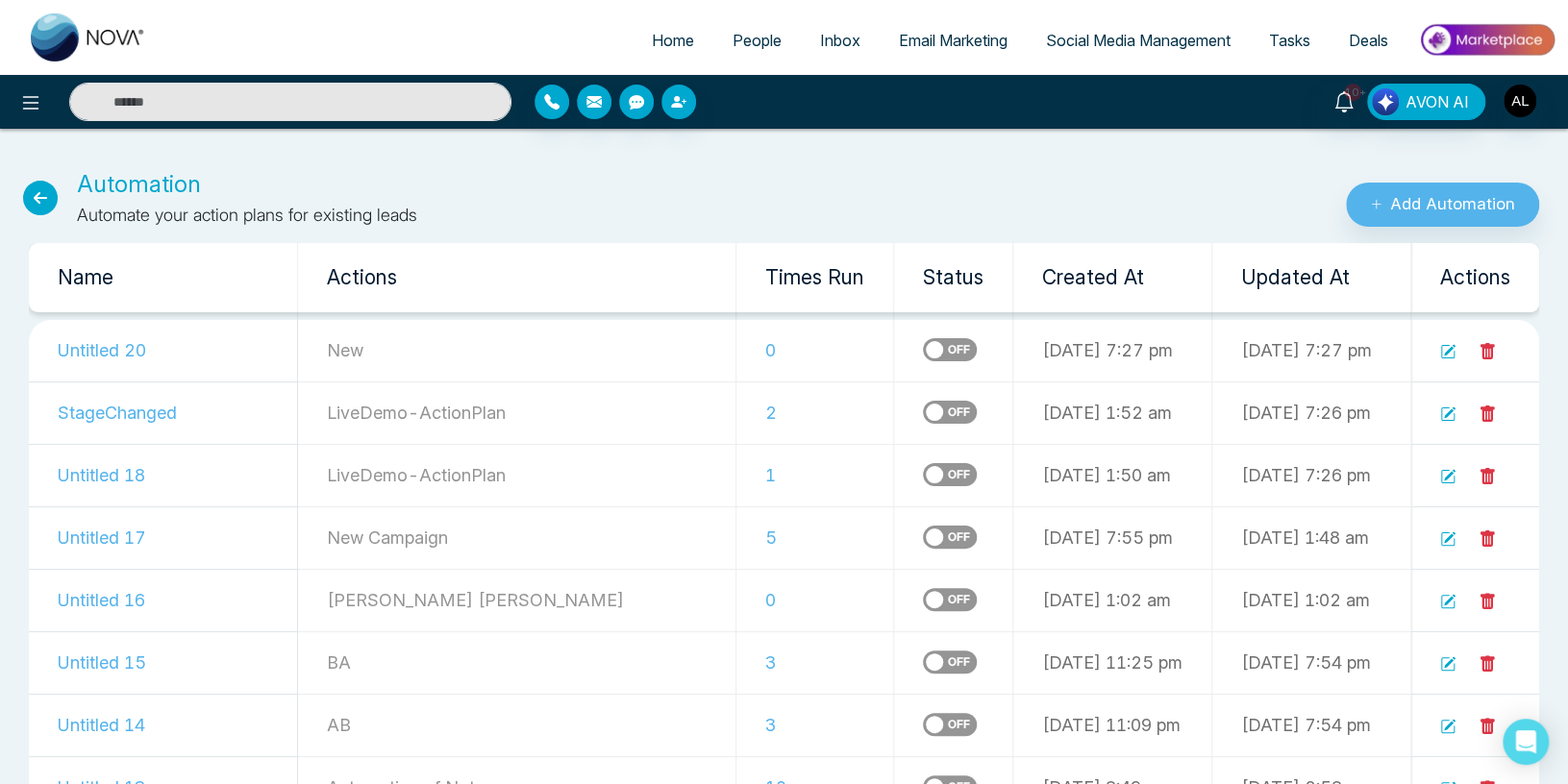
click at [46, 187] on icon at bounding box center [40, 198] width 35 height 35
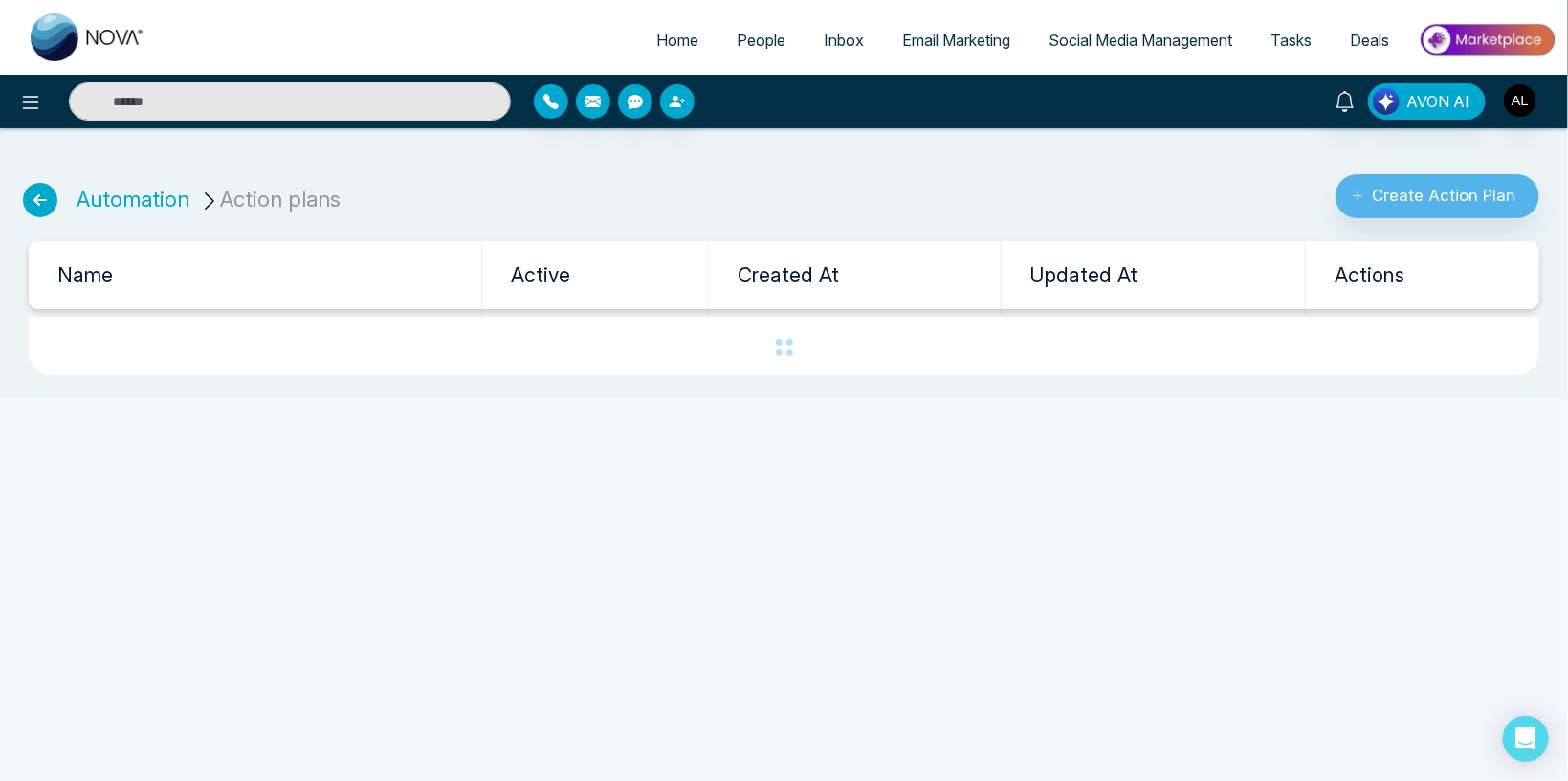
click at [63, 212] on ul "Automation Action plans" at bounding box center [183, 189] width 342 height 60
click at [32, 199] on icon at bounding box center [40, 200] width 35 height 35
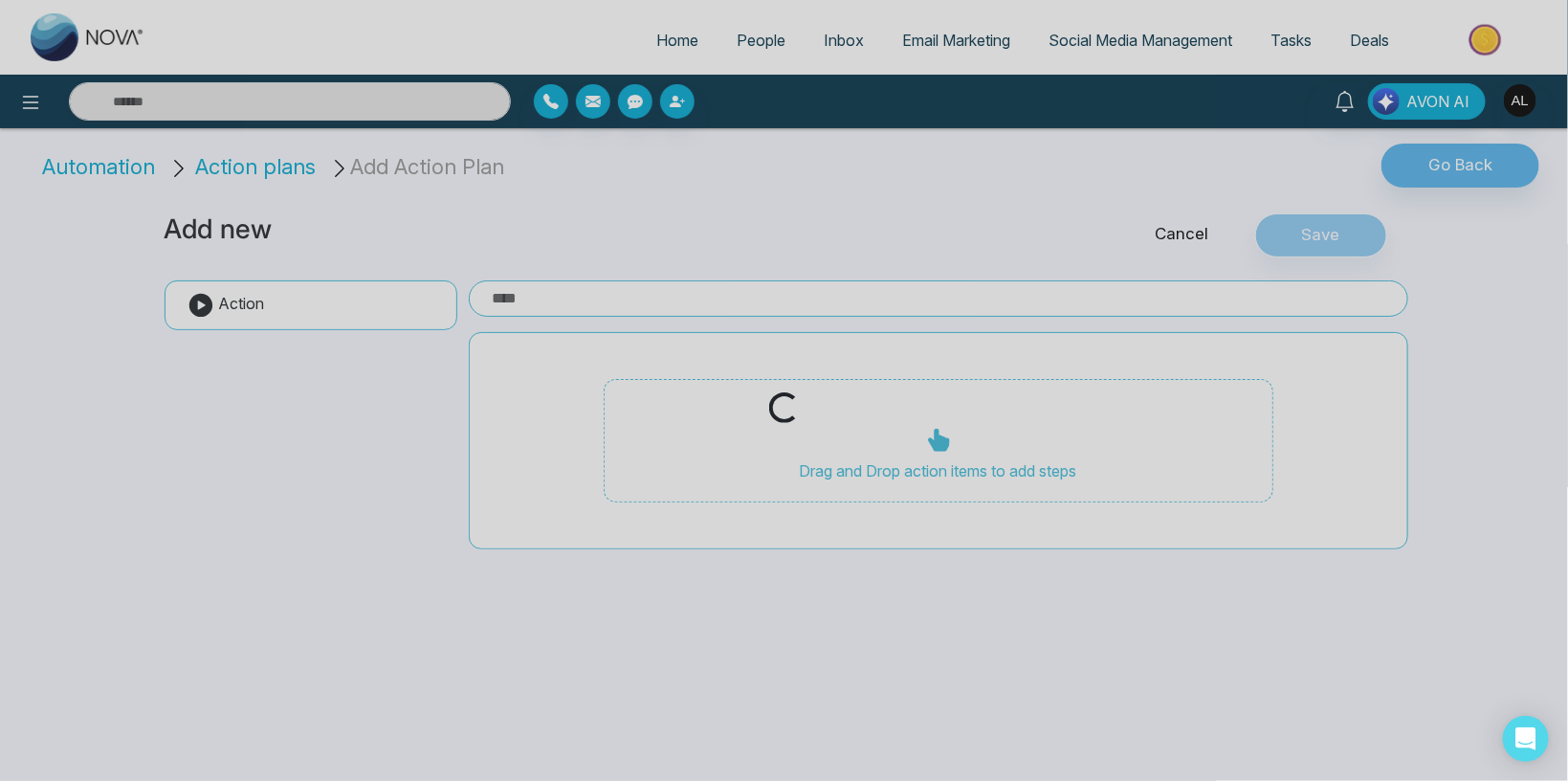
click at [32, 199] on div "Loading..." at bounding box center [784, 390] width 1568 height 781
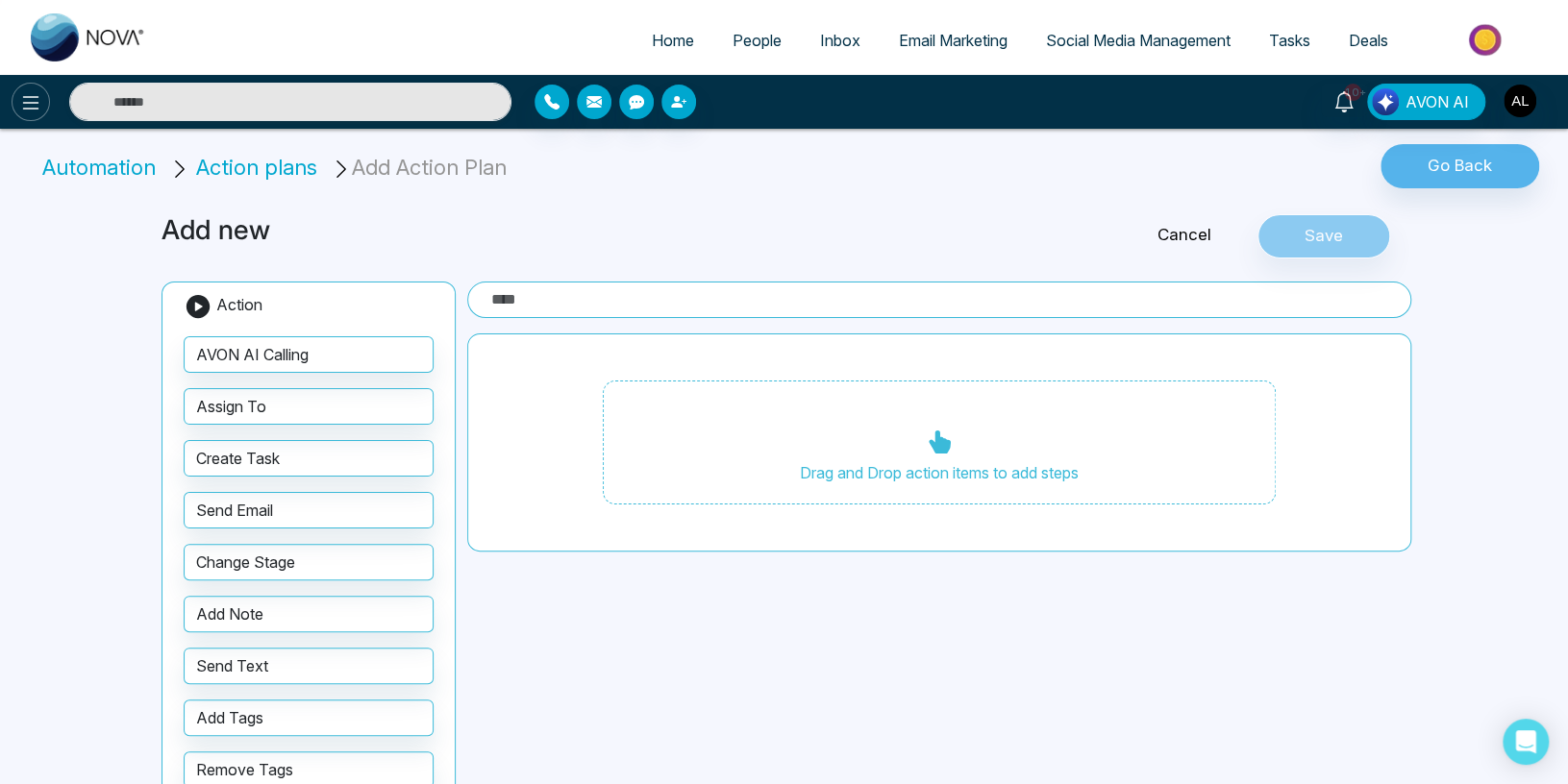
click at [33, 102] on icon at bounding box center [31, 102] width 16 height 13
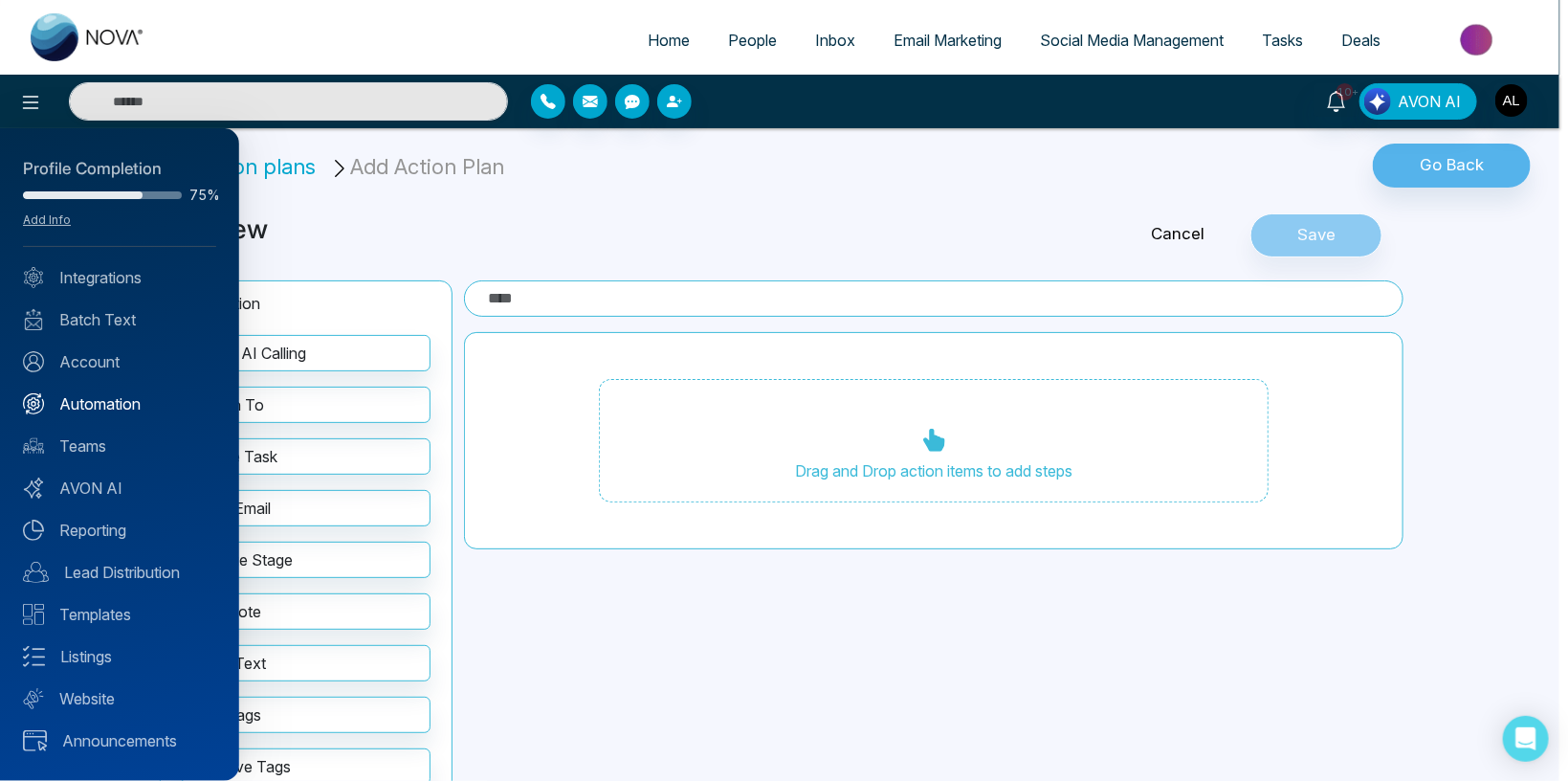
click at [116, 405] on link "Automation" at bounding box center [119, 403] width 193 height 23
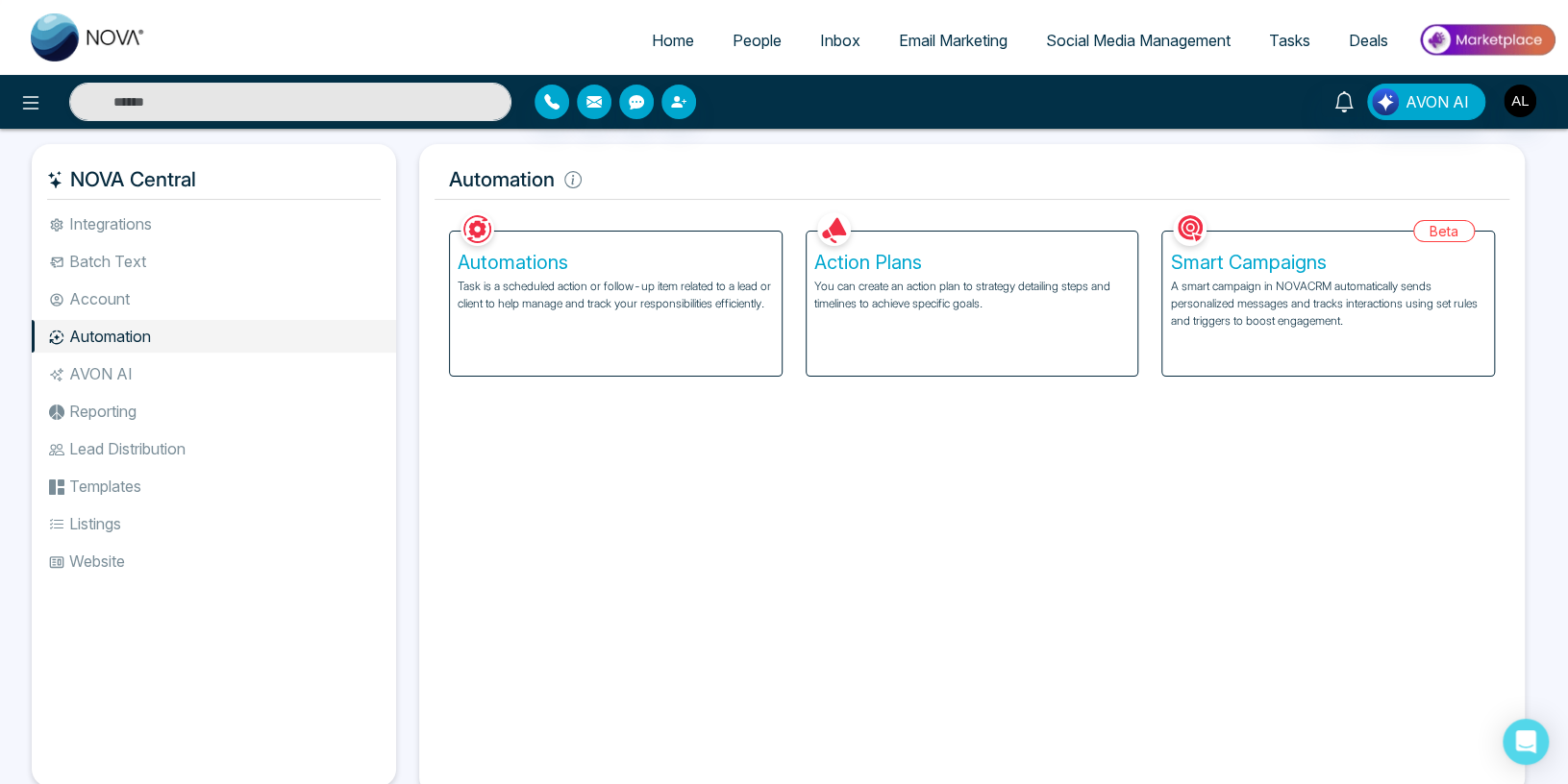
click at [1326, 279] on div "Smart Campaigns A smart campaign in NOVACRM automatically sends personalized me…" at bounding box center [1328, 304] width 332 height 144
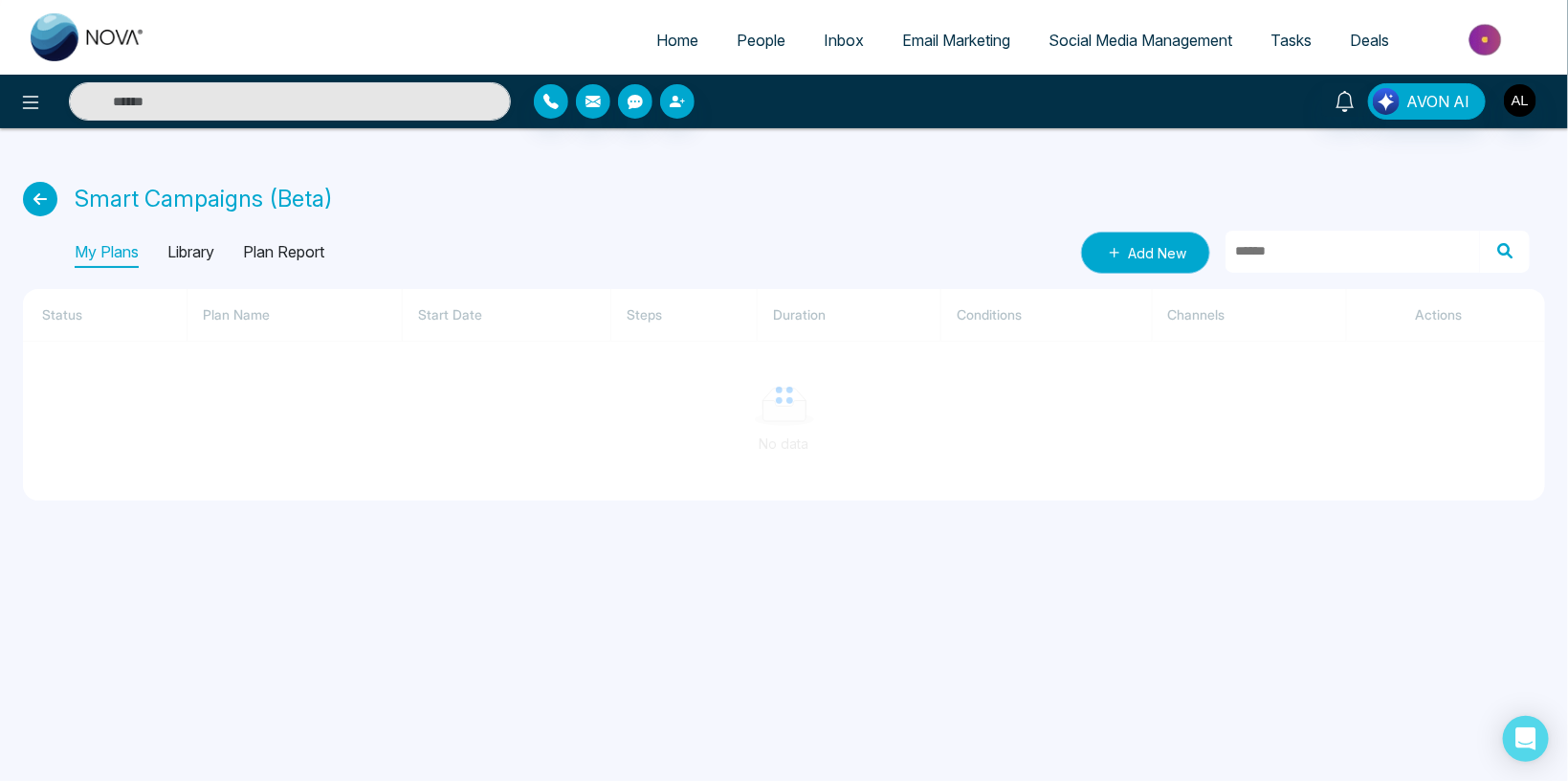
click at [1119, 245] on icon at bounding box center [1114, 252] width 19 height 19
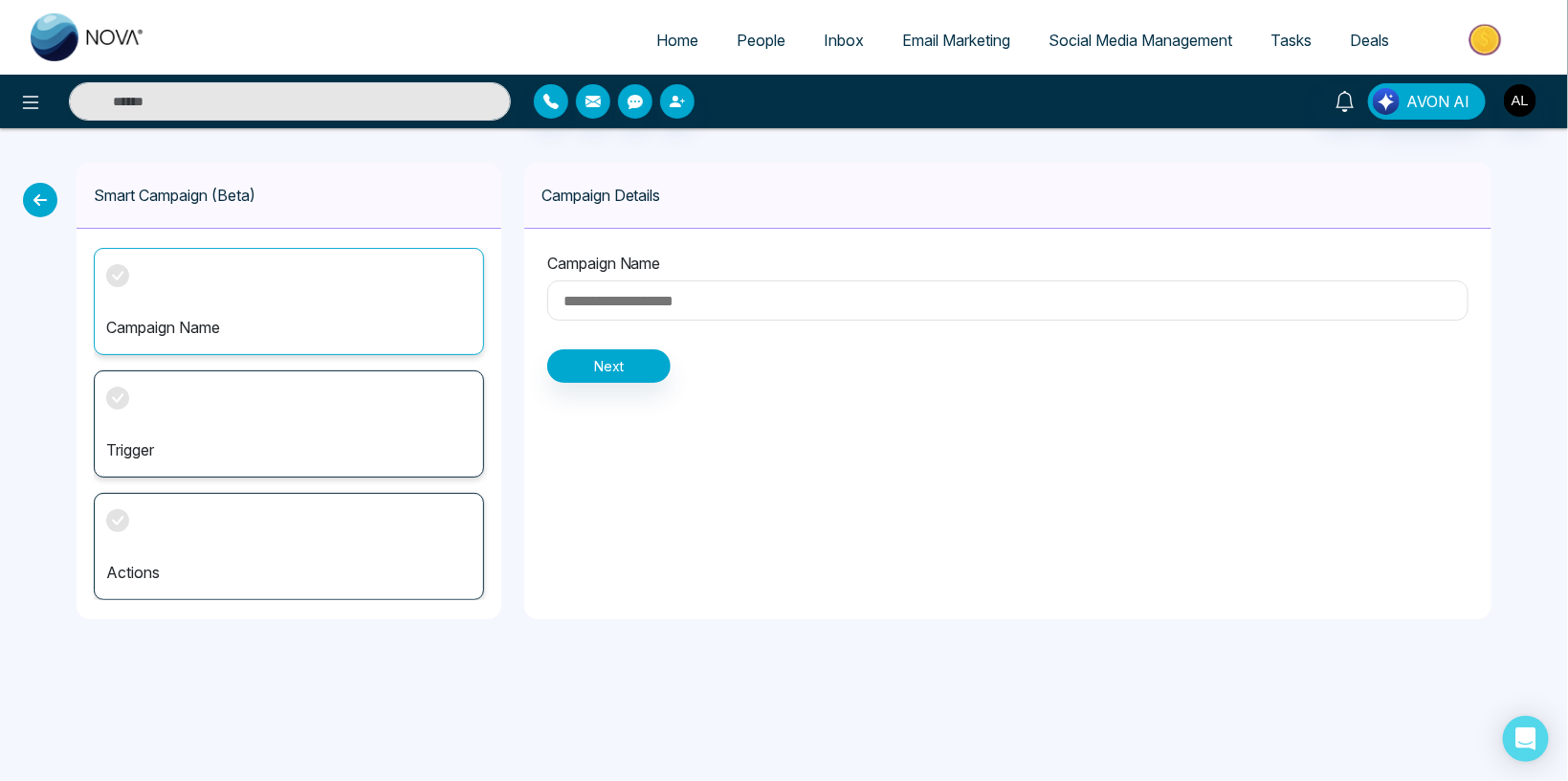
click at [577, 314] on input at bounding box center [1007, 300] width 921 height 40
type input "***"
click at [580, 378] on button "Next" at bounding box center [609, 366] width 123 height 34
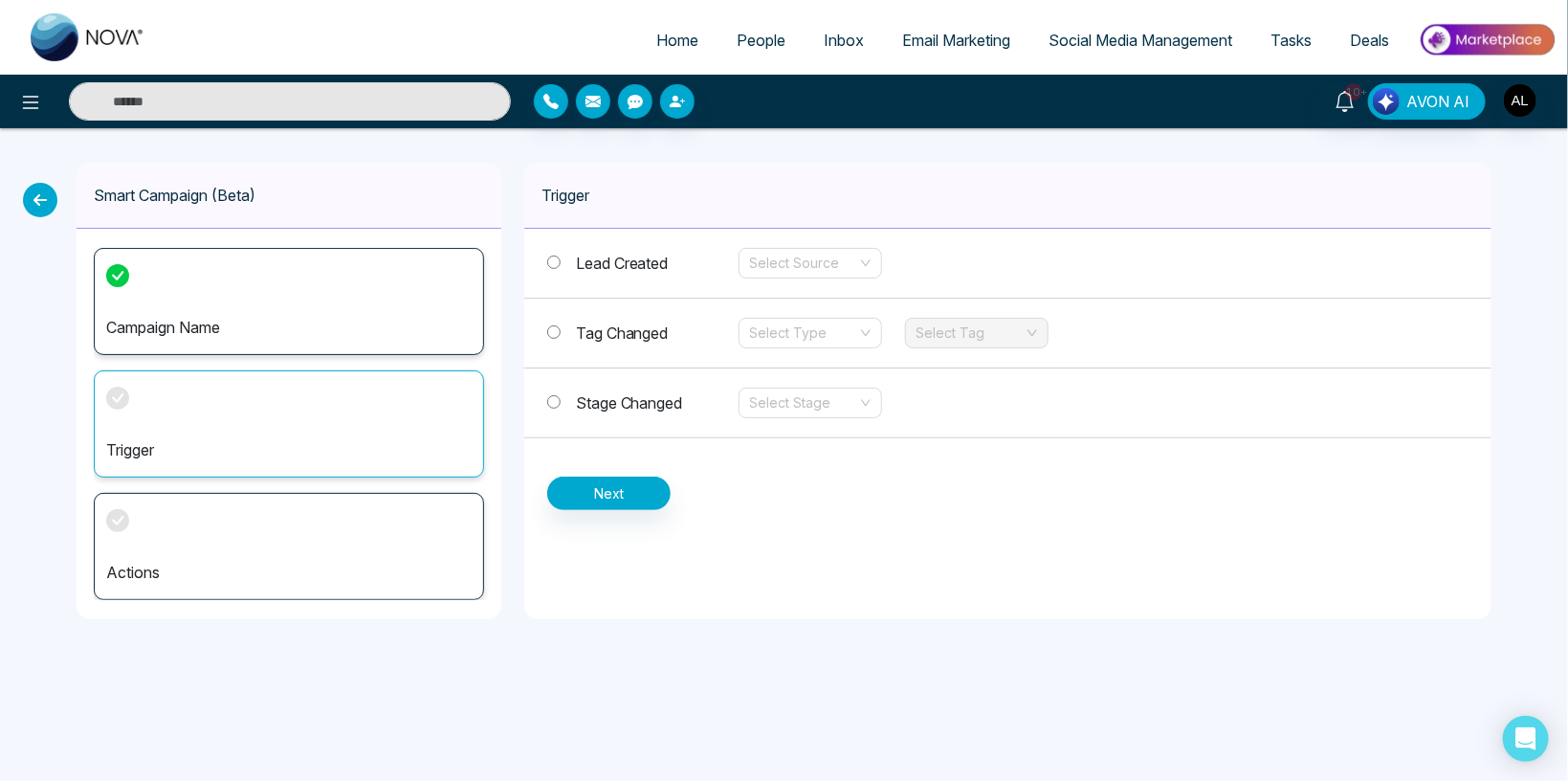
click at [612, 396] on span "Stage Changed" at bounding box center [629, 402] width 107 height 19
click at [794, 410] on input "search" at bounding box center [803, 403] width 107 height 29
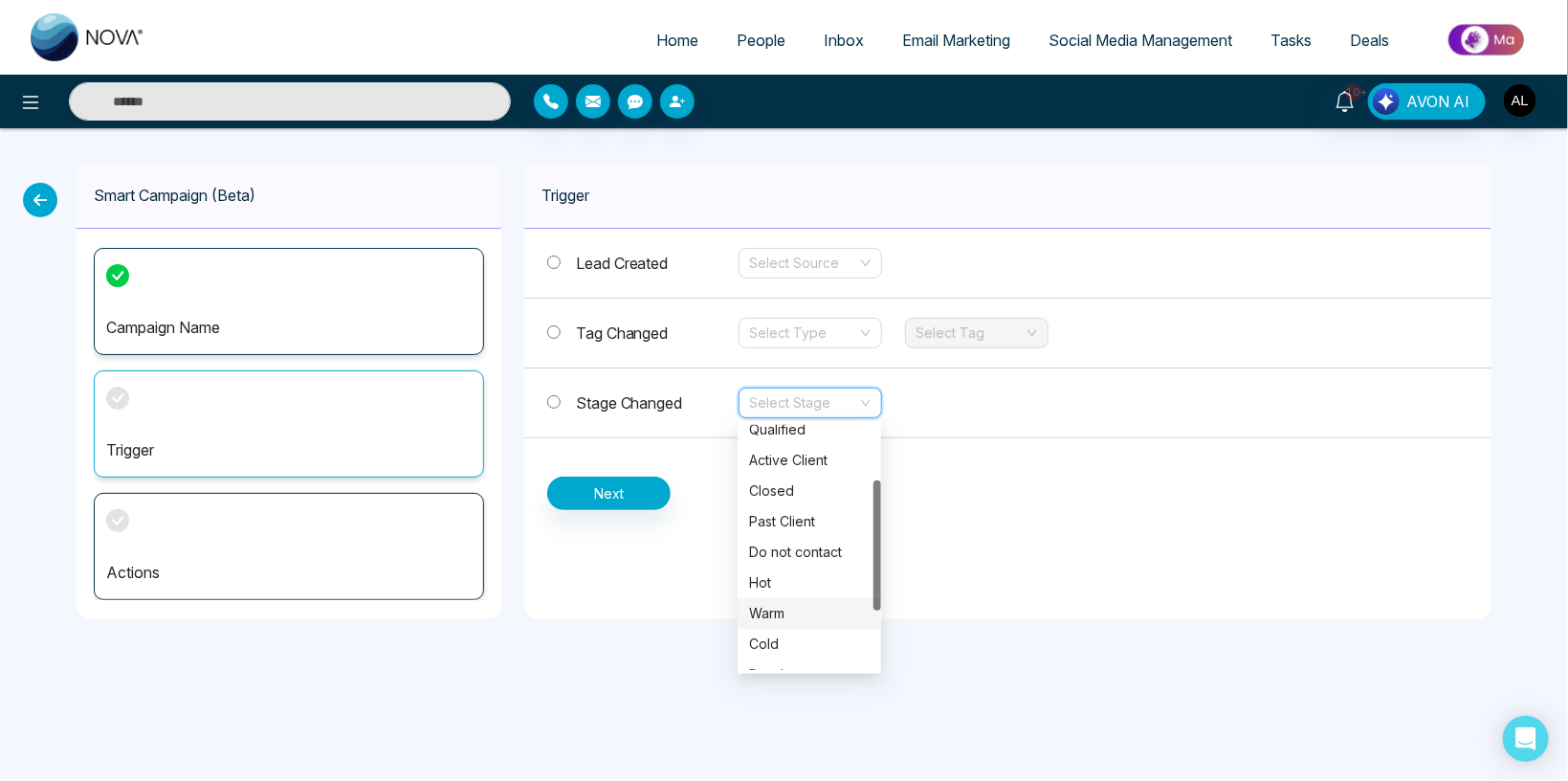
scroll to position [206, 0]
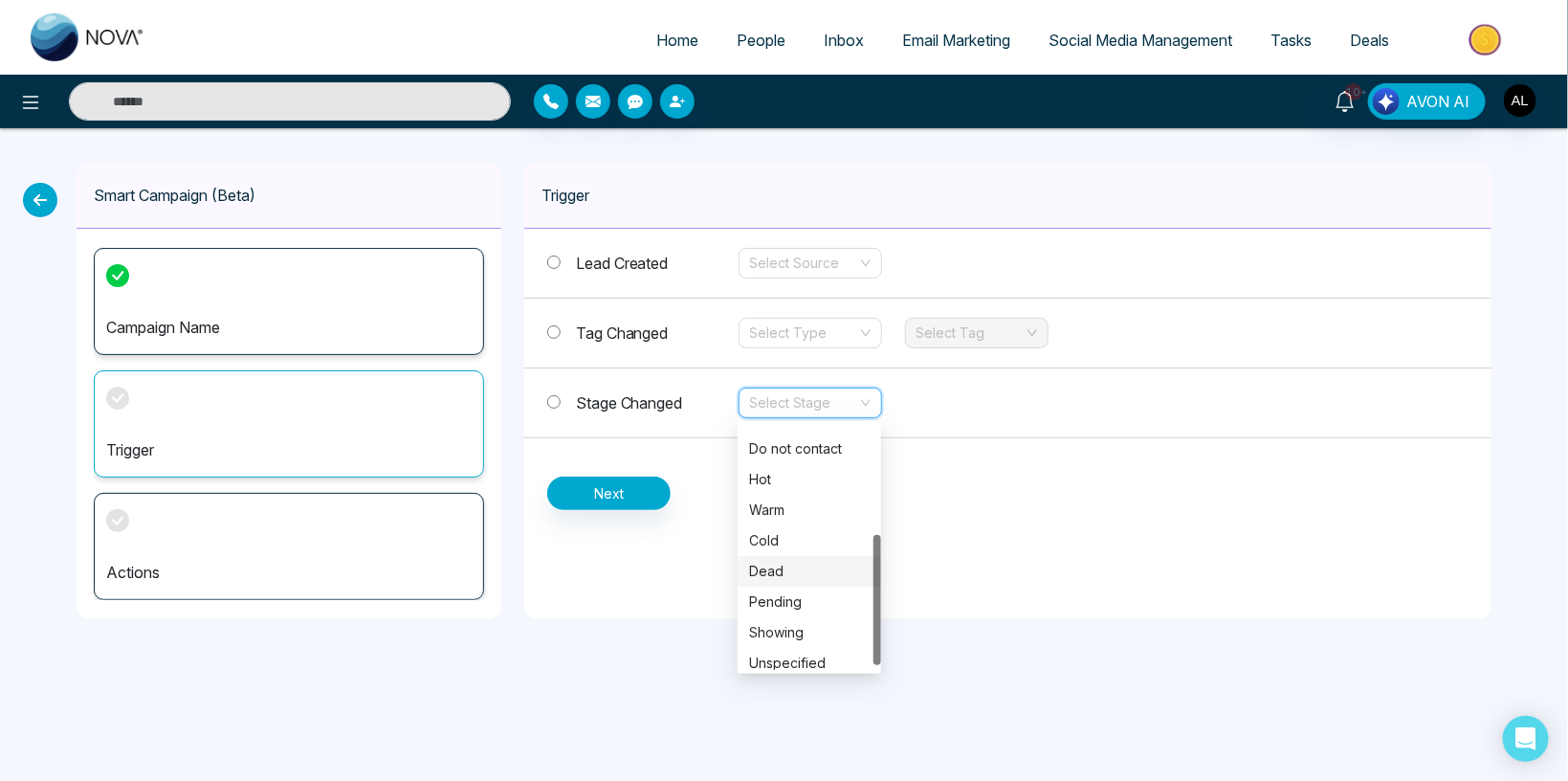
click at [777, 567] on div "Dead" at bounding box center [808, 571] width 120 height 21
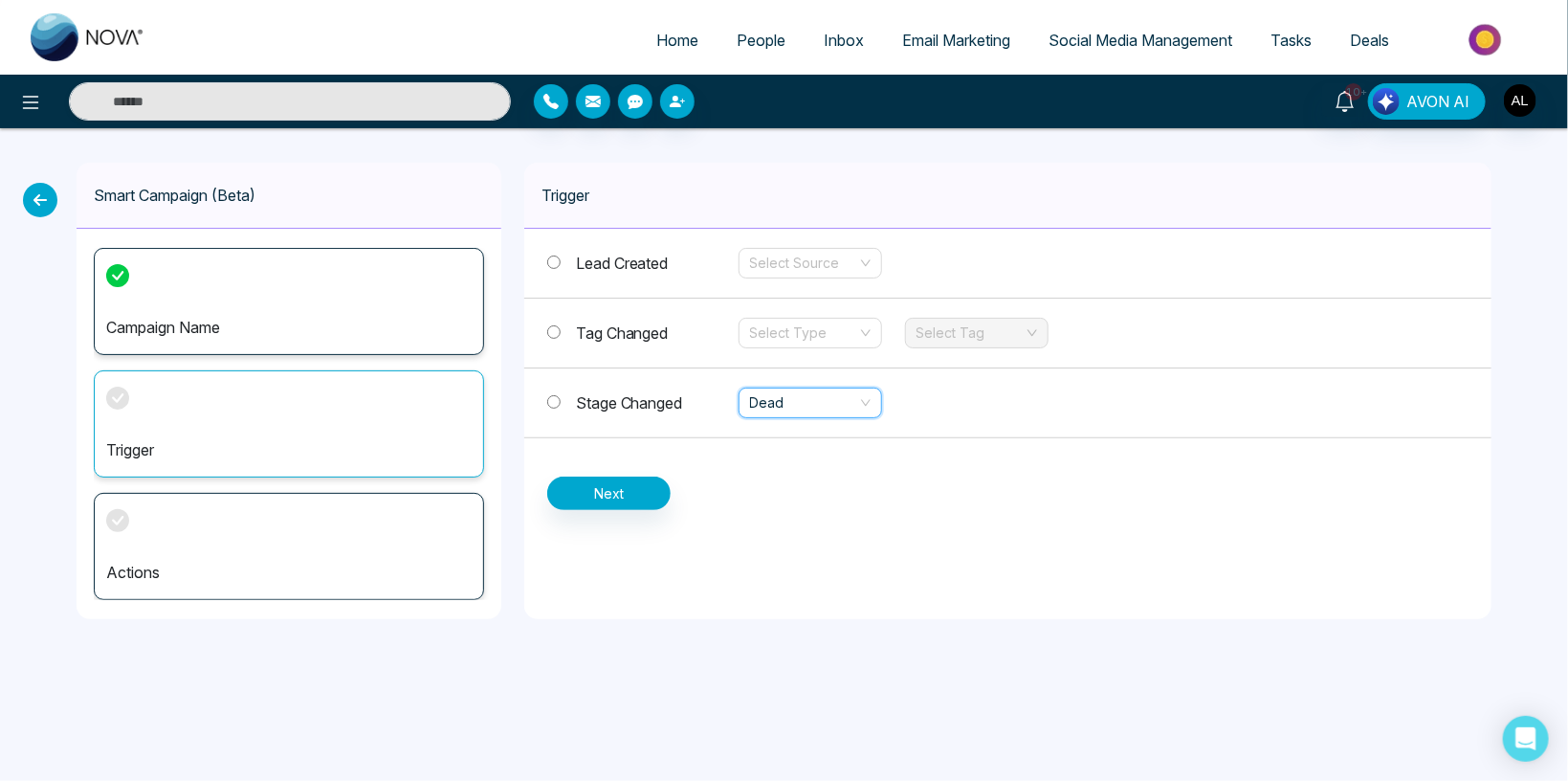
click at [589, 469] on div "Lead Created Select Source Tag Changed Select Type Select Tag Stage Changed Dea…" at bounding box center [1007, 369] width 967 height 282
click at [594, 489] on button "Next" at bounding box center [609, 493] width 123 height 34
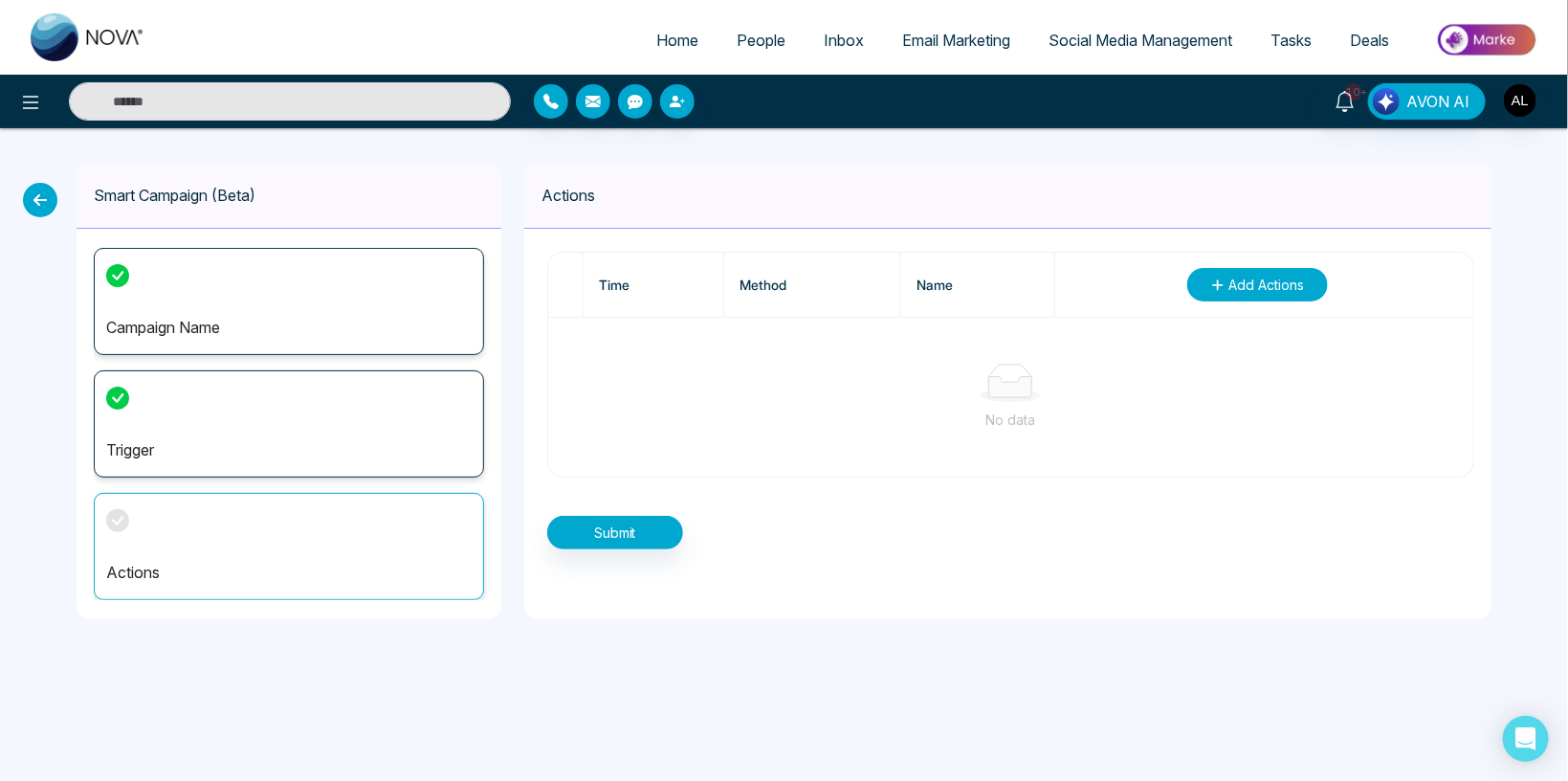
click at [1220, 287] on icon "button" at bounding box center [1217, 285] width 13 height 13
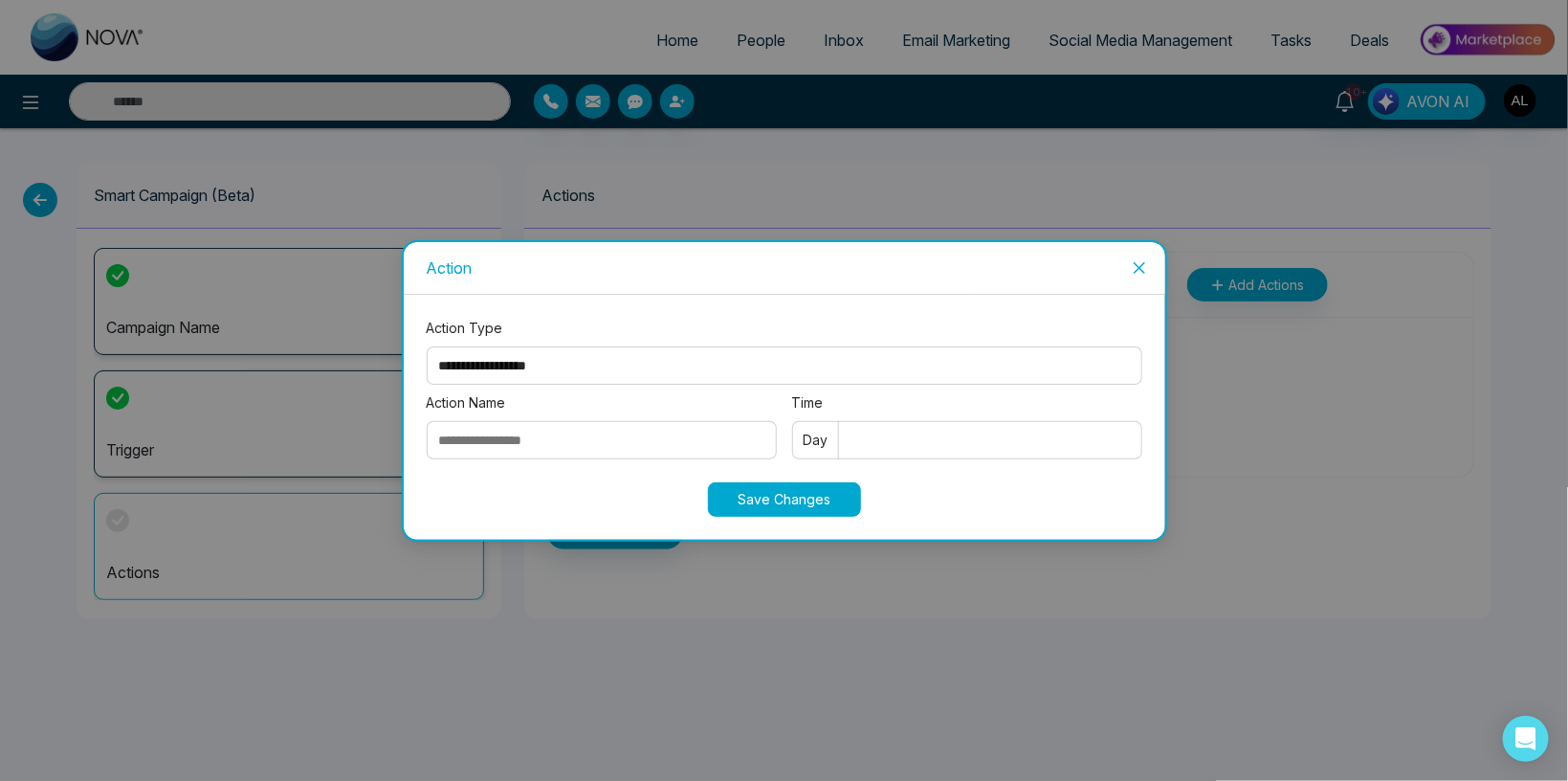
click at [427, 346] on select "**********" at bounding box center [784, 365] width 716 height 38
click option "****" at bounding box center [0, 0] width 0 height 0
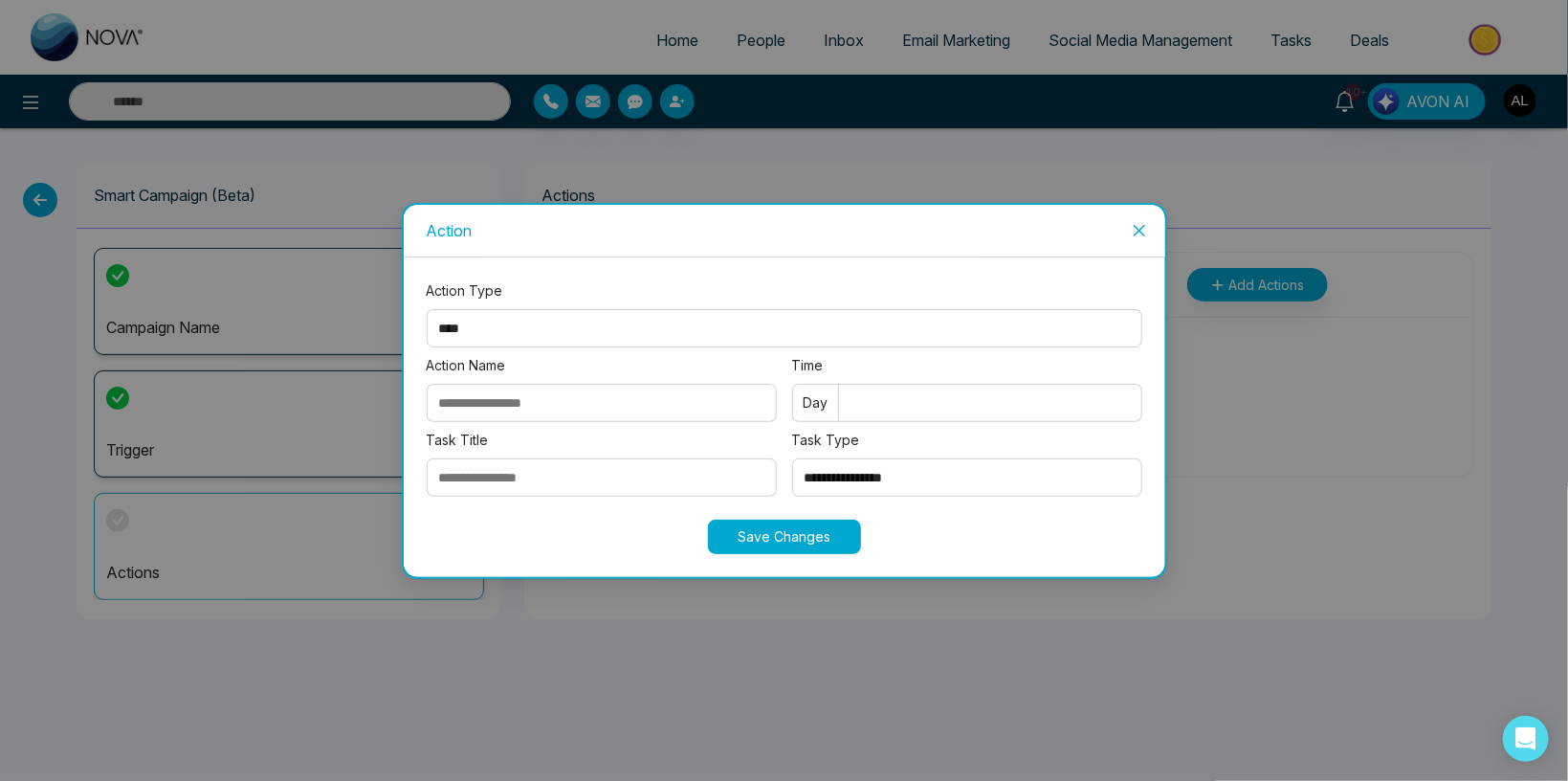
click at [427, 309] on select "**********" at bounding box center [784, 328] width 716 height 38
select select "*****"
click option "*****" at bounding box center [0, 0] width 0 height 0
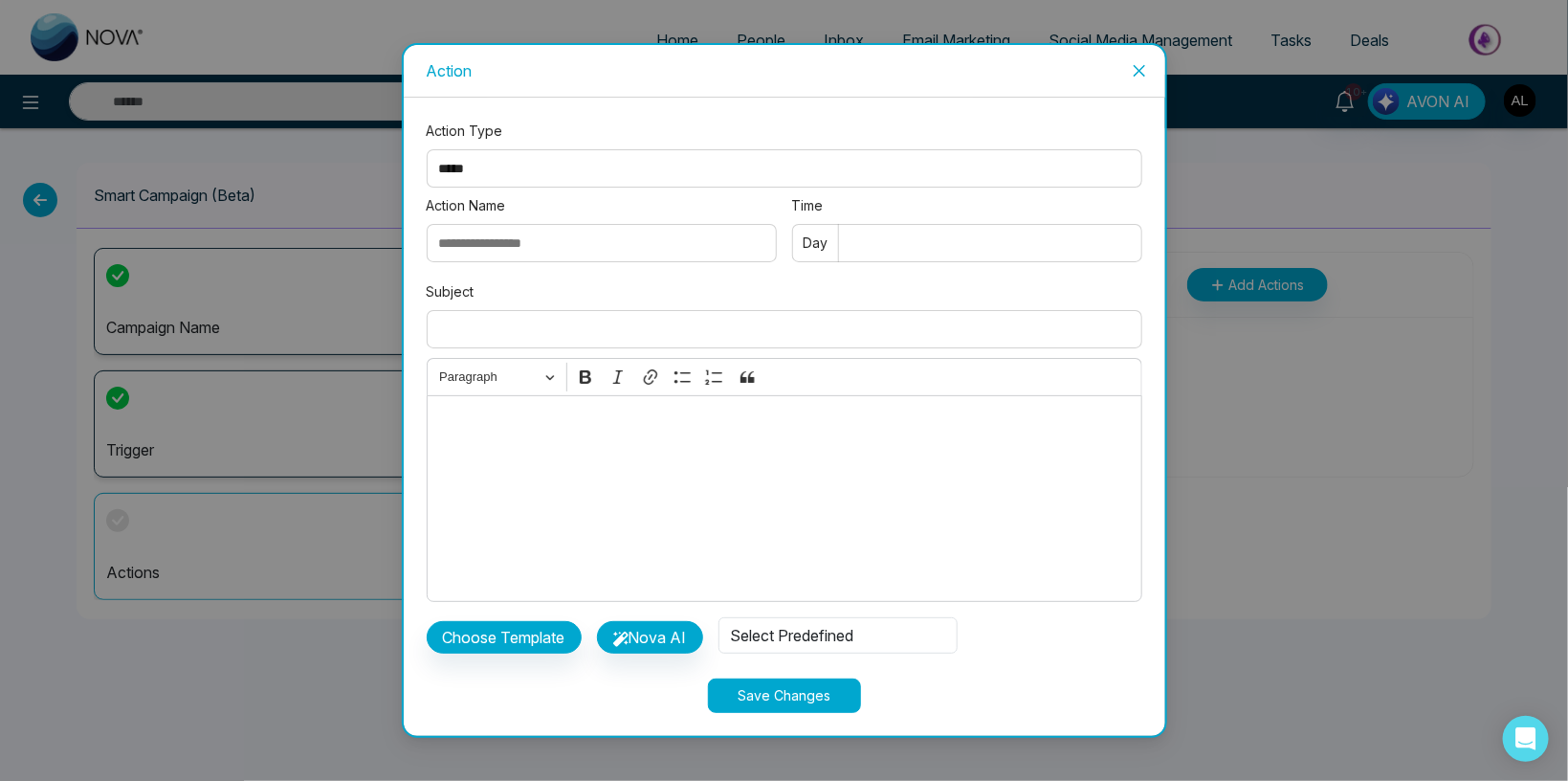
click at [481, 263] on div "Action Name" at bounding box center [602, 232] width 350 height 75
click at [489, 251] on input "Action Name" at bounding box center [602, 243] width 350 height 38
type input "**********"
click at [854, 241] on input "Time" at bounding box center [967, 243] width 350 height 38
click at [868, 244] on input "Time" at bounding box center [967, 243] width 350 height 38
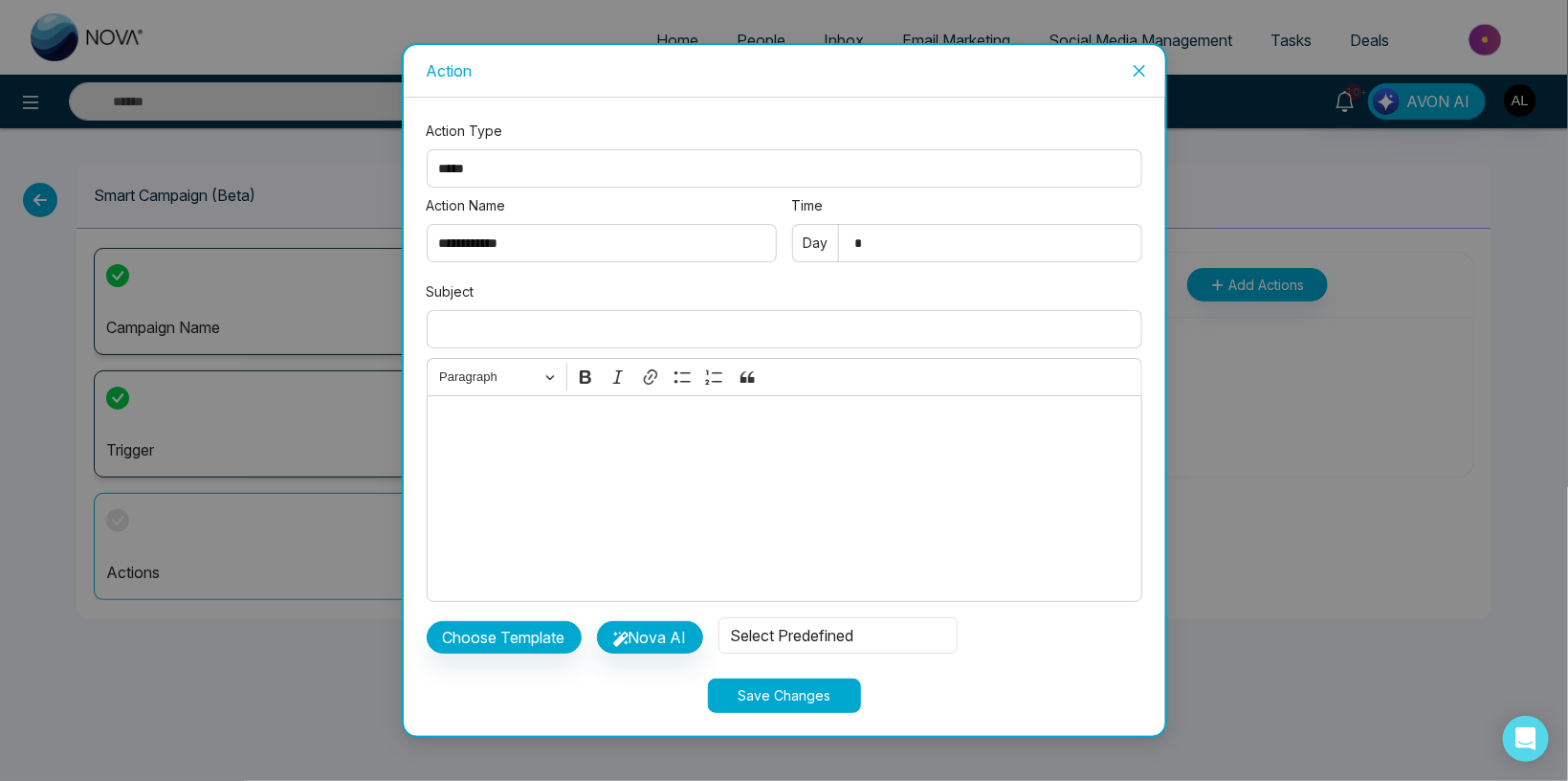
type input "*"
click at [508, 337] on input "Subject" at bounding box center [784, 329] width 716 height 38
type input "**********"
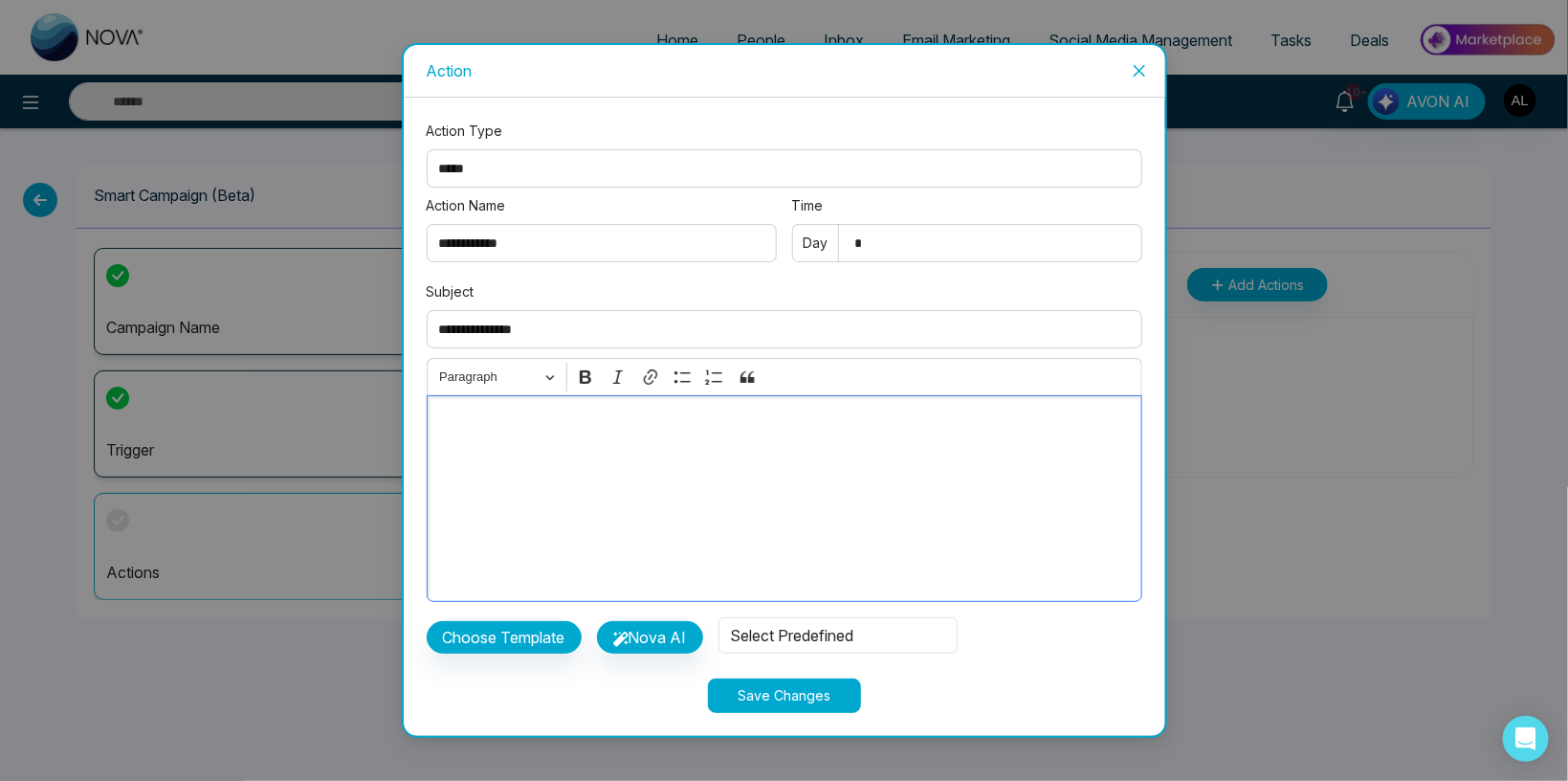
click at [517, 473] on div "Editor editing area: main" at bounding box center [784, 498] width 716 height 207
click at [490, 636] on button "Choose Template" at bounding box center [504, 637] width 155 height 33
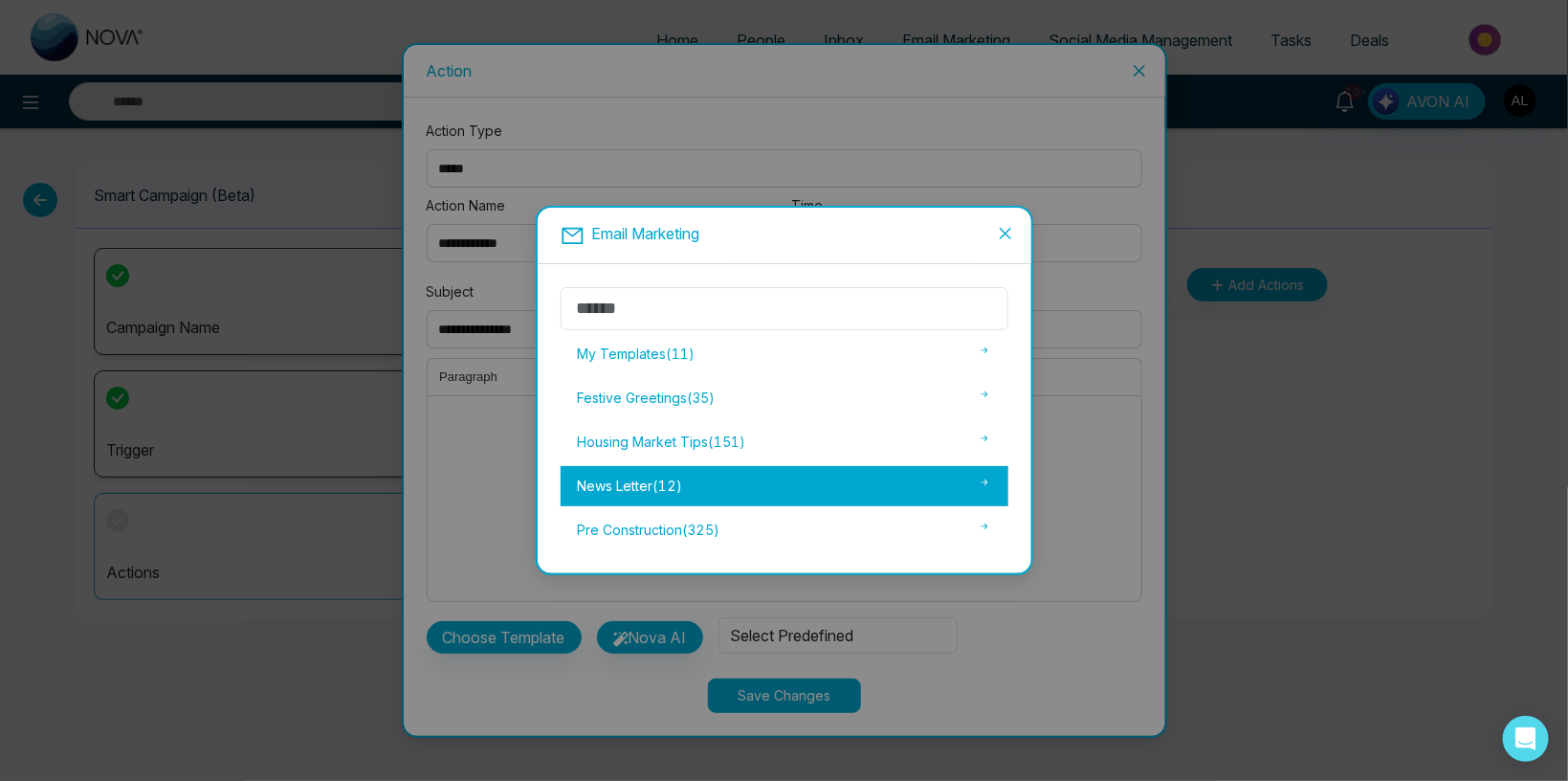
click at [663, 474] on div "News Letter ( 12 )" at bounding box center [784, 486] width 447 height 40
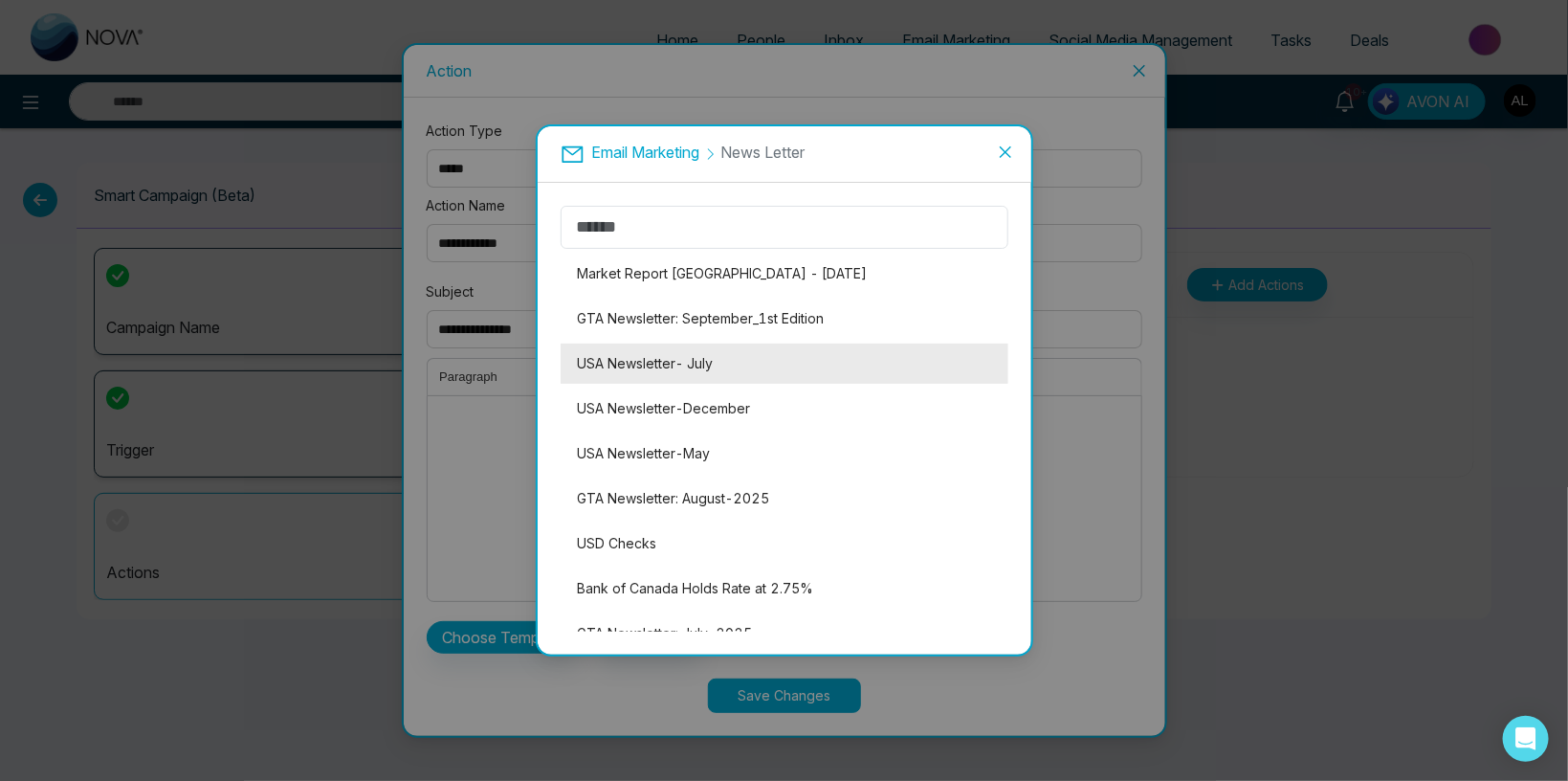
click at [661, 379] on li "USA Newsletter- July" at bounding box center [784, 363] width 447 height 40
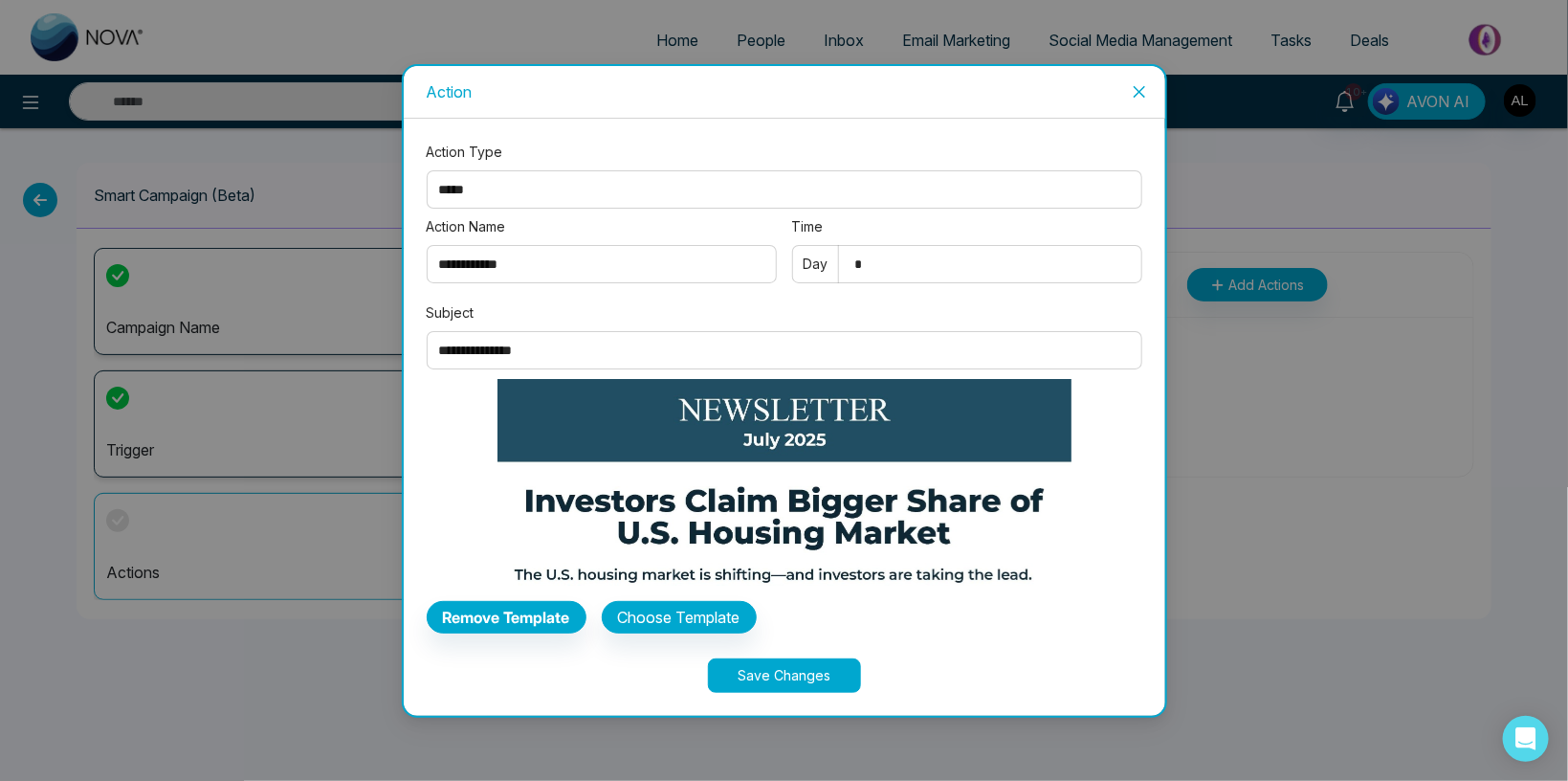
click at [782, 671] on button "Save Changes" at bounding box center [784, 676] width 153 height 35
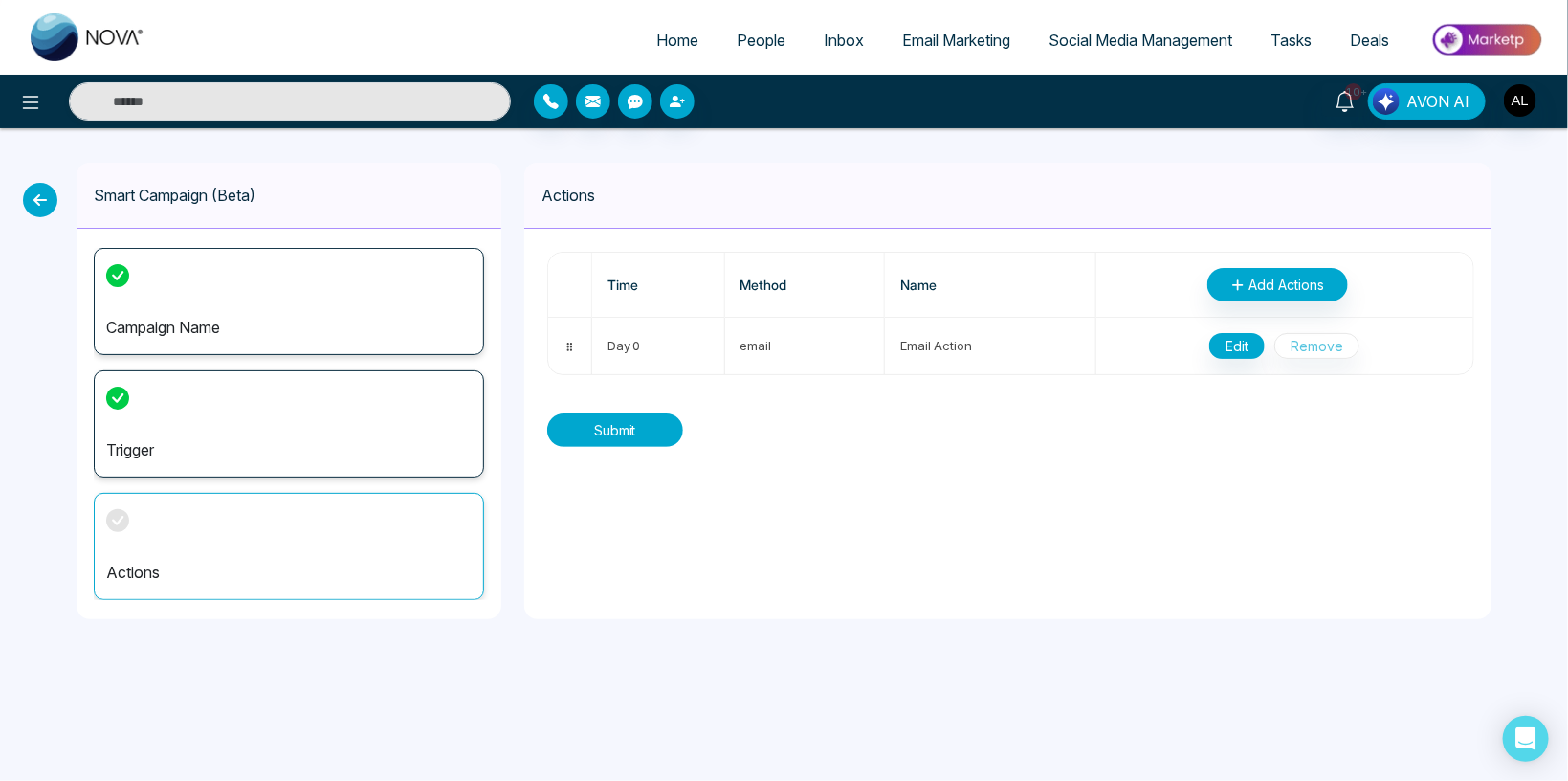
click at [645, 437] on button "Submit" at bounding box center [614, 431] width 136 height 34
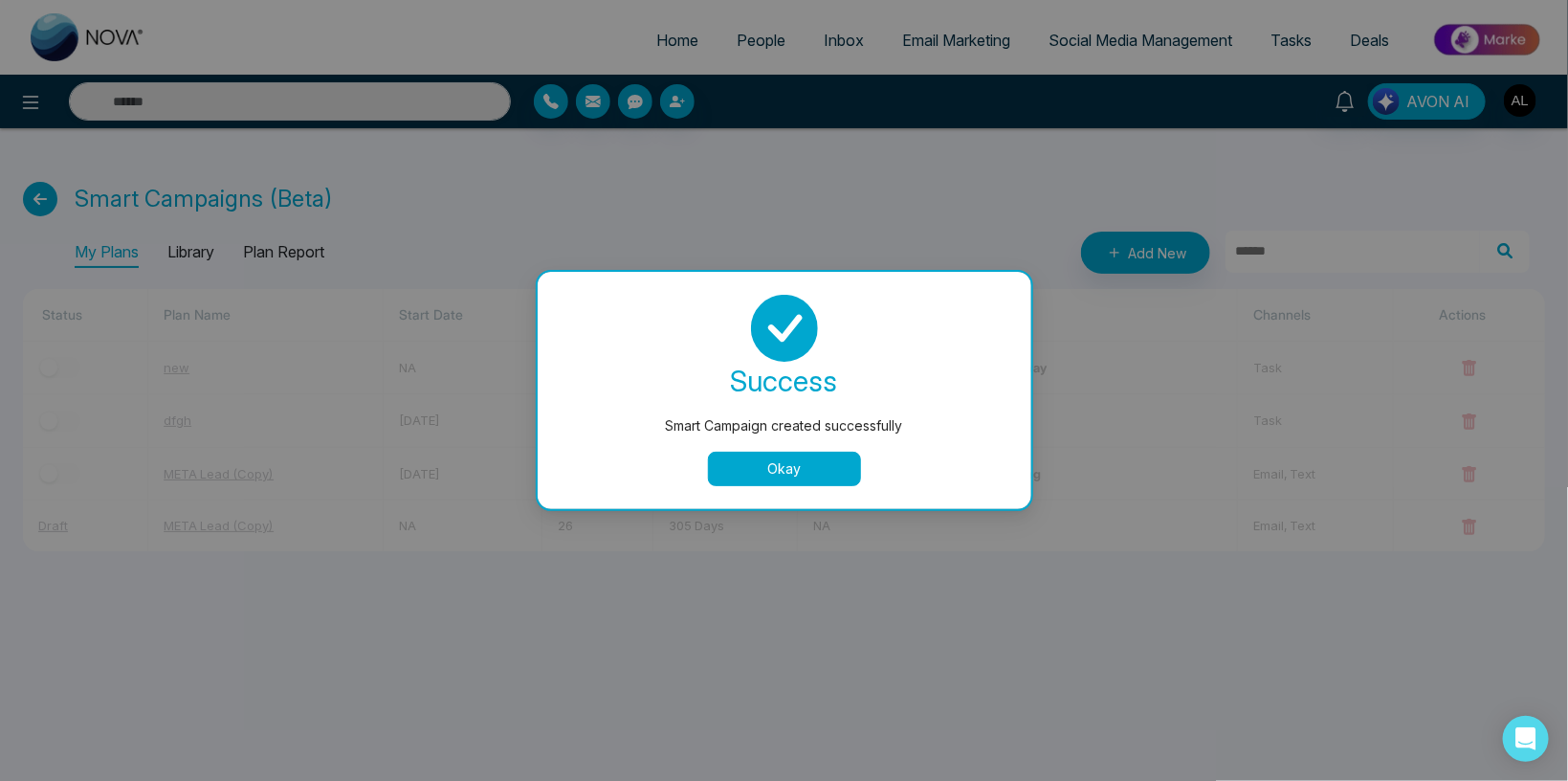
click at [799, 476] on button "Okay" at bounding box center [784, 469] width 153 height 35
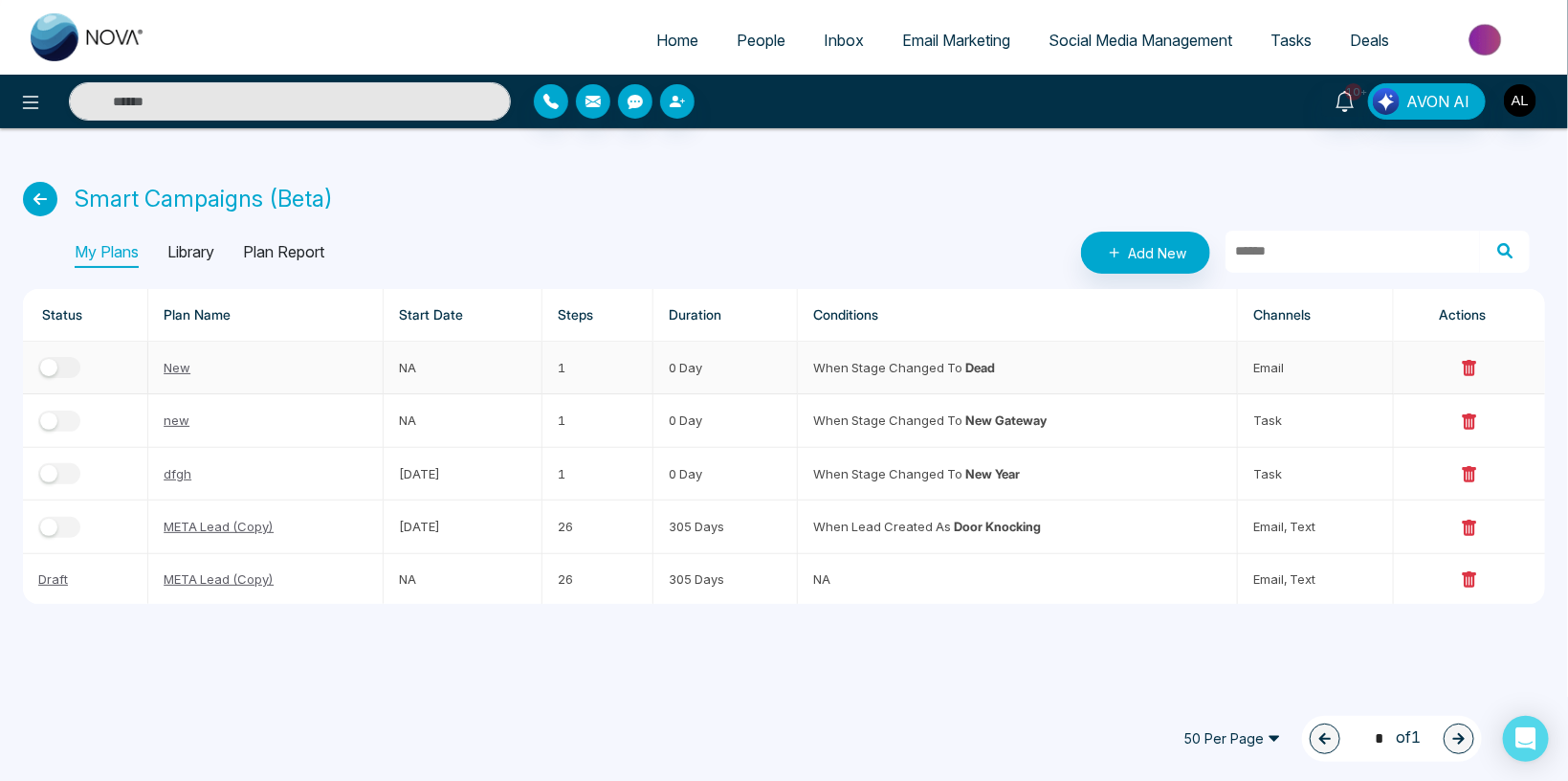
click at [63, 365] on button "button" at bounding box center [59, 367] width 42 height 21
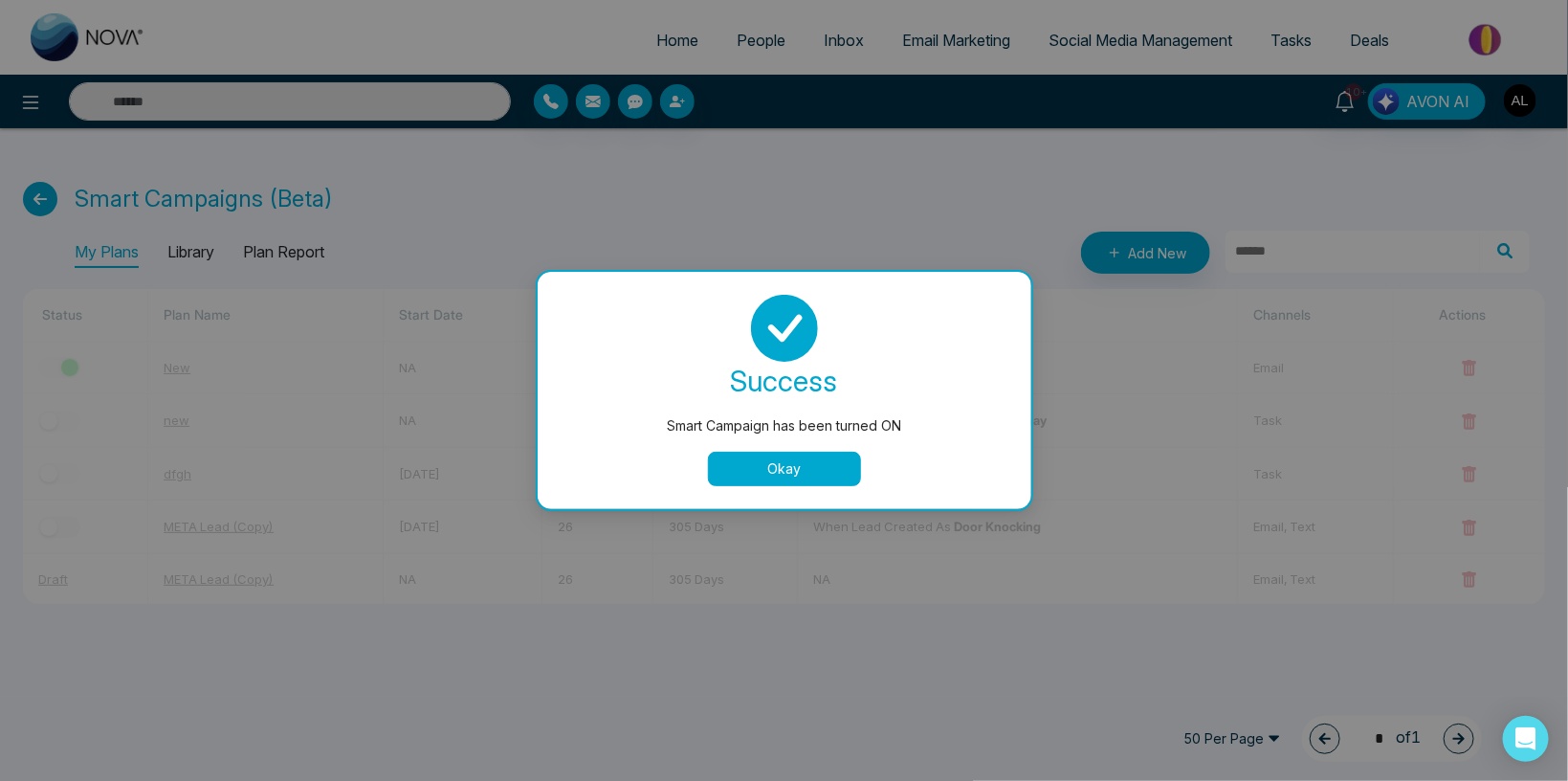
click at [792, 461] on button "Okay" at bounding box center [784, 469] width 153 height 35
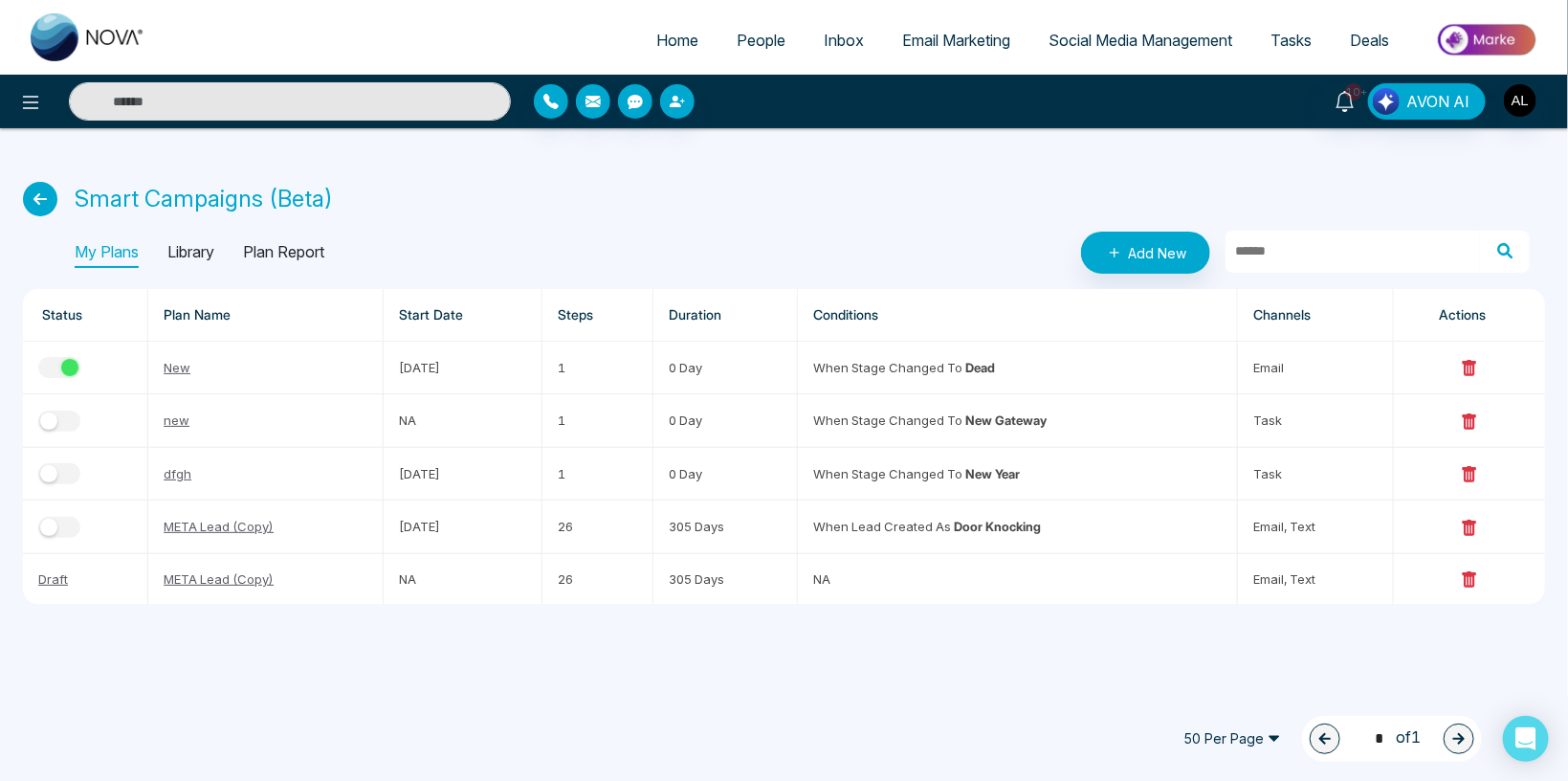
click at [758, 33] on span "People" at bounding box center [761, 40] width 49 height 19
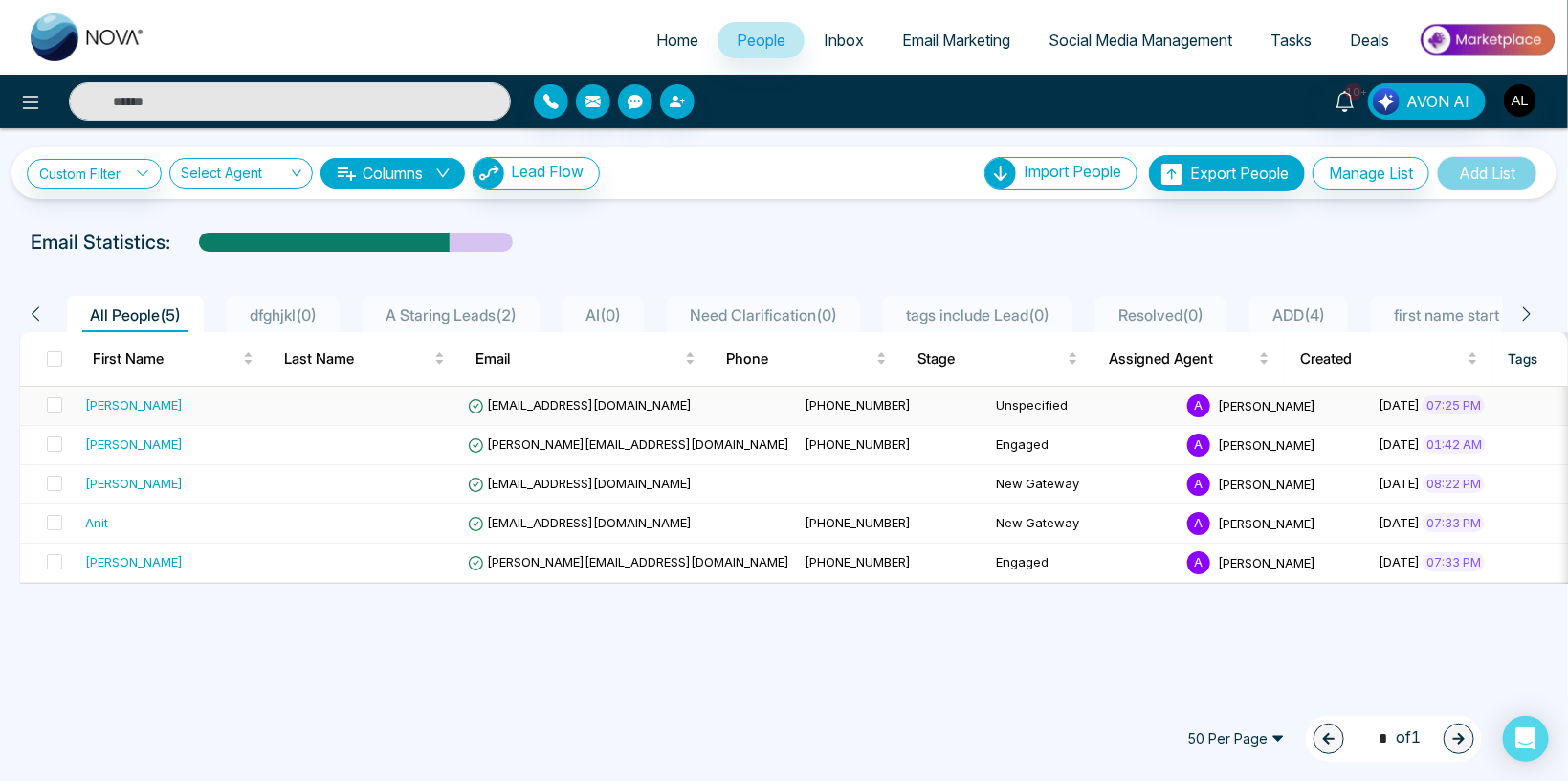
click at [555, 403] on span "[EMAIL_ADDRESS][DOMAIN_NAME]" at bounding box center [579, 404] width 224 height 15
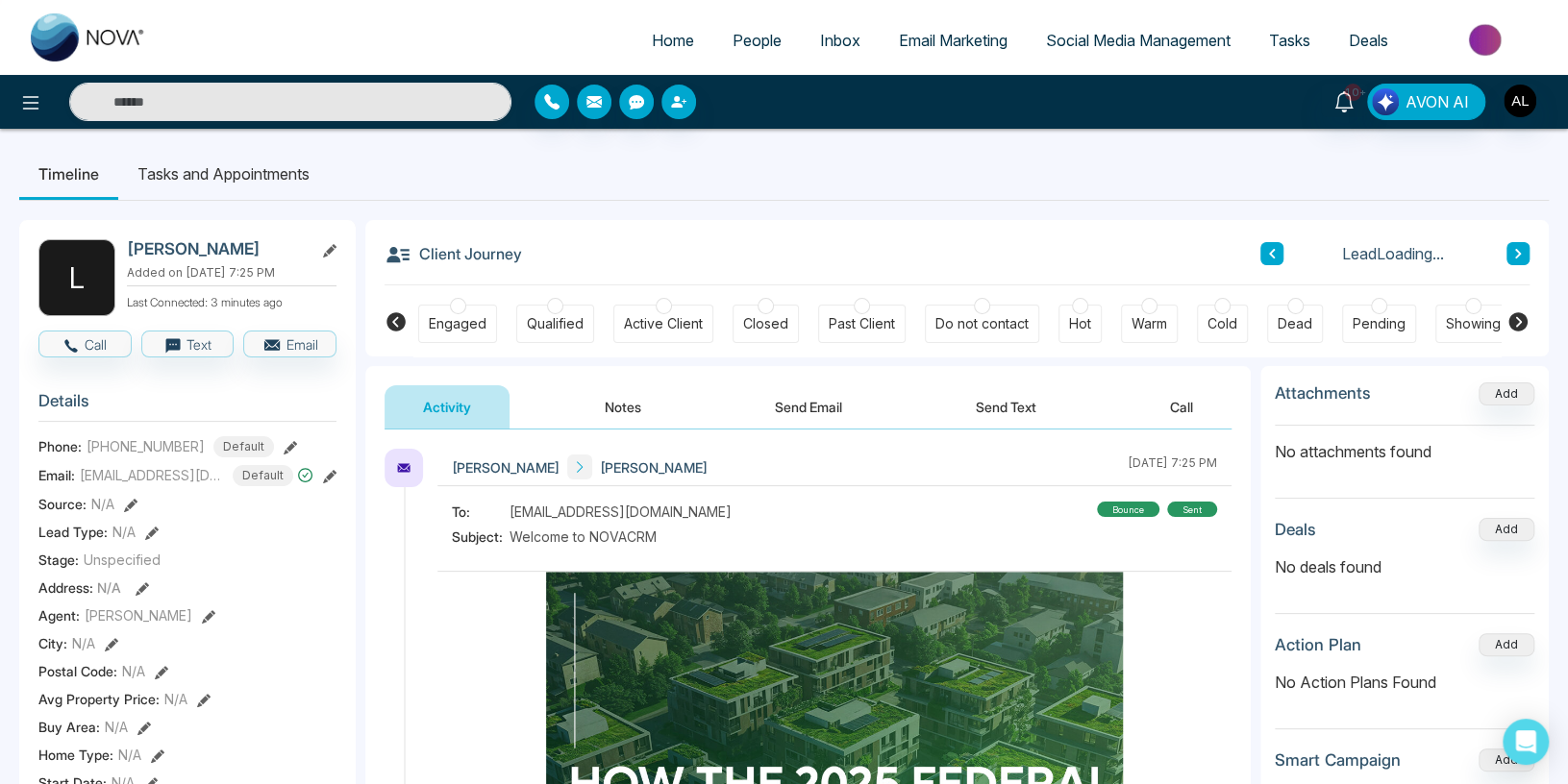
scroll to position [0, 194]
click at [1282, 315] on div "Dead" at bounding box center [1294, 324] width 35 height 19
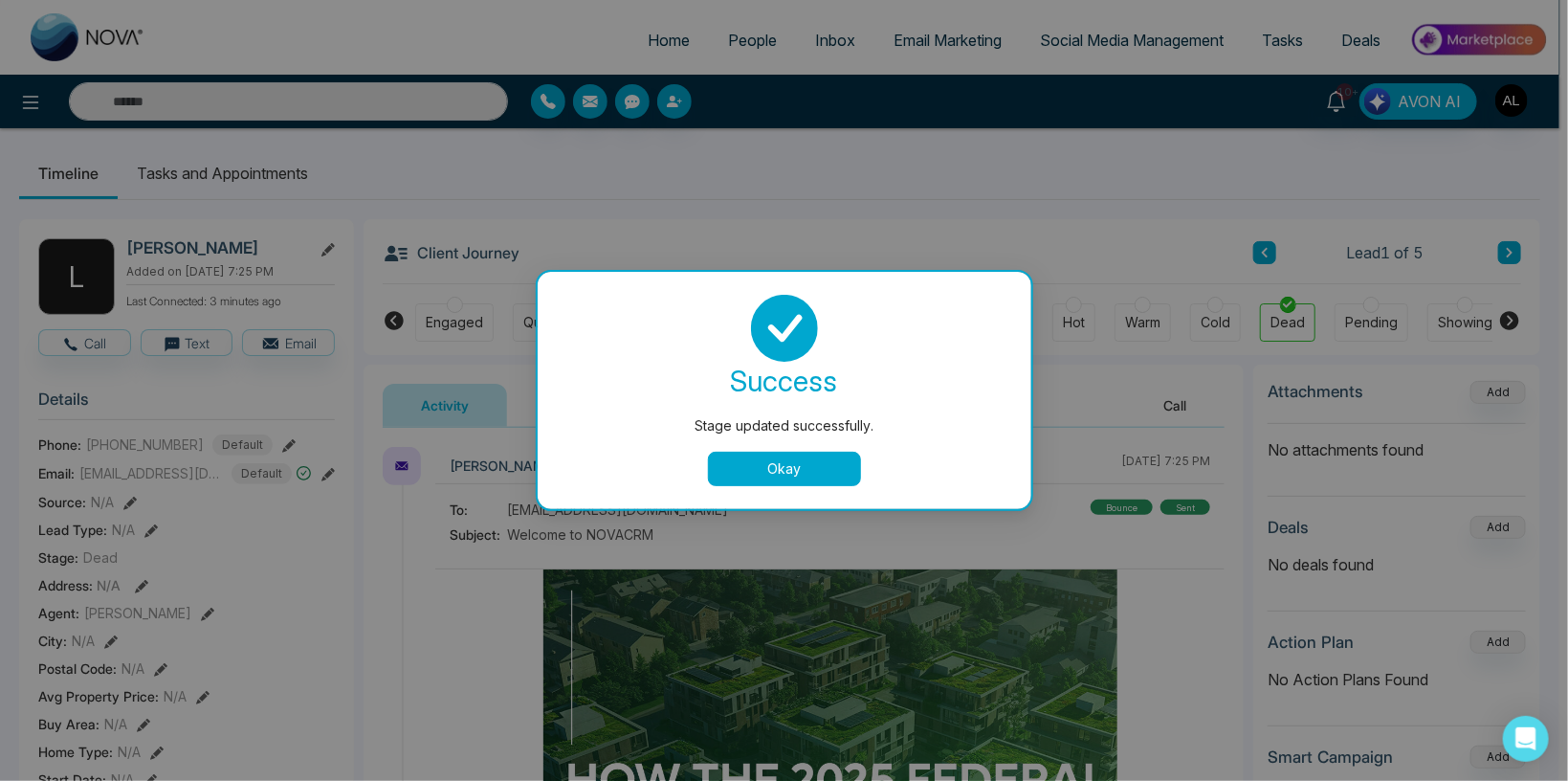
click at [792, 467] on button "Okay" at bounding box center [784, 469] width 153 height 35
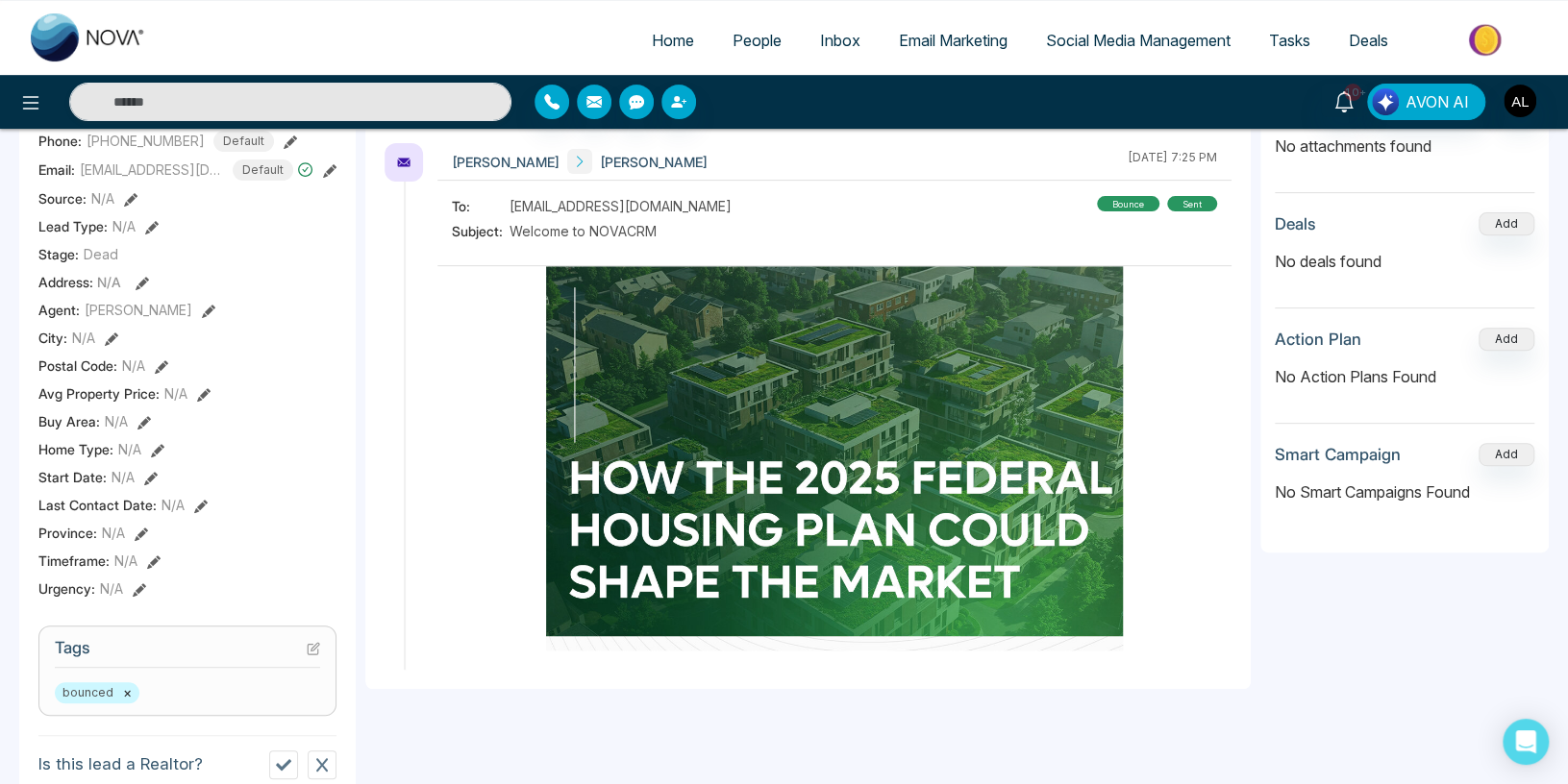
scroll to position [0, 0]
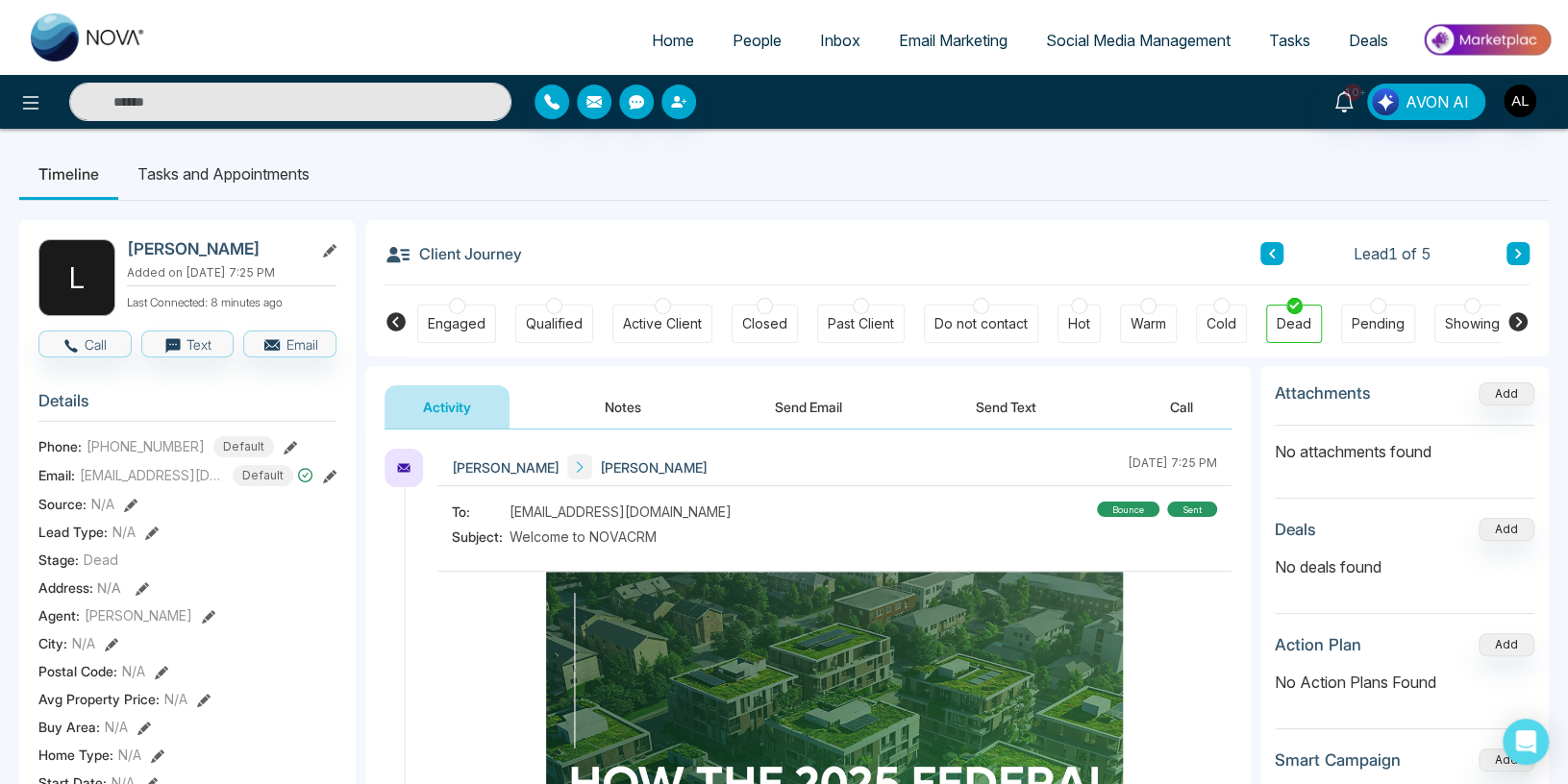
click at [639, 407] on button "Notes" at bounding box center [624, 406] width 114 height 43
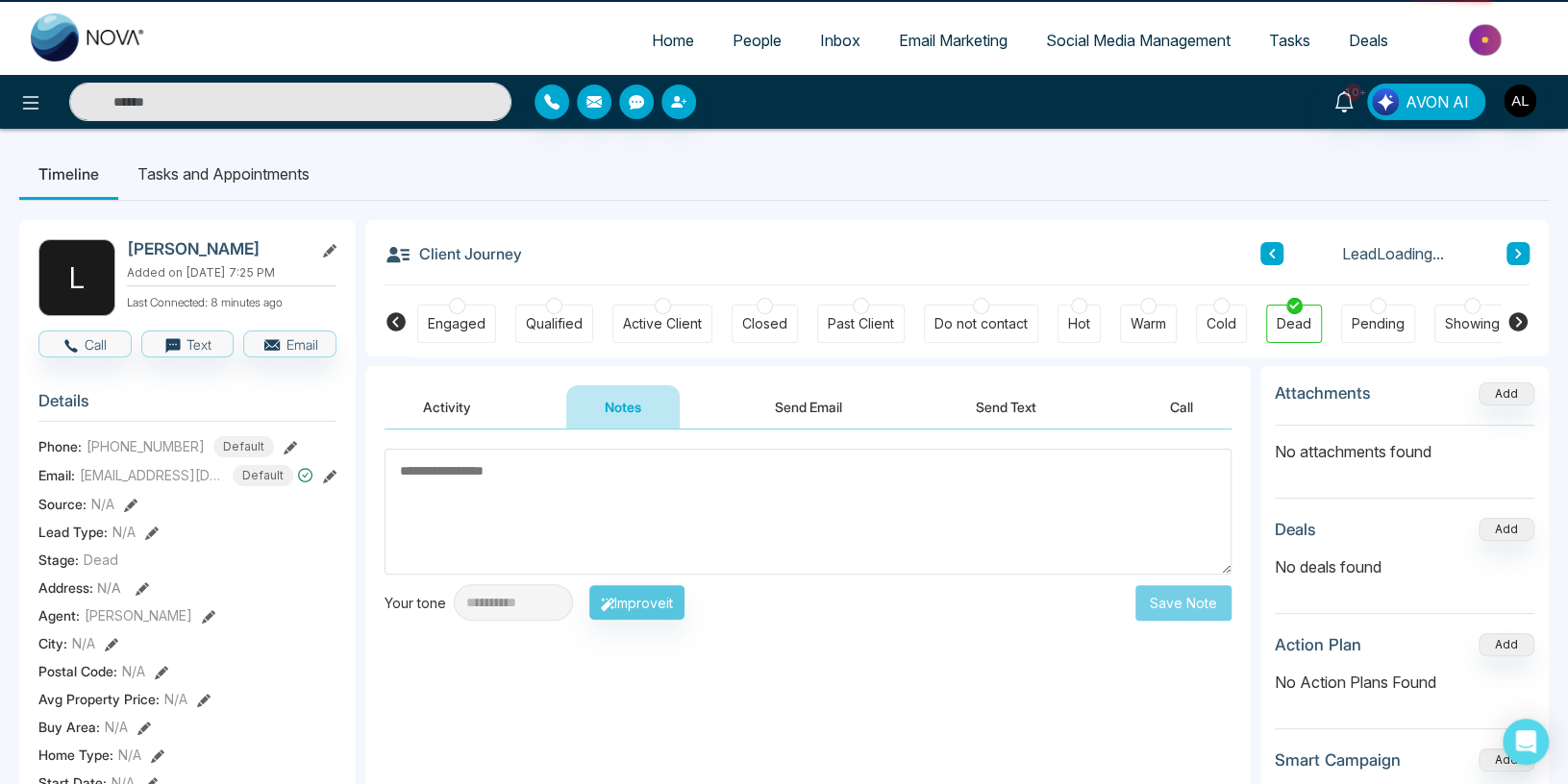
click at [438, 406] on button "Activity" at bounding box center [447, 406] width 125 height 43
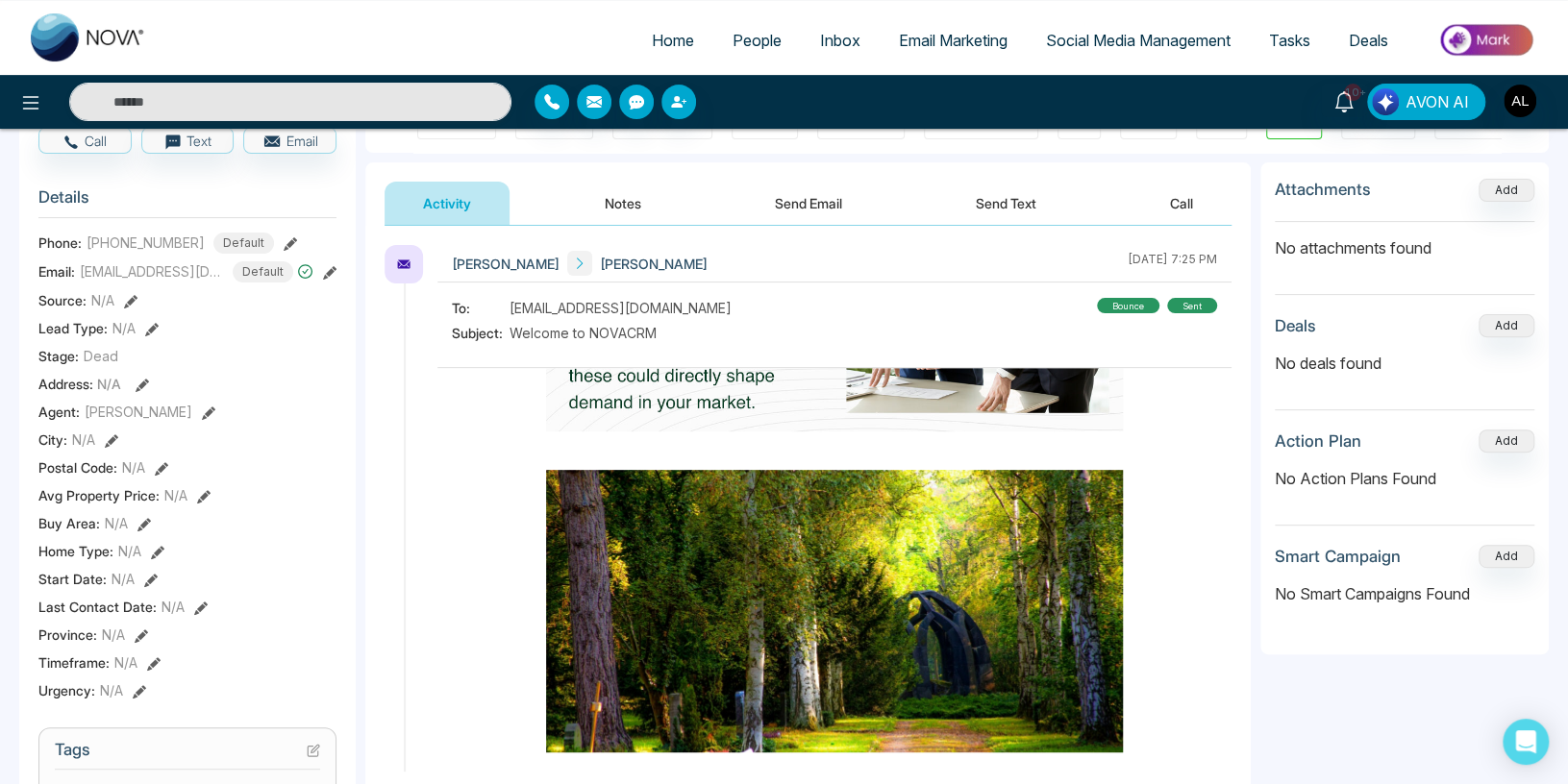
scroll to position [2182, 0]
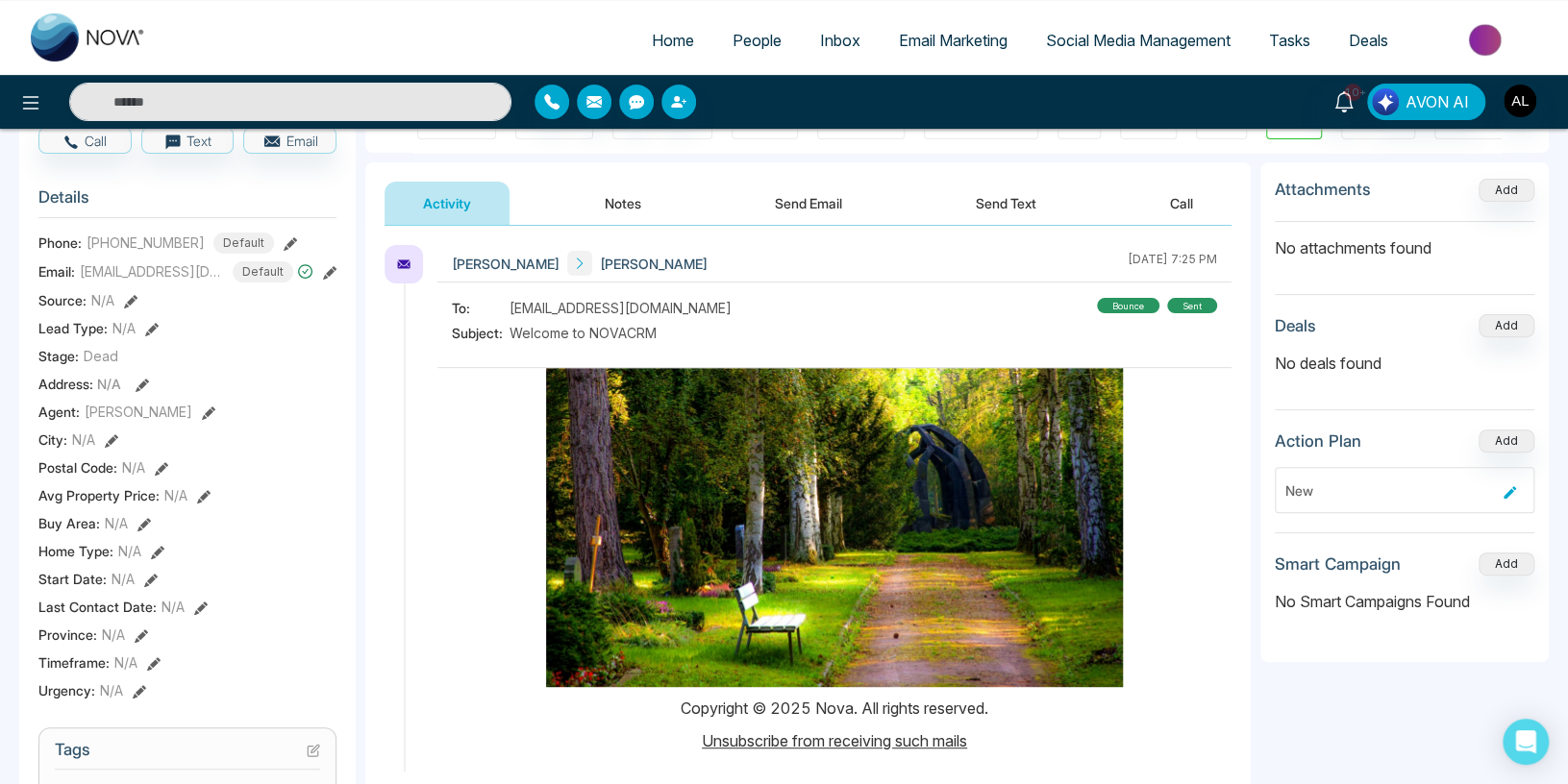
click at [733, 33] on span "People" at bounding box center [757, 40] width 49 height 19
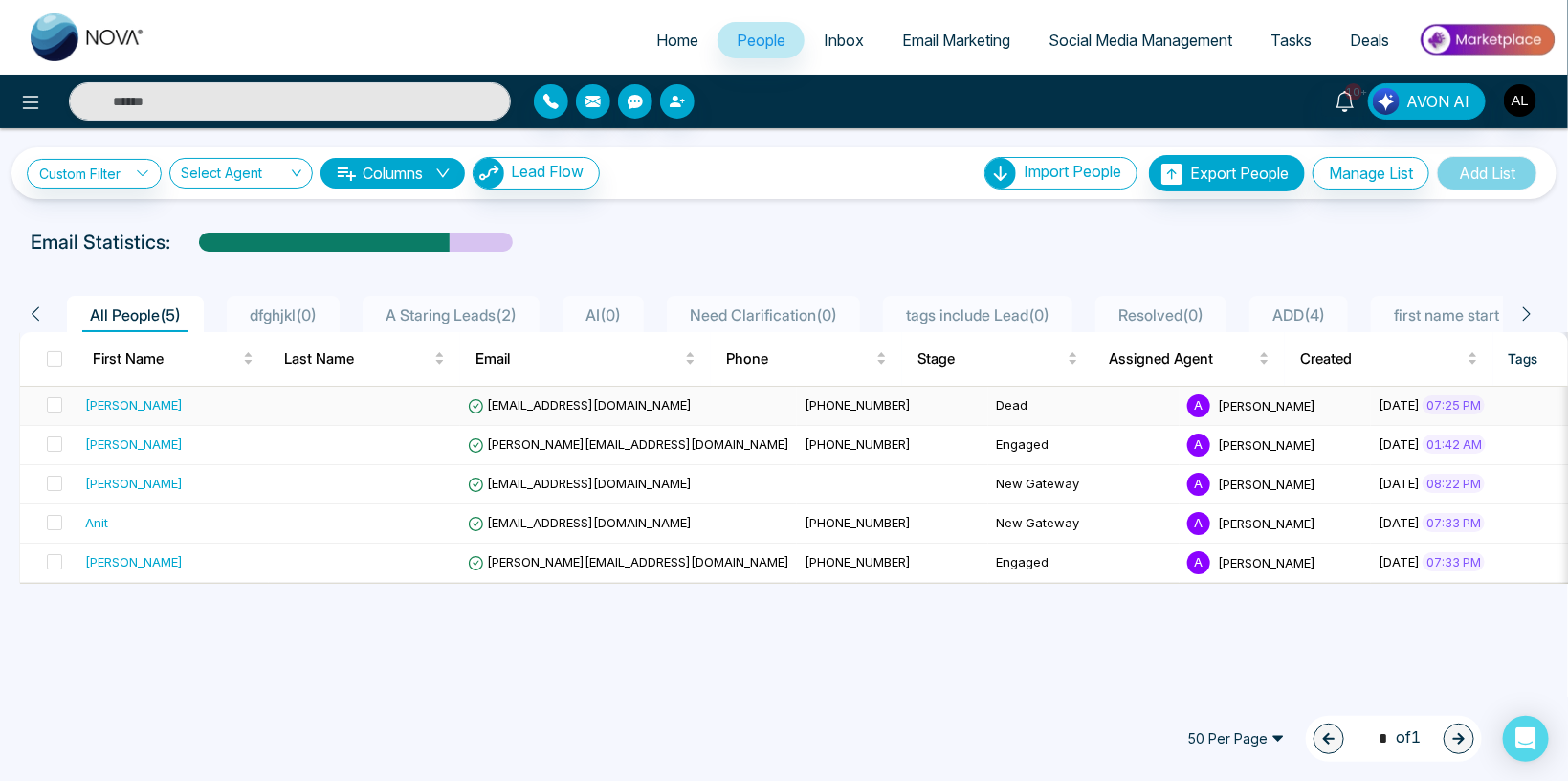
click at [599, 407] on span "[EMAIL_ADDRESS][DOMAIN_NAME]" at bounding box center [579, 404] width 224 height 15
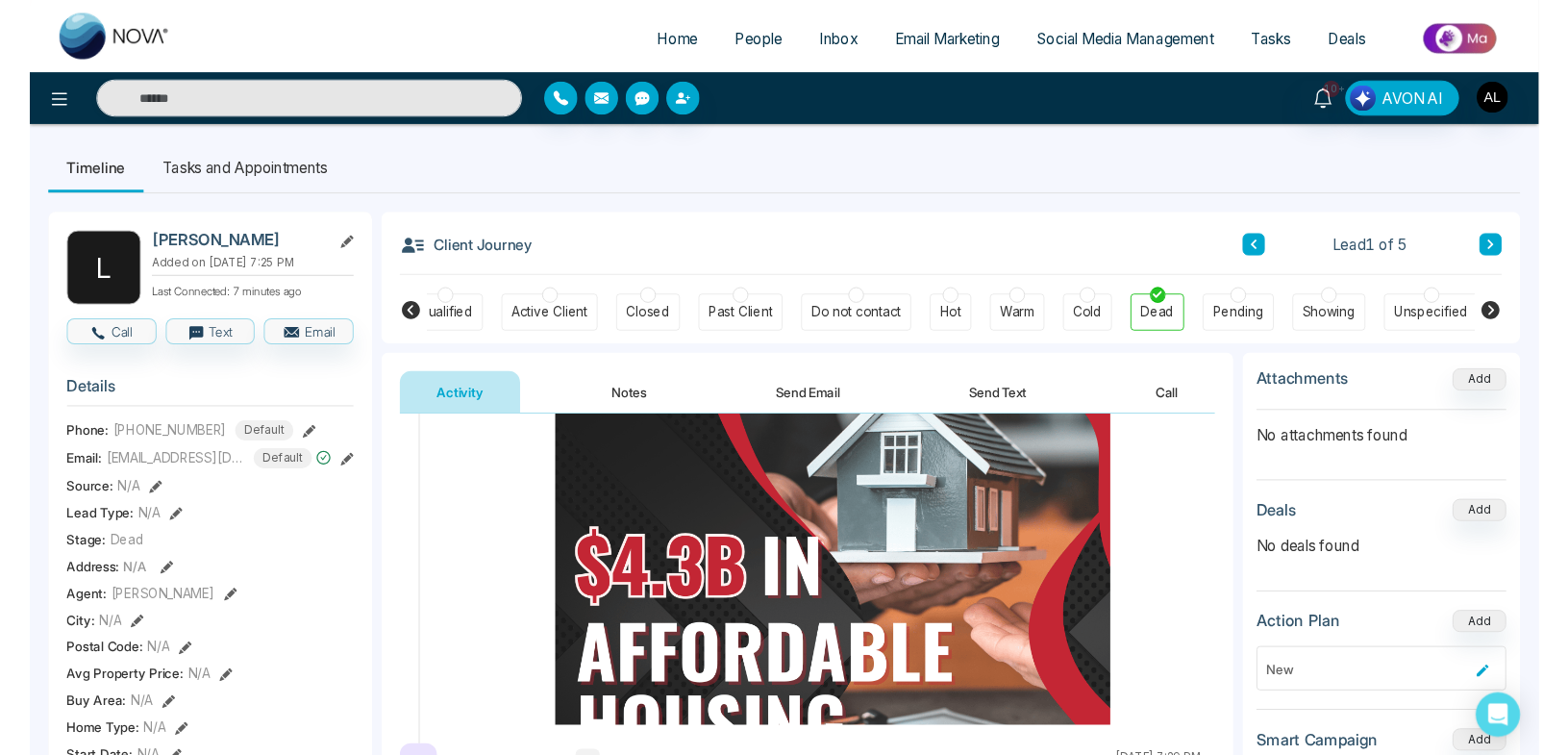
scroll to position [224, 0]
